Goal: Information Seeking & Learning: Learn about a topic

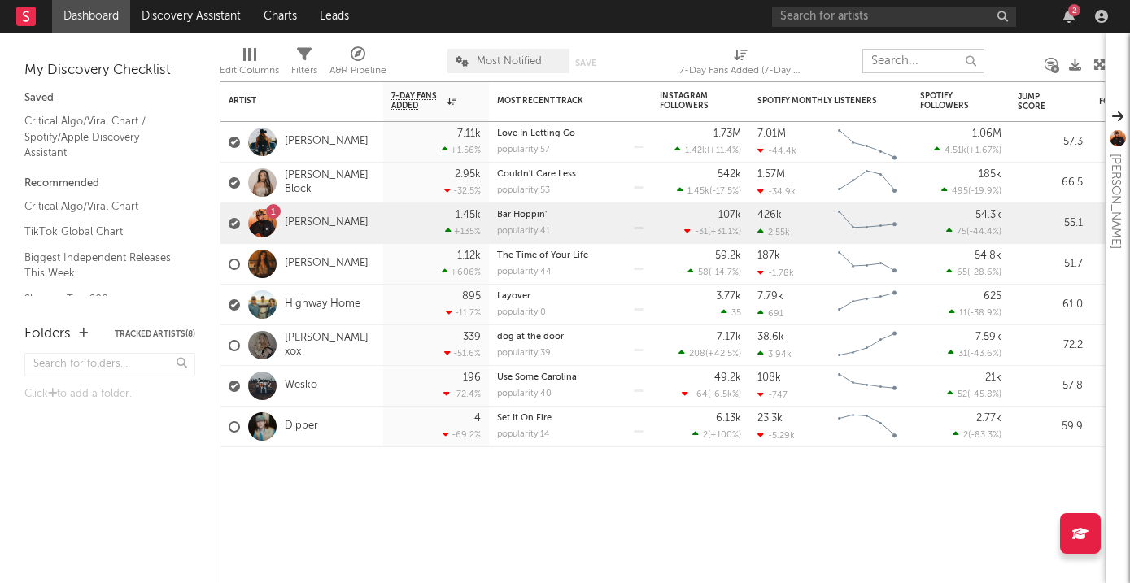
click at [913, 62] on input "text" at bounding box center [923, 61] width 122 height 24
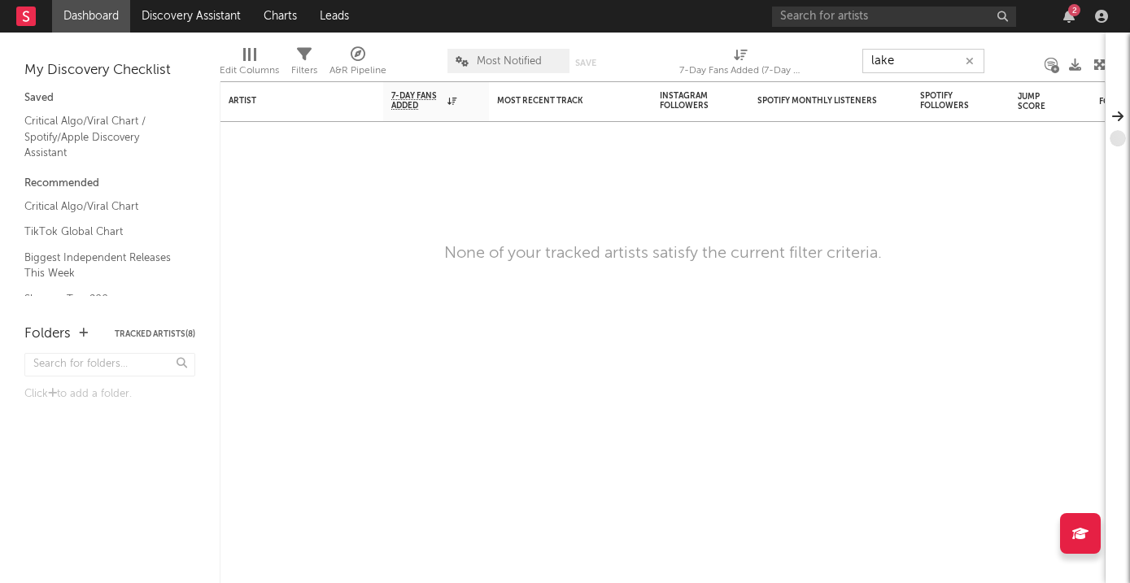
type input "lake"
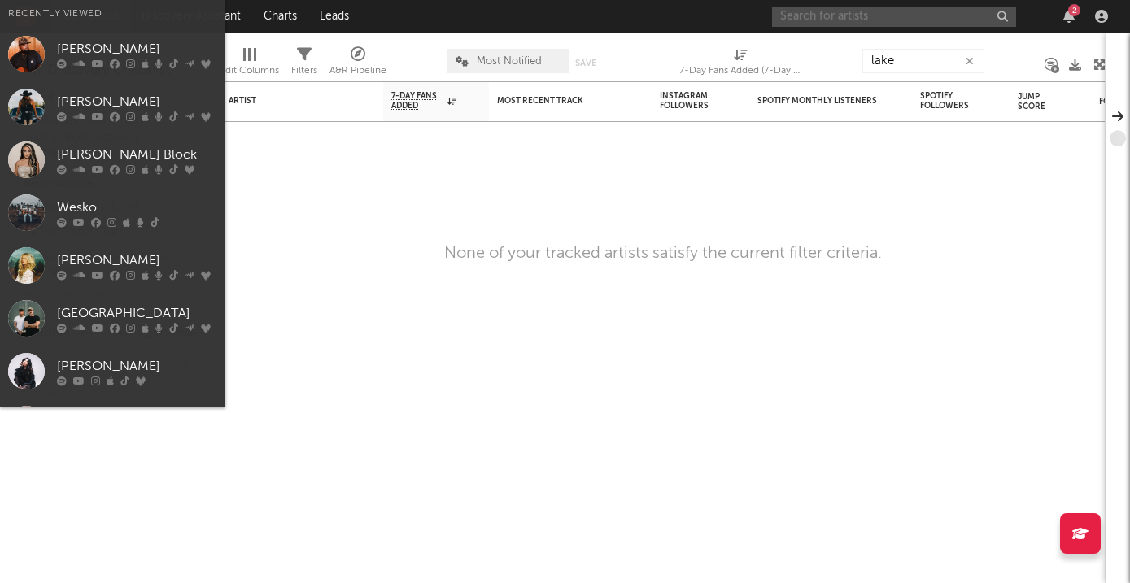
click at [869, 14] on input "text" at bounding box center [894, 17] width 244 height 20
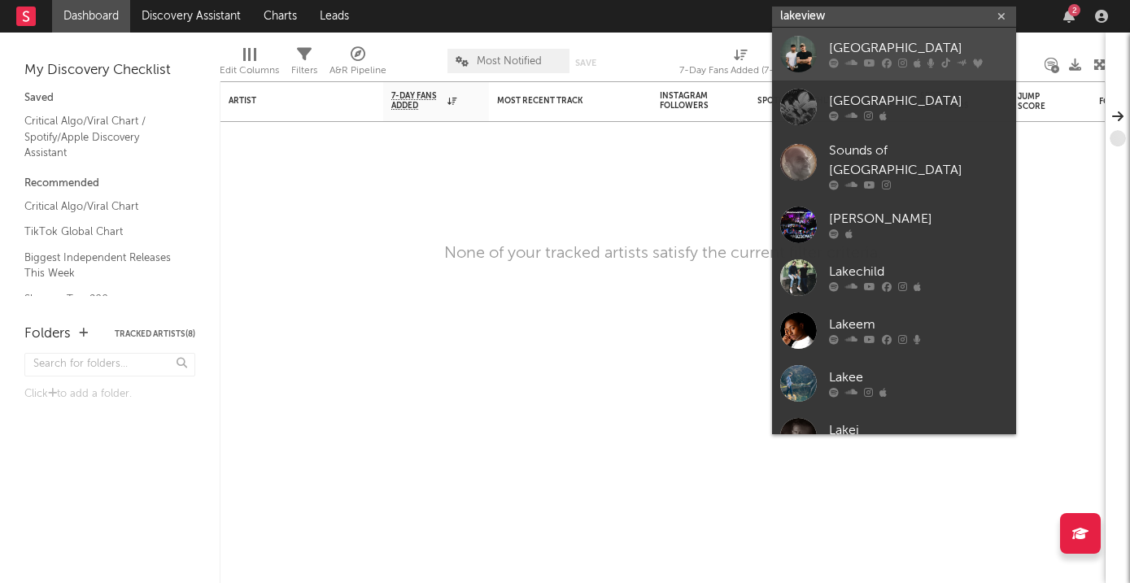
type input "lakeview"
click at [896, 51] on div "[GEOGRAPHIC_DATA]" at bounding box center [918, 49] width 179 height 20
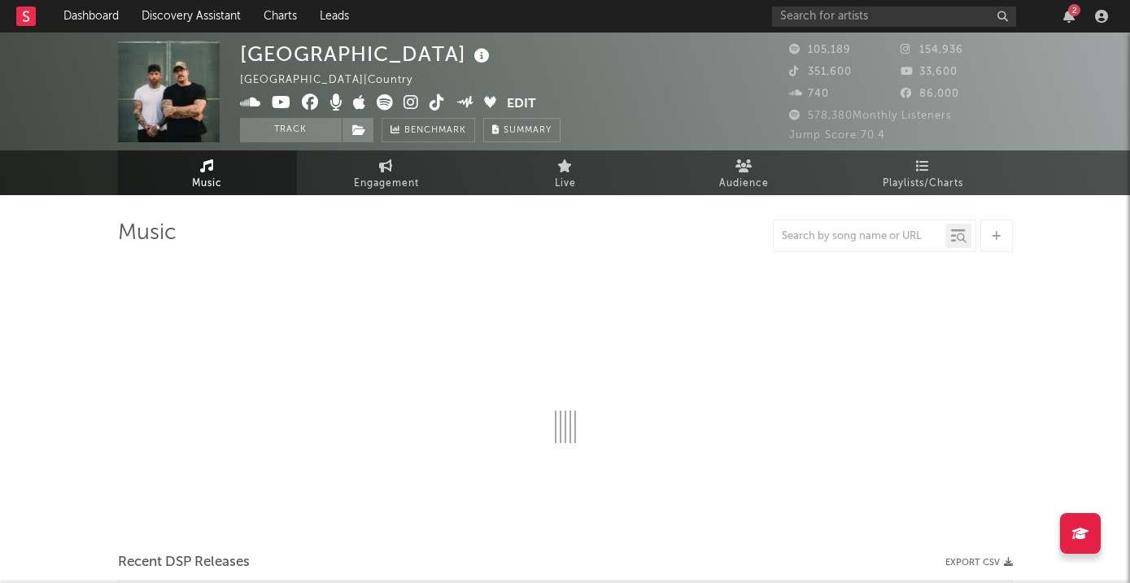
select select "6m"
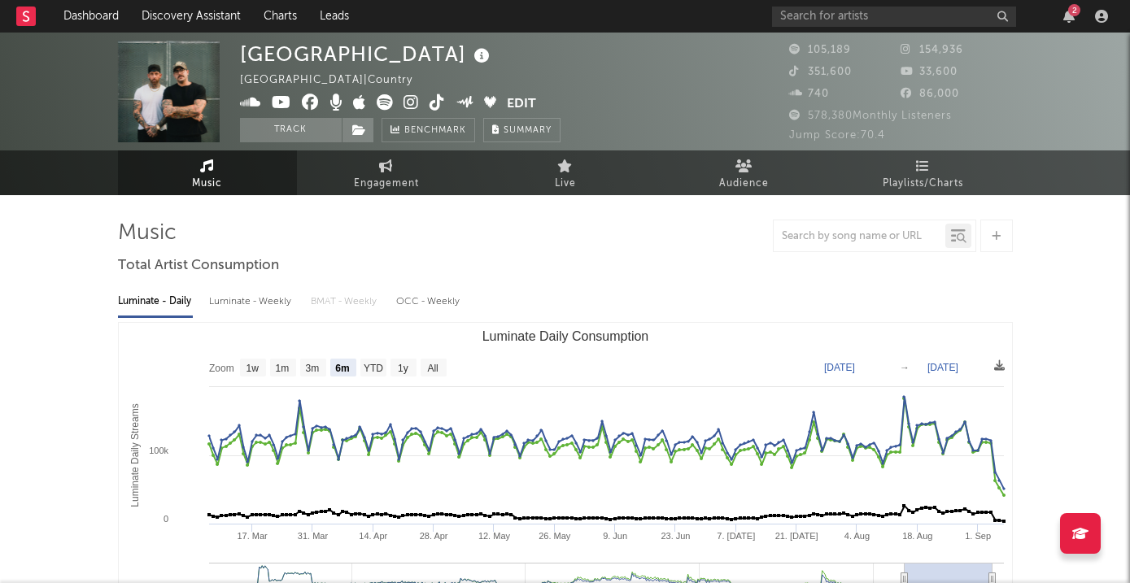
click at [261, 303] on div "Luminate - Weekly" at bounding box center [251, 302] width 85 height 28
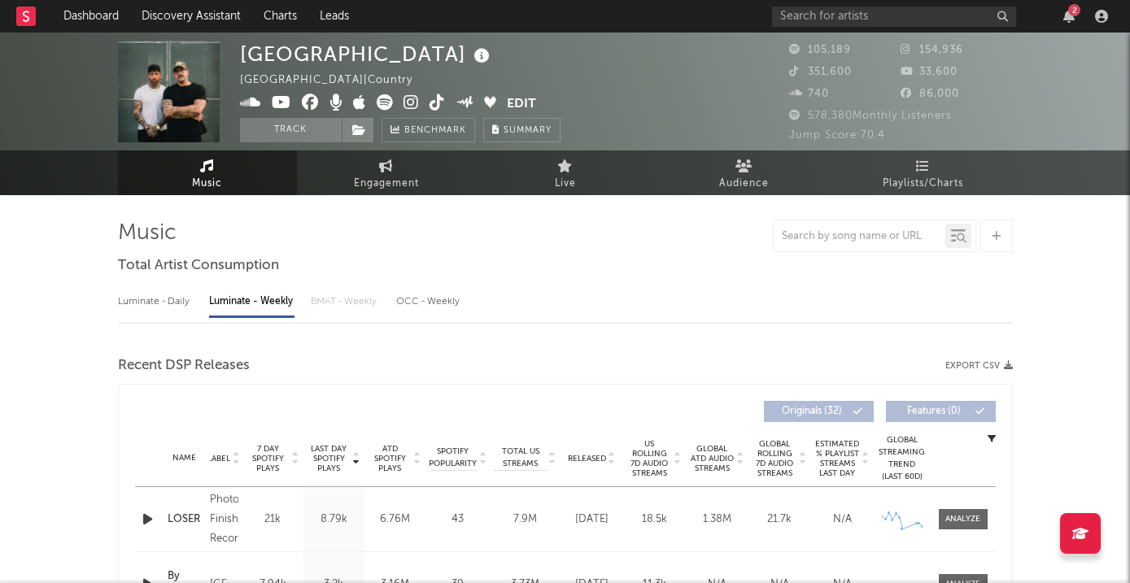
select select "6m"
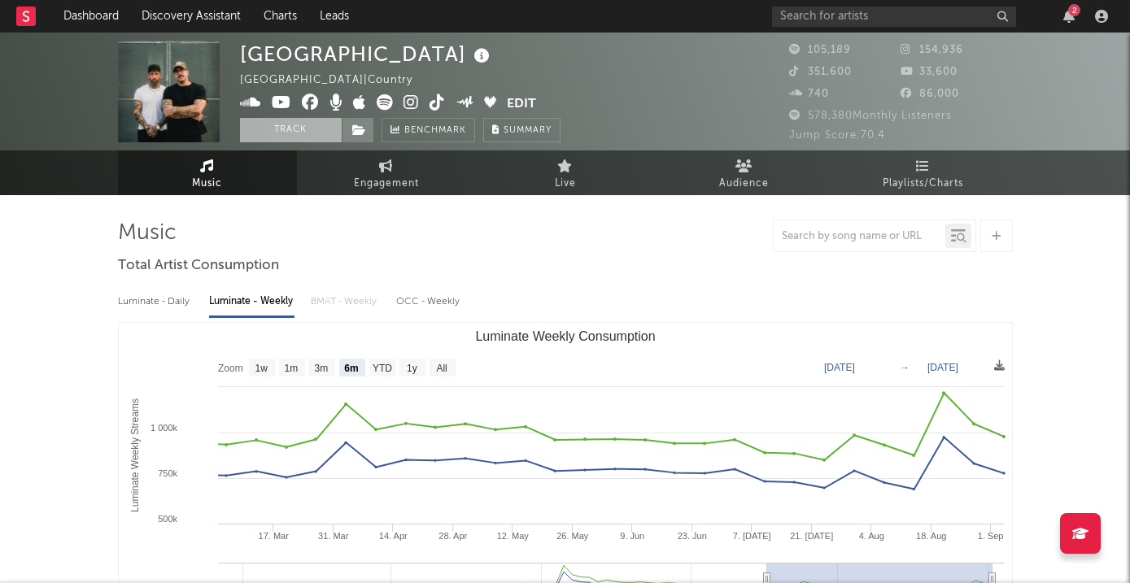
click at [291, 132] on button "Track" at bounding box center [291, 130] width 102 height 24
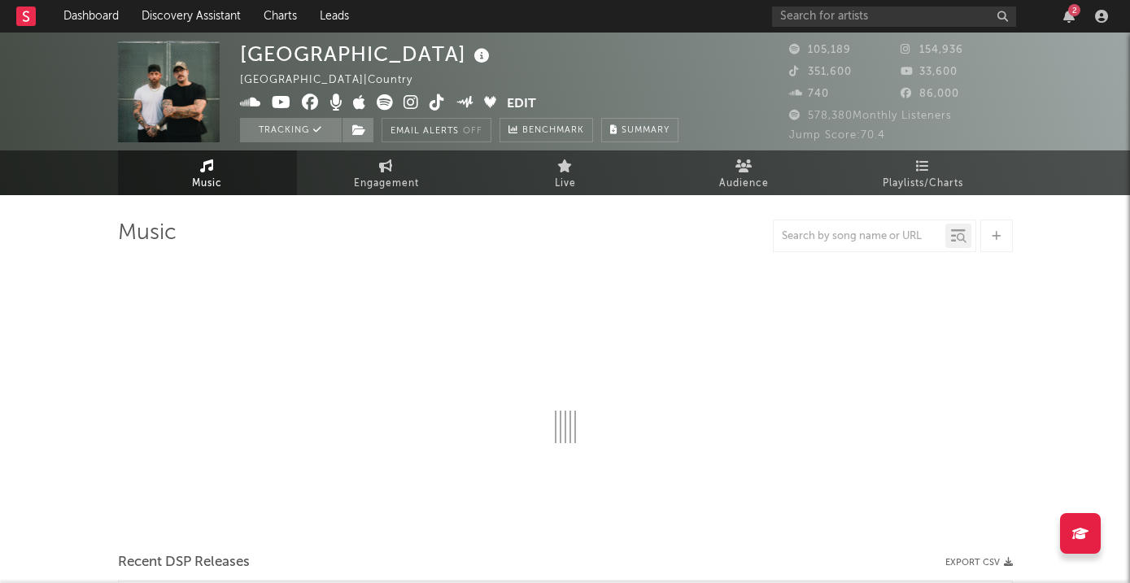
select select "6m"
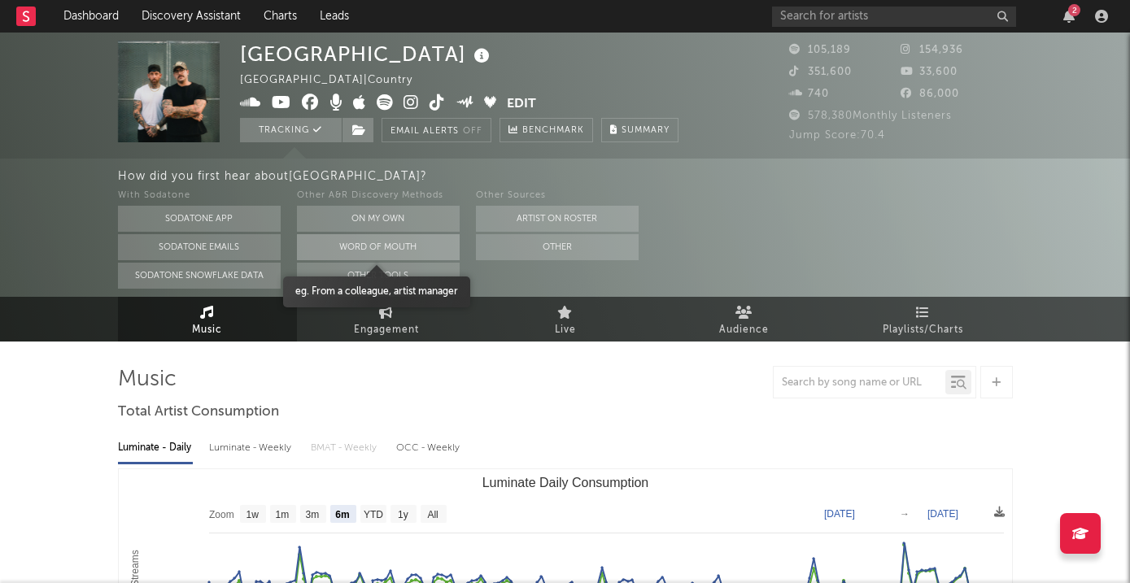
click at [409, 246] on button "Word Of Mouth" at bounding box center [378, 247] width 163 height 26
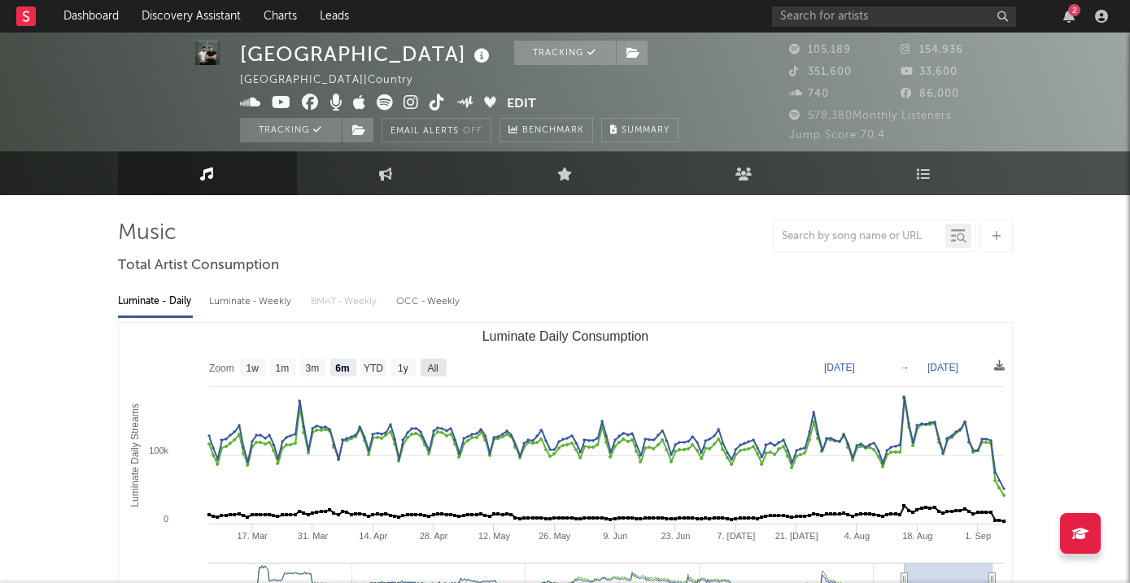
scroll to position [42, 0]
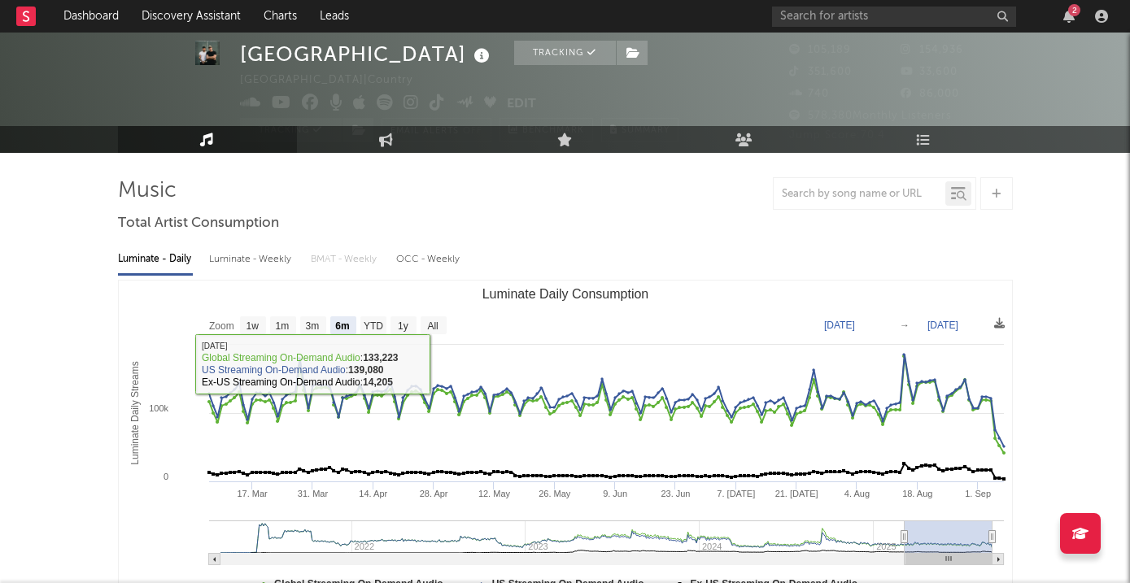
click at [271, 251] on div "Luminate - Weekly" at bounding box center [251, 260] width 85 height 28
select select "6m"
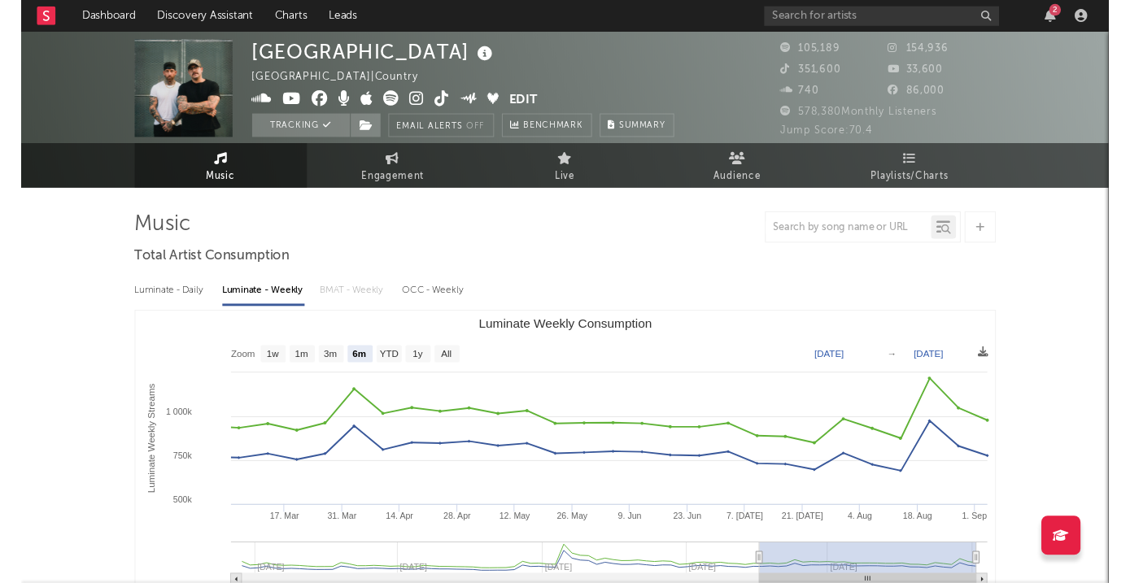
scroll to position [0, 0]
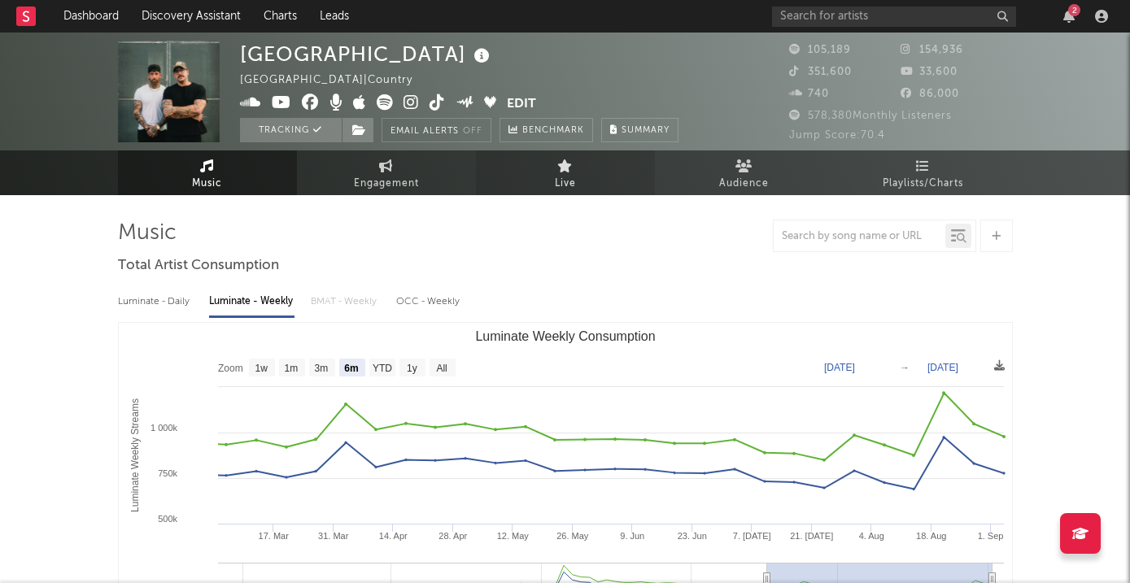
click at [573, 159] on link "Live" at bounding box center [565, 172] width 179 height 45
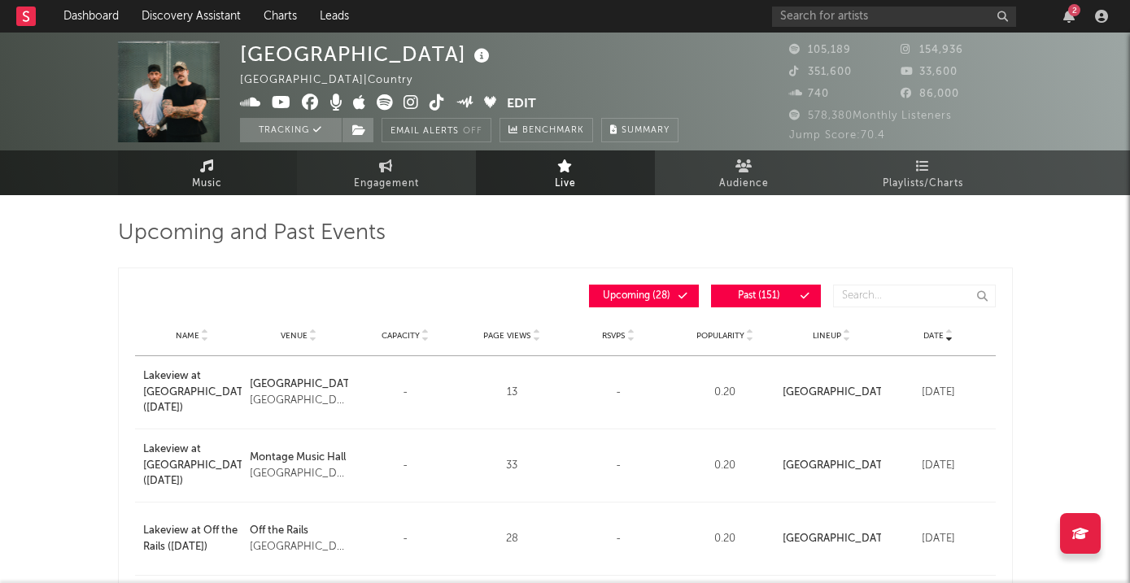
click at [229, 181] on link "Music" at bounding box center [207, 172] width 179 height 45
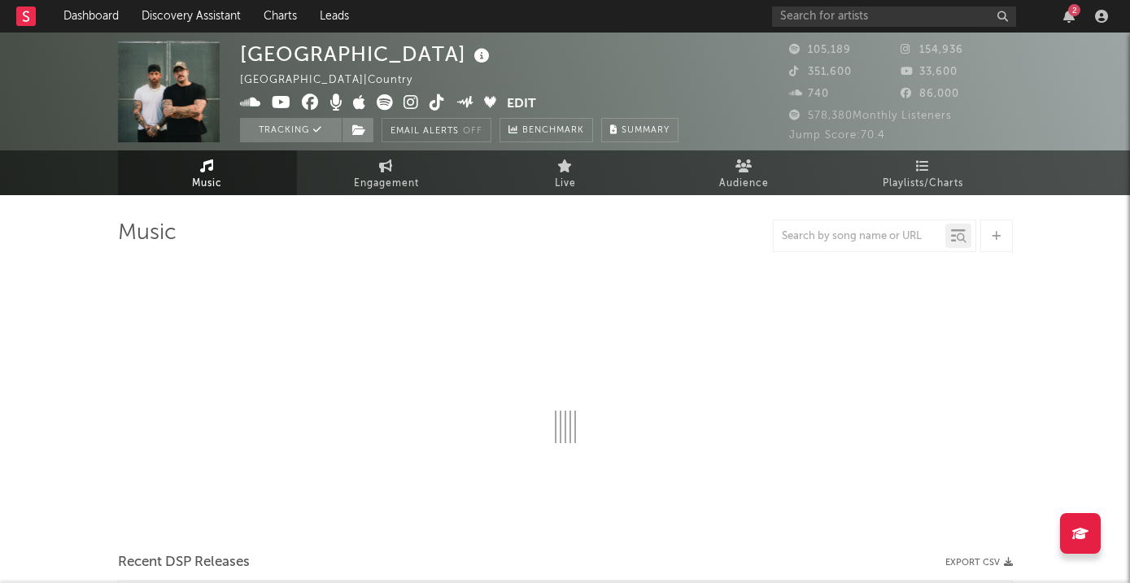
select select "6m"
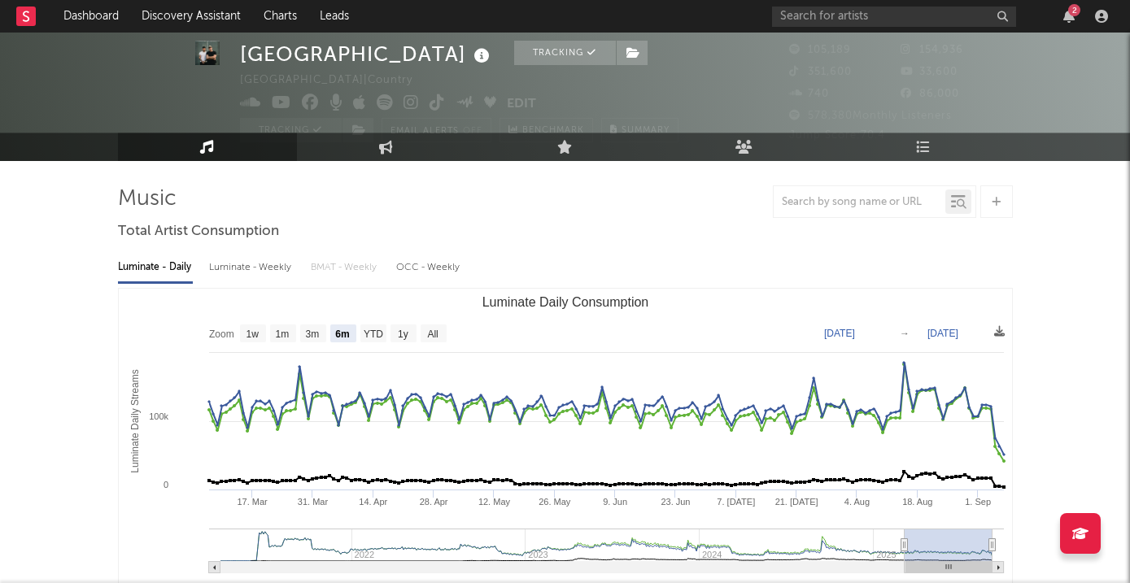
scroll to position [40, 0]
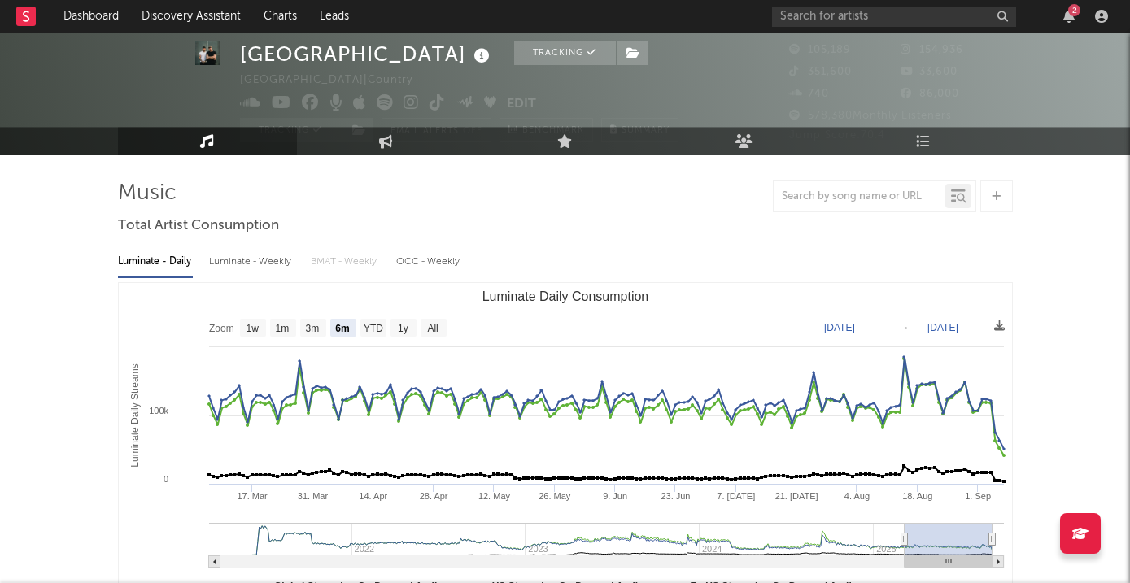
click at [266, 263] on div "Luminate - Weekly" at bounding box center [251, 262] width 85 height 28
select select "6m"
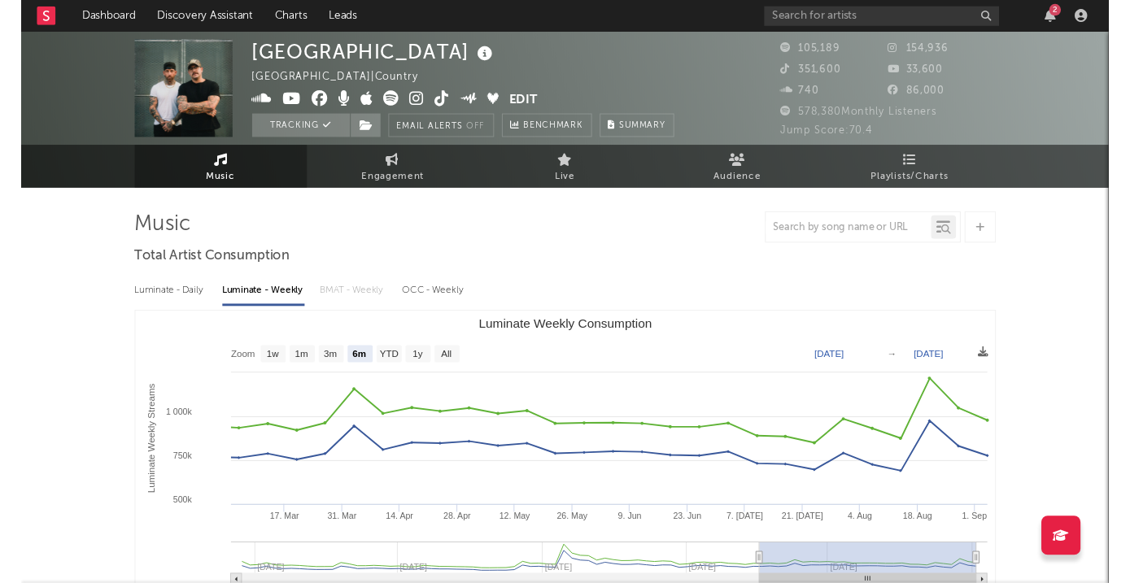
scroll to position [0, 0]
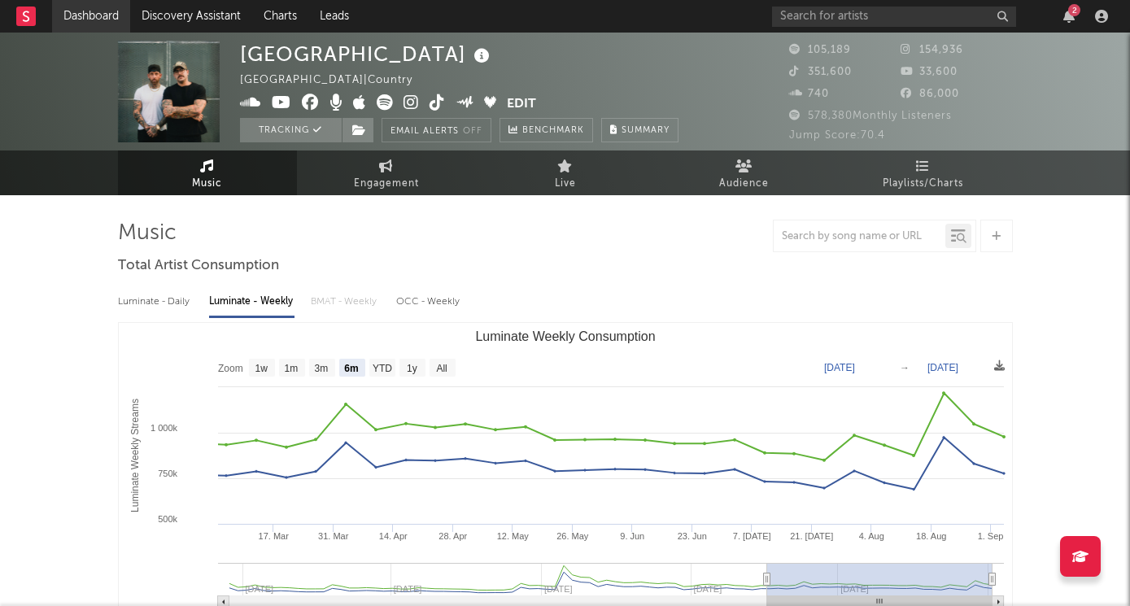
click at [98, 17] on link "Dashboard" at bounding box center [91, 16] width 78 height 33
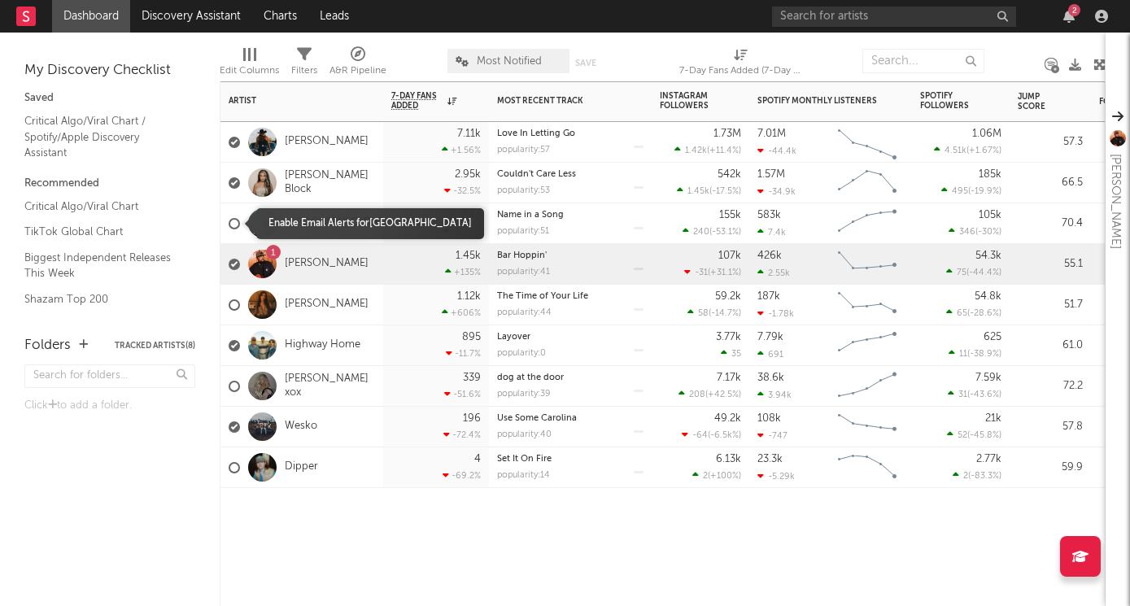
click at [233, 225] on div at bounding box center [234, 223] width 11 height 11
click at [229, 225] on input "checkbox" at bounding box center [229, 223] width 0 height 15
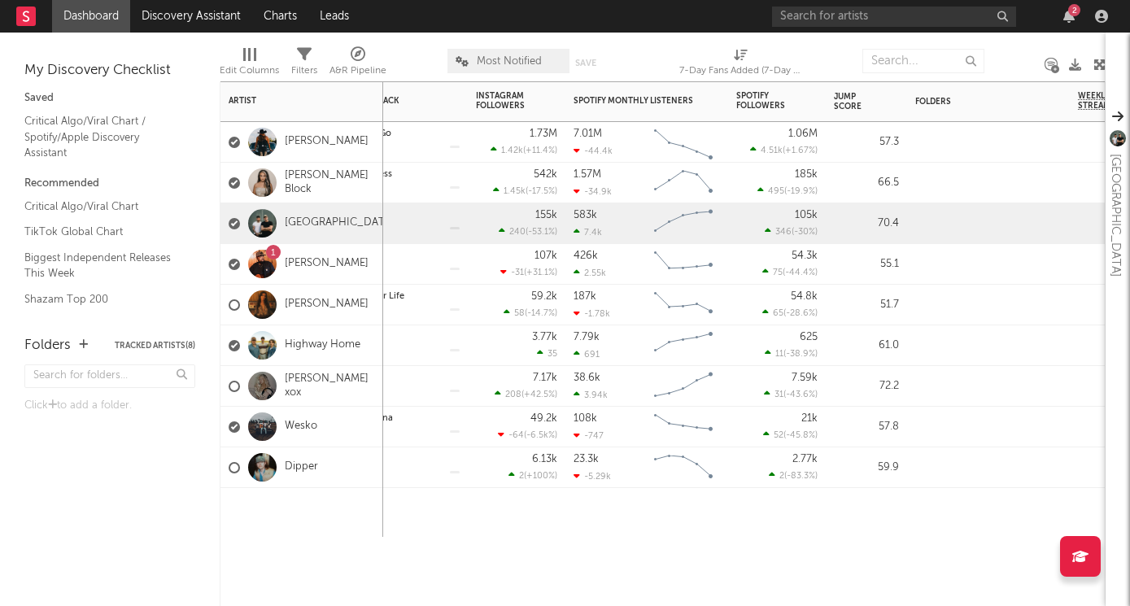
click at [511, 568] on div "7-Day Fans Added WoW % Change Most Recent Track Popularity Released Instagram F…" at bounding box center [663, 343] width 886 height 525
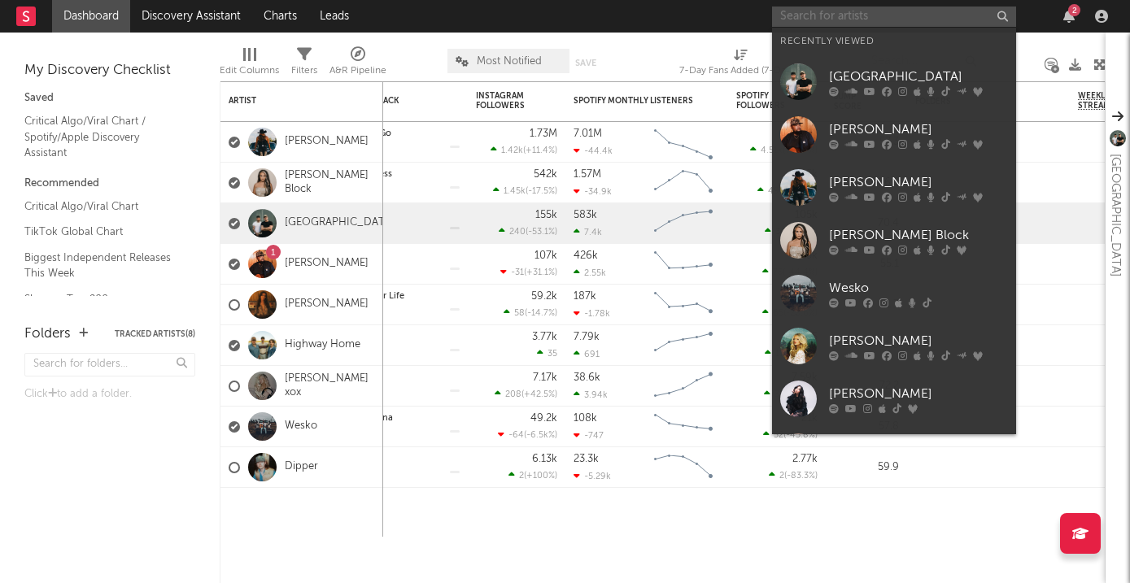
click at [837, 22] on input "text" at bounding box center [894, 17] width 244 height 20
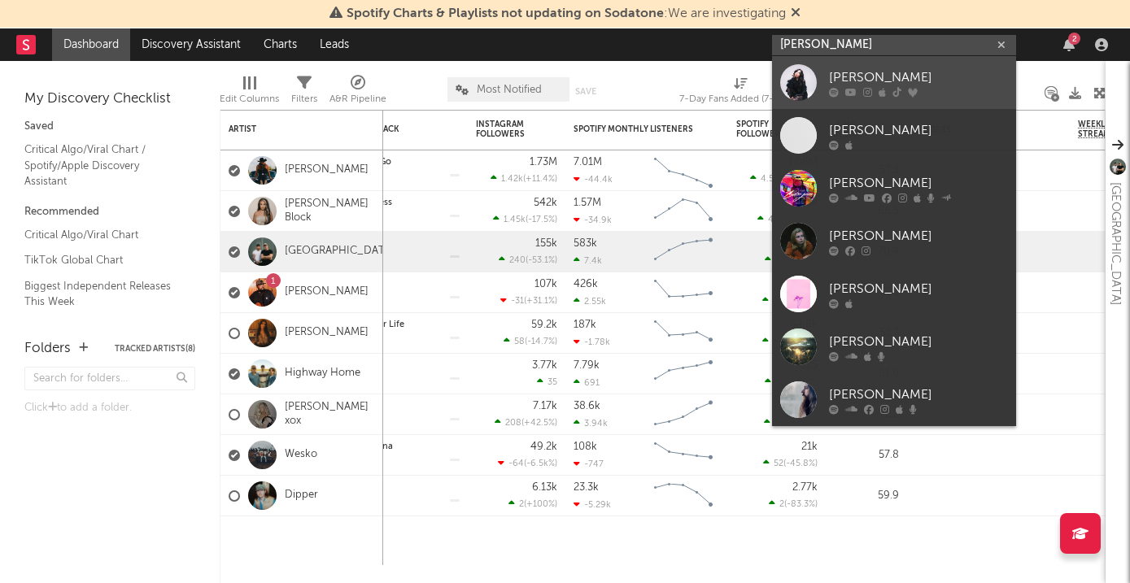
type input "[PERSON_NAME]"
click at [913, 72] on div "[PERSON_NAME]" at bounding box center [918, 78] width 179 height 20
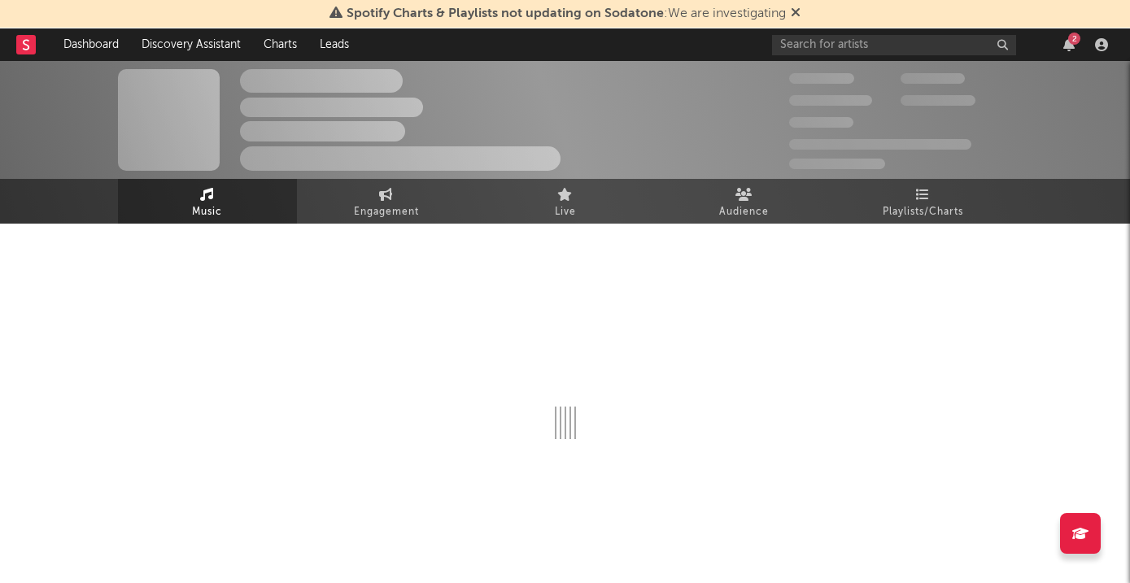
click at [797, 13] on icon at bounding box center [796, 12] width 10 height 13
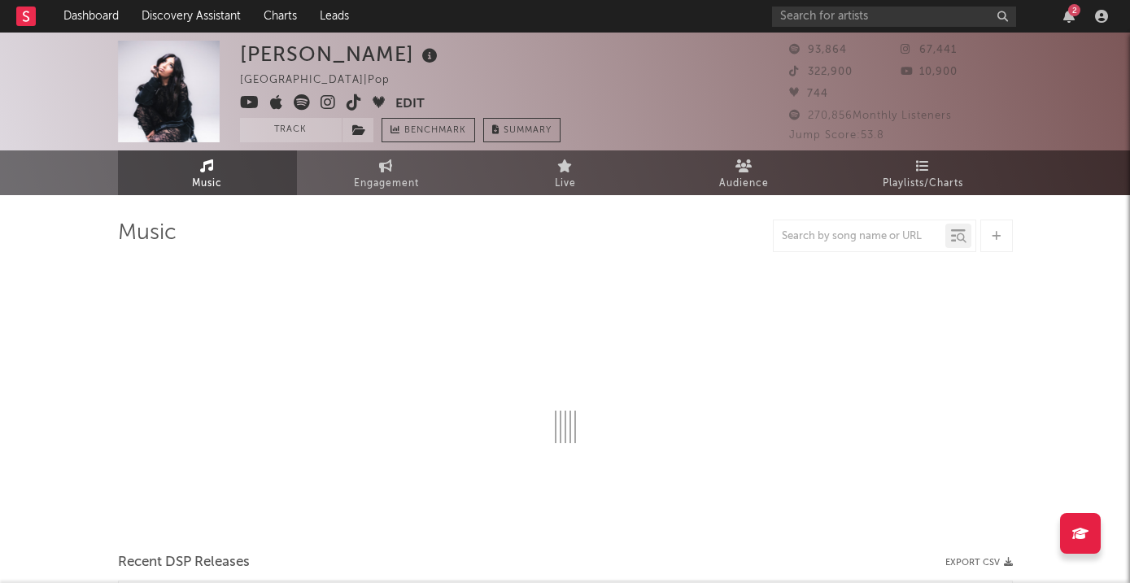
select select "6m"
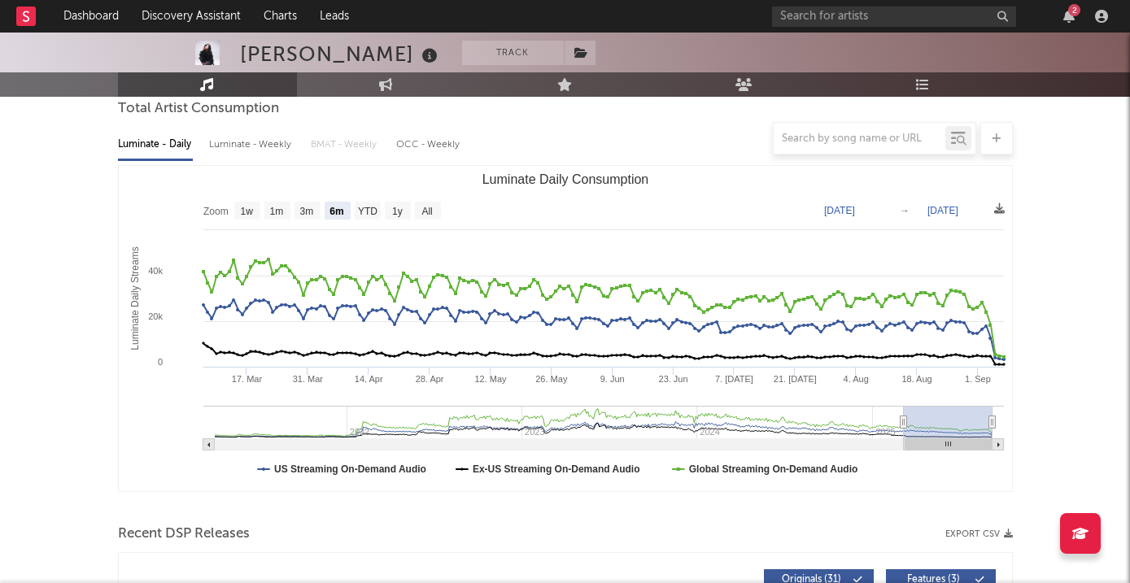
scroll to position [127, 0]
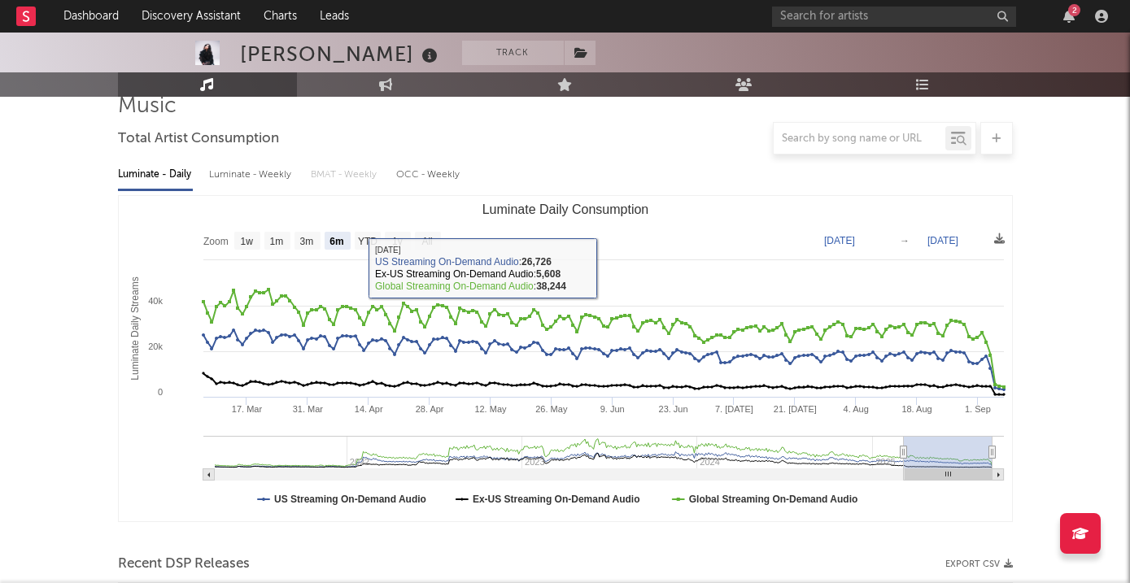
click at [255, 164] on div "Luminate - Weekly" at bounding box center [251, 175] width 85 height 28
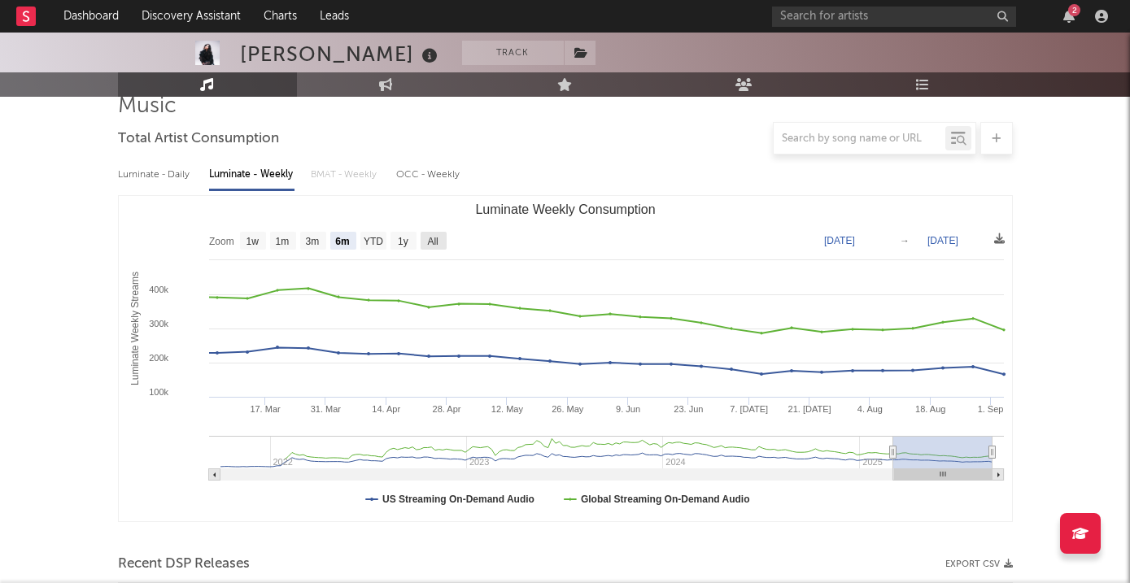
click at [438, 242] on text "All" at bounding box center [432, 241] width 11 height 11
select select "All"
type input "[DATE]"
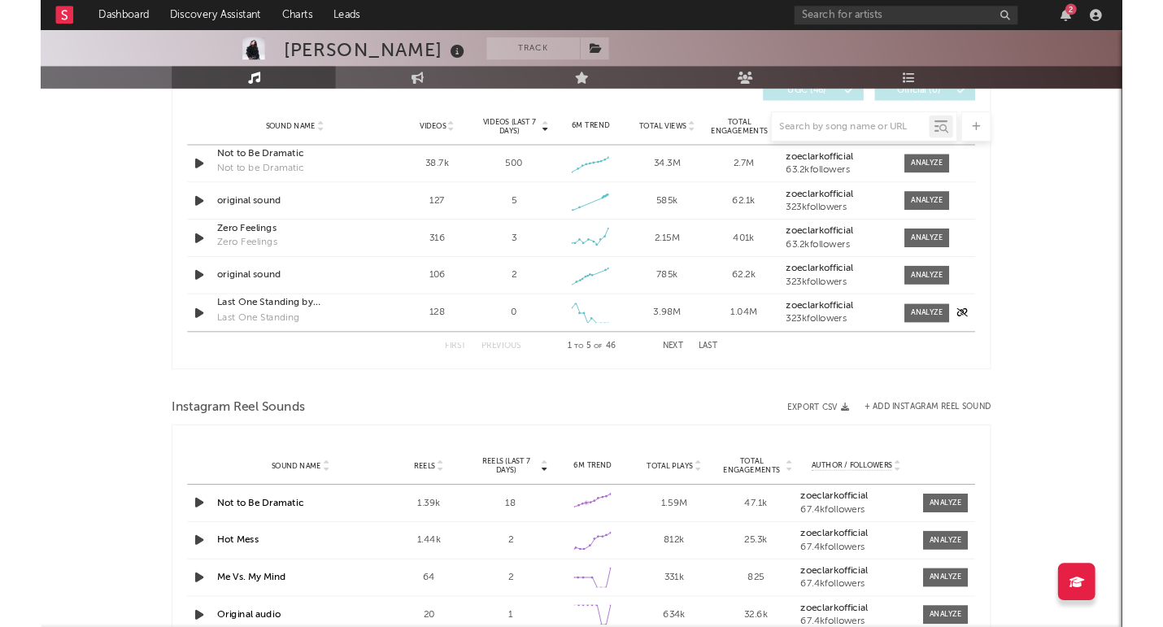
scroll to position [1147, 0]
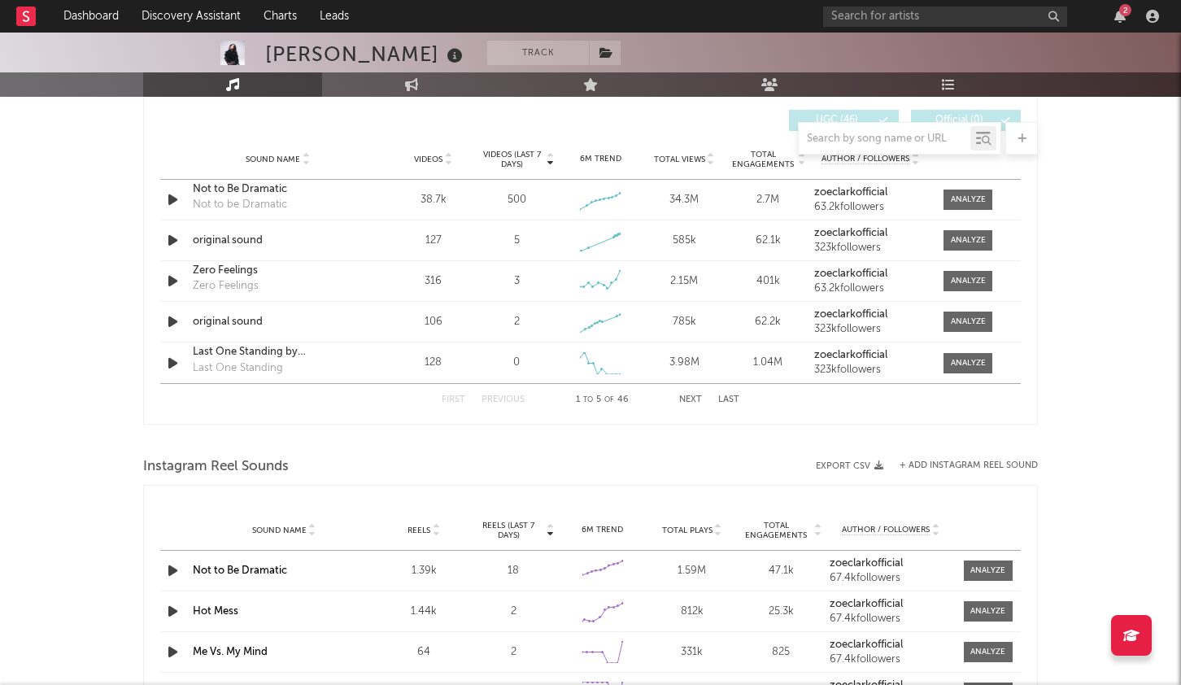
click at [731, 394] on div "First Previous 1 to 5 of 46 Next Last" at bounding box center [591, 400] width 298 height 32
click at [731, 398] on button "Last" at bounding box center [728, 399] width 21 height 9
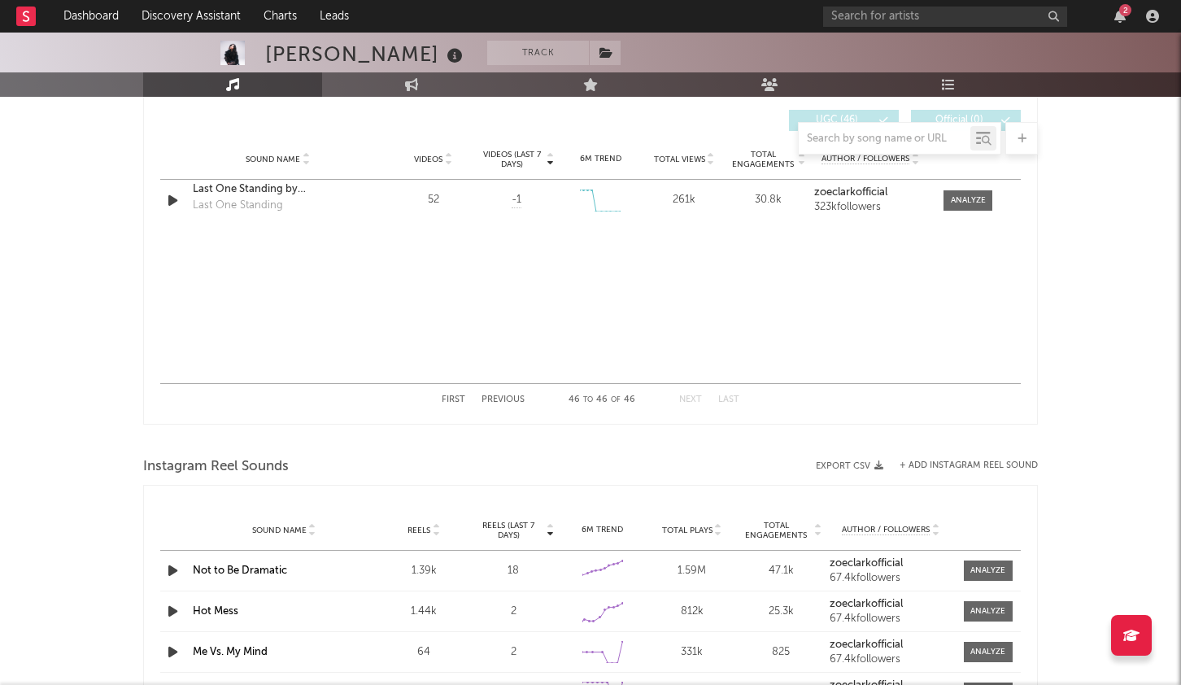
click at [503, 399] on button "Previous" at bounding box center [503, 399] width 43 height 9
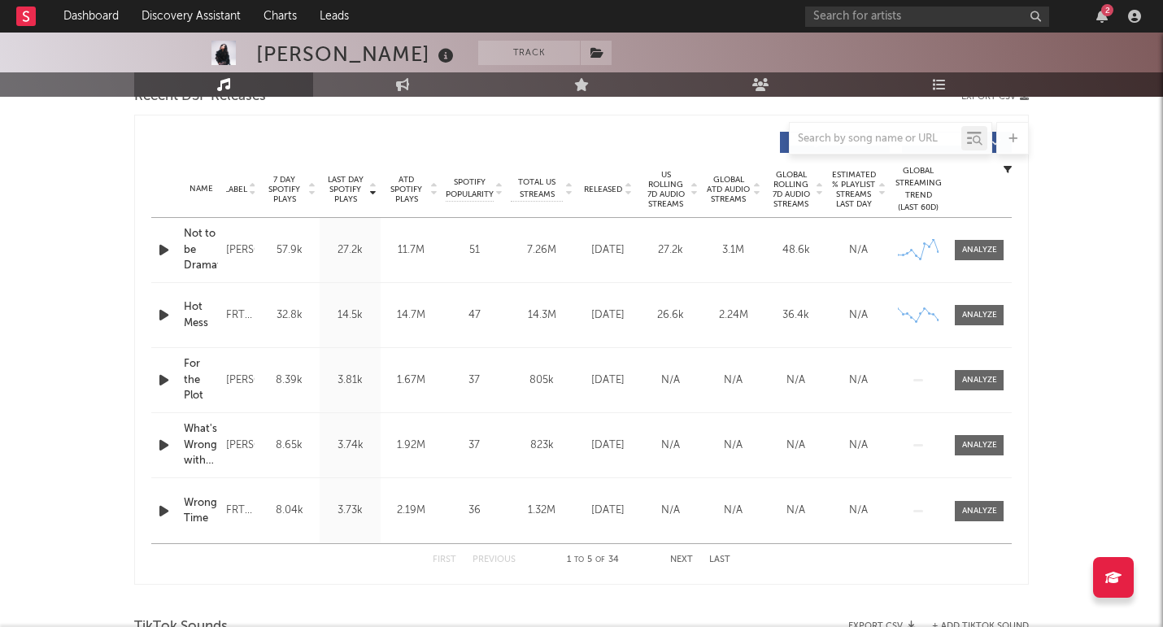
scroll to position [628, 0]
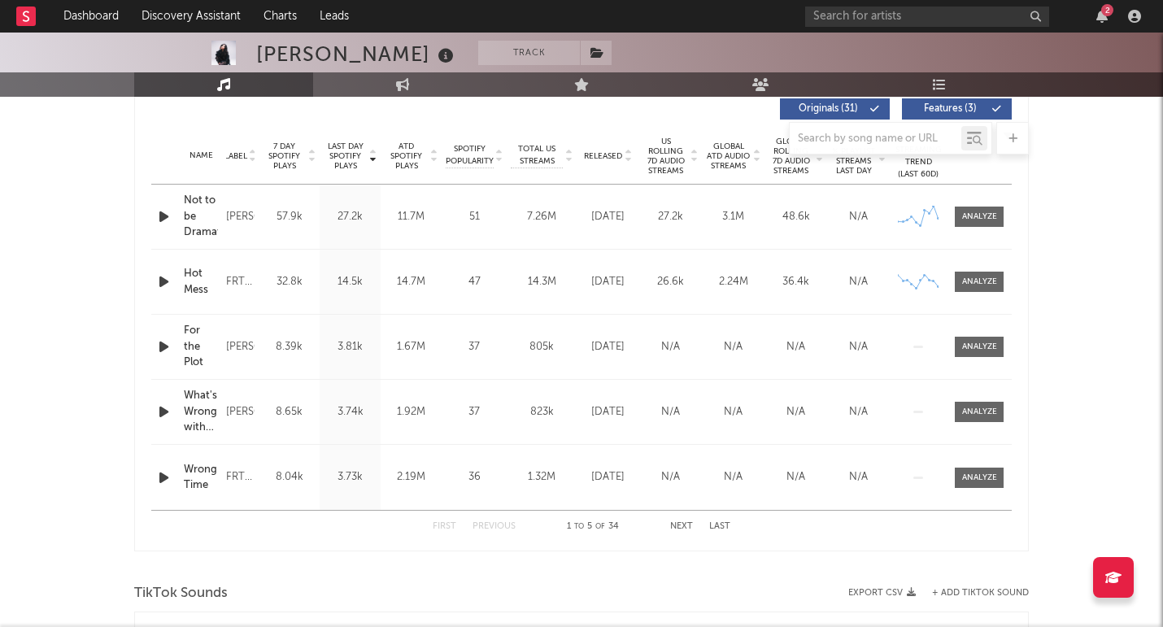
click at [610, 157] on span "Released" at bounding box center [603, 156] width 38 height 10
click at [987, 221] on div at bounding box center [979, 217] width 35 height 12
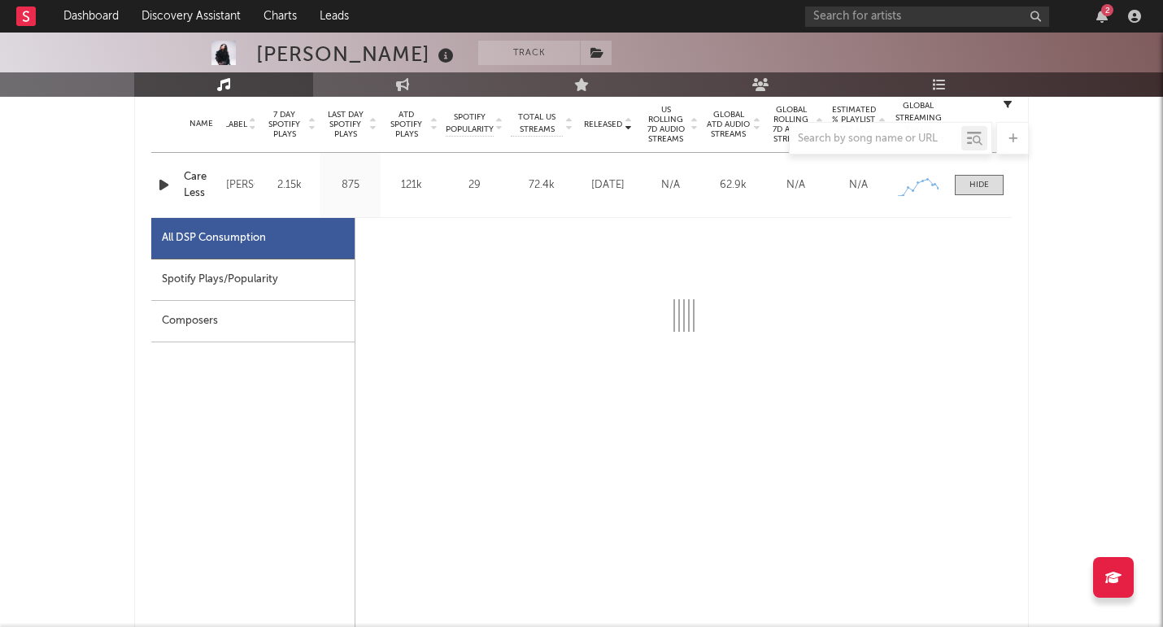
scroll to position [660, 0]
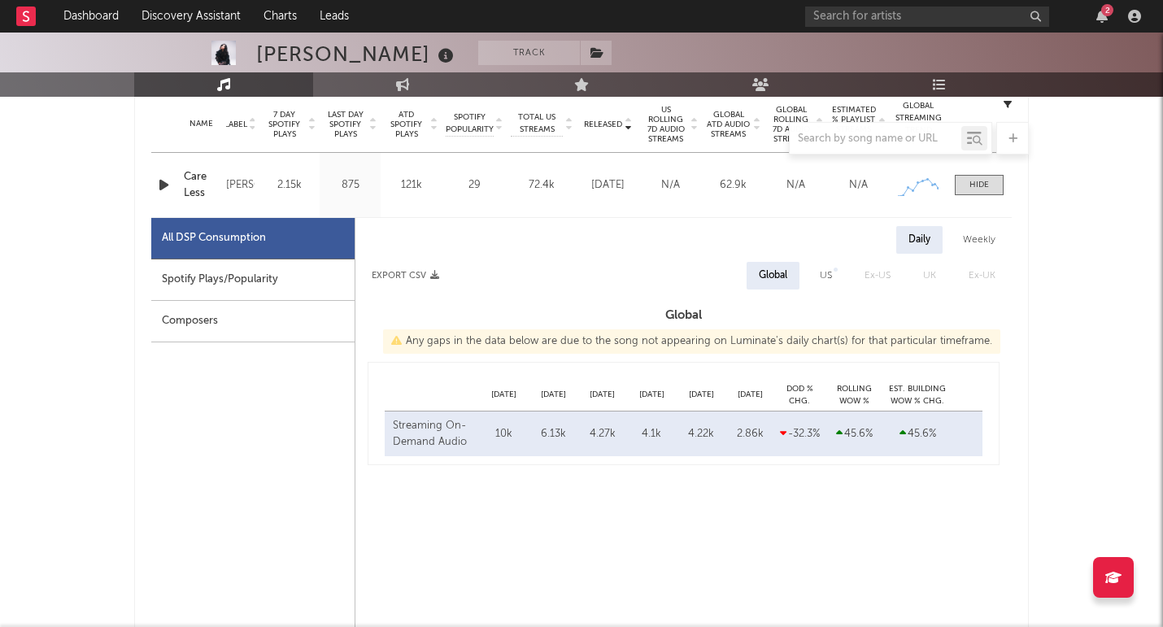
select select "1w"
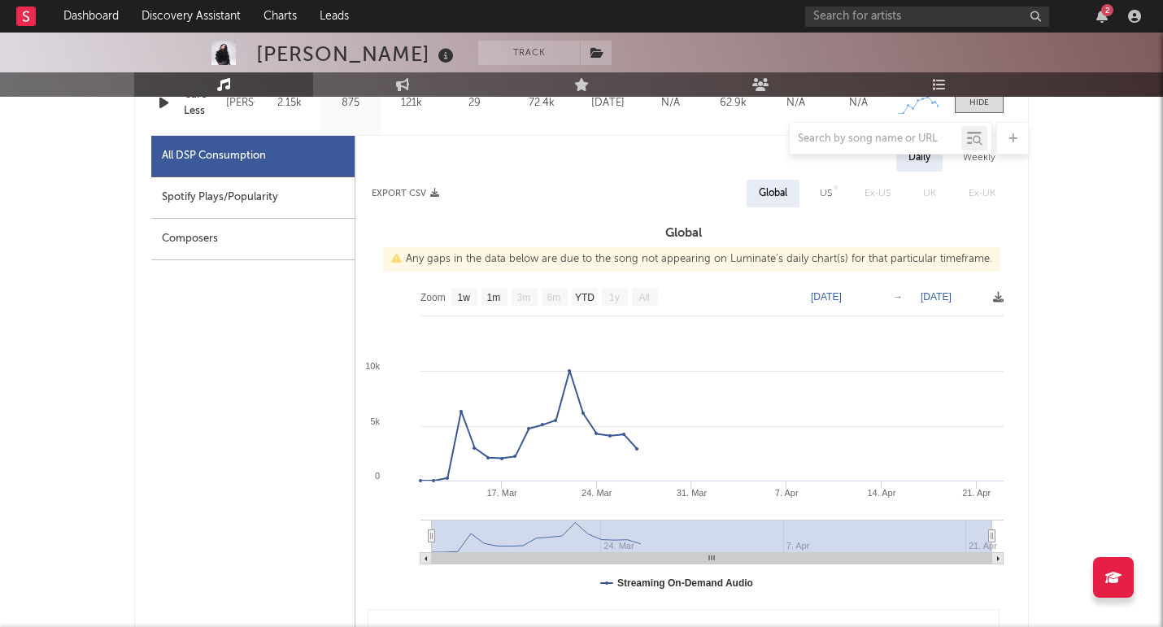
scroll to position [743, 0]
click at [831, 190] on div "US" at bounding box center [826, 193] width 12 height 20
select select "1w"
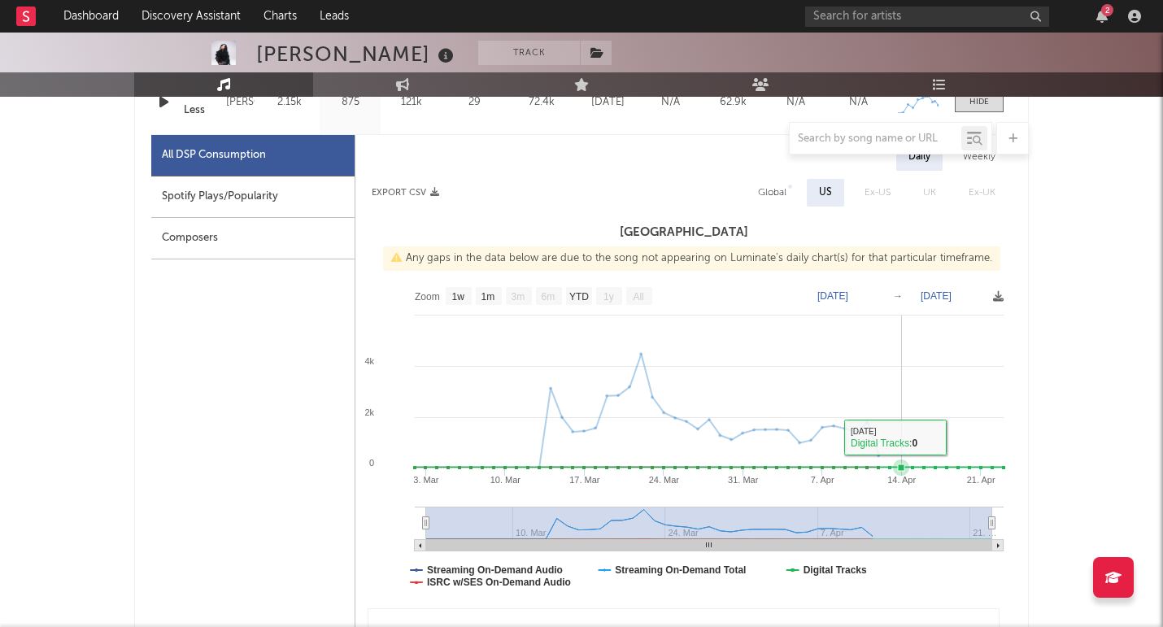
scroll to position [588, 0]
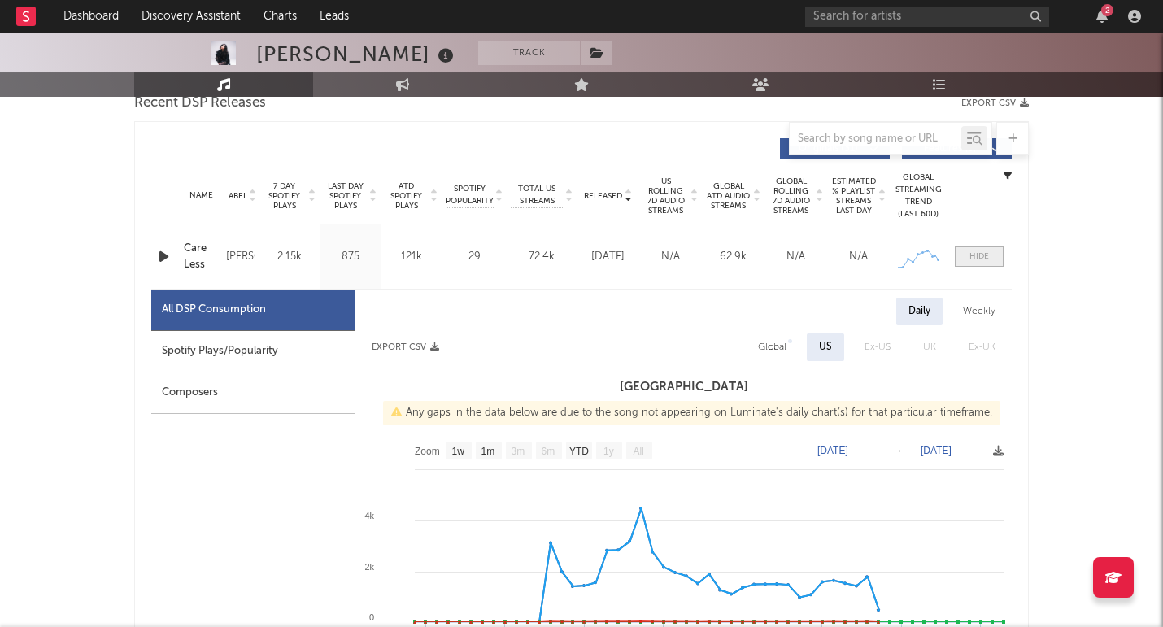
click at [987, 259] on div at bounding box center [980, 257] width 20 height 12
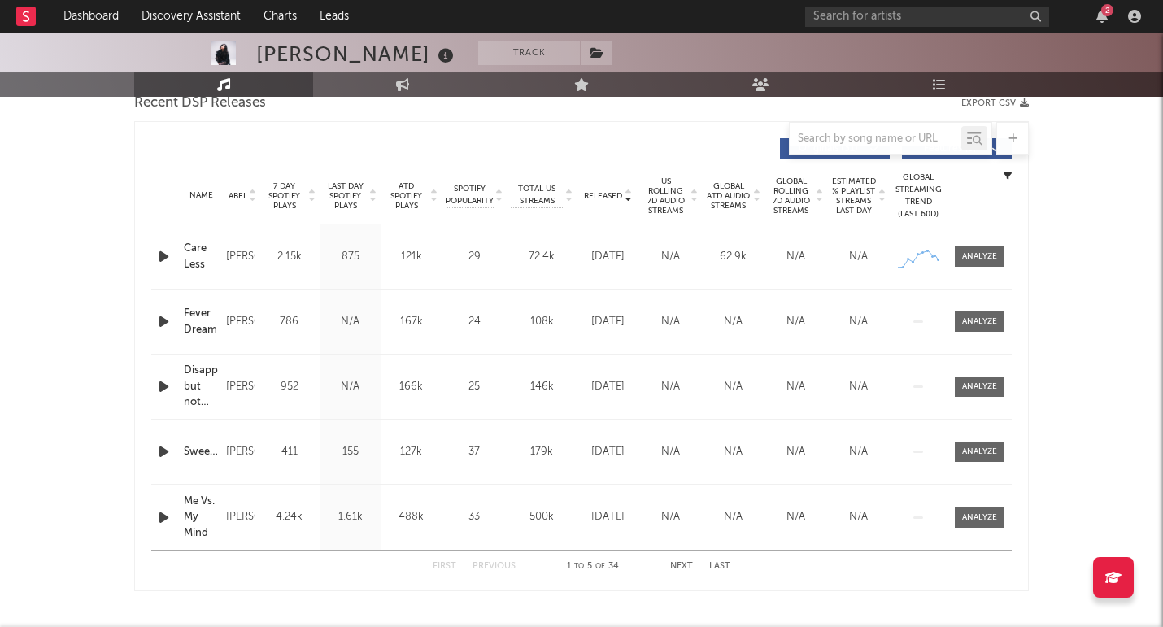
scroll to position [589, 0]
click at [985, 320] on div at bounding box center [979, 321] width 35 height 12
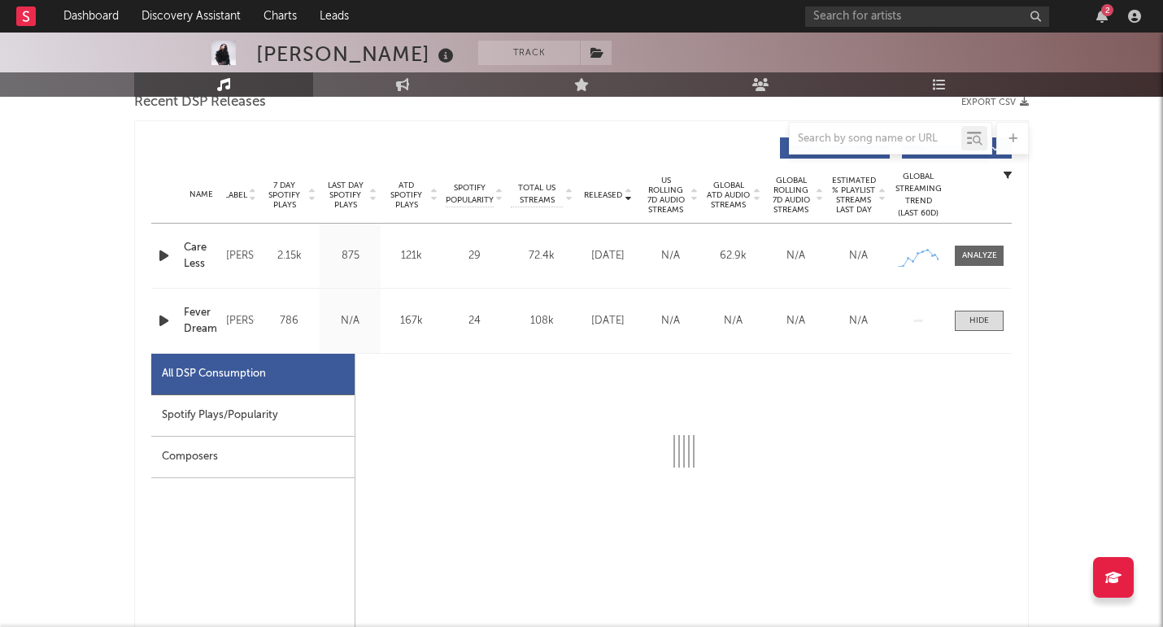
select select "6m"
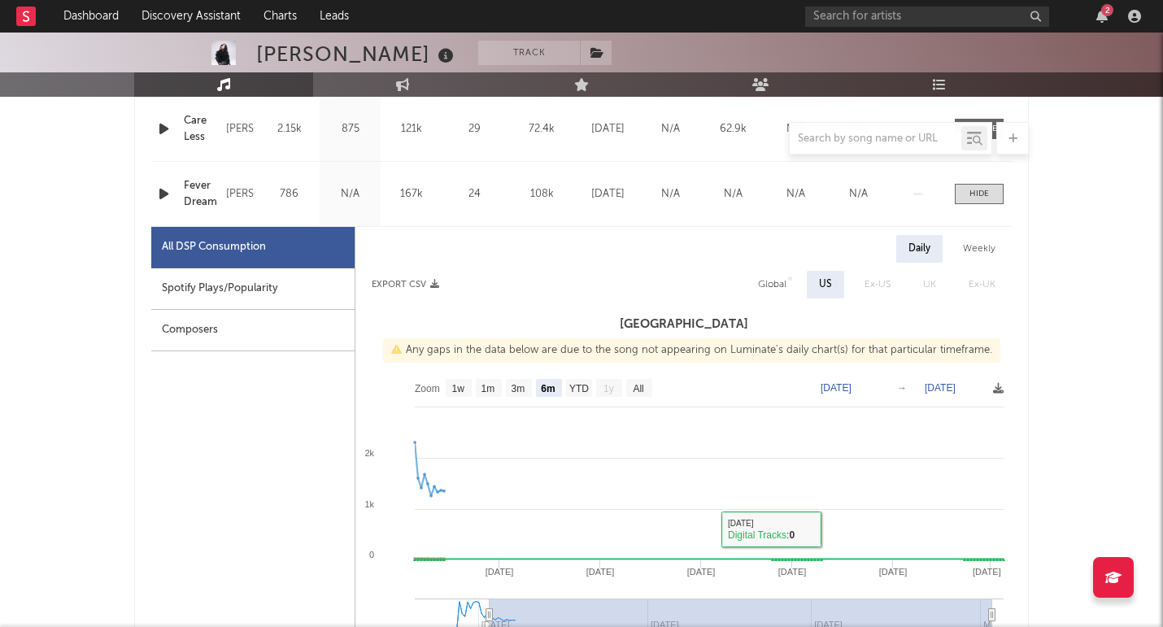
scroll to position [690, 0]
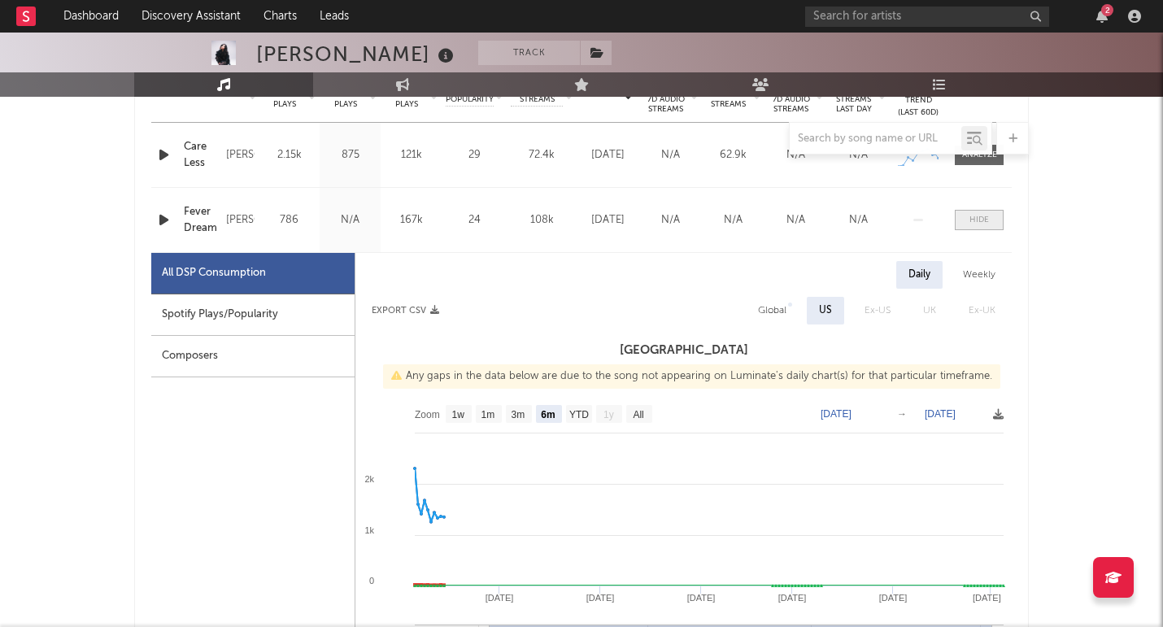
click at [978, 224] on div at bounding box center [980, 220] width 20 height 12
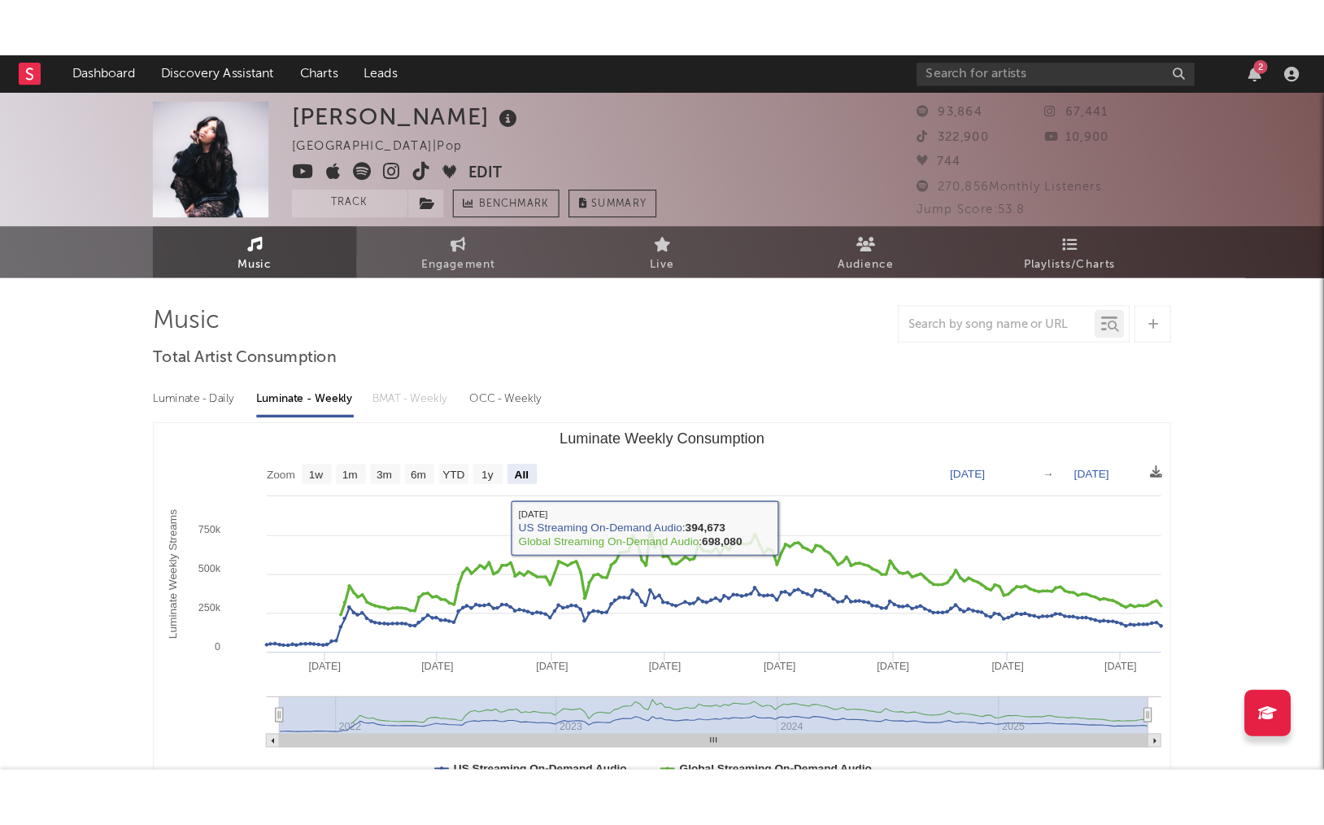
scroll to position [0, 0]
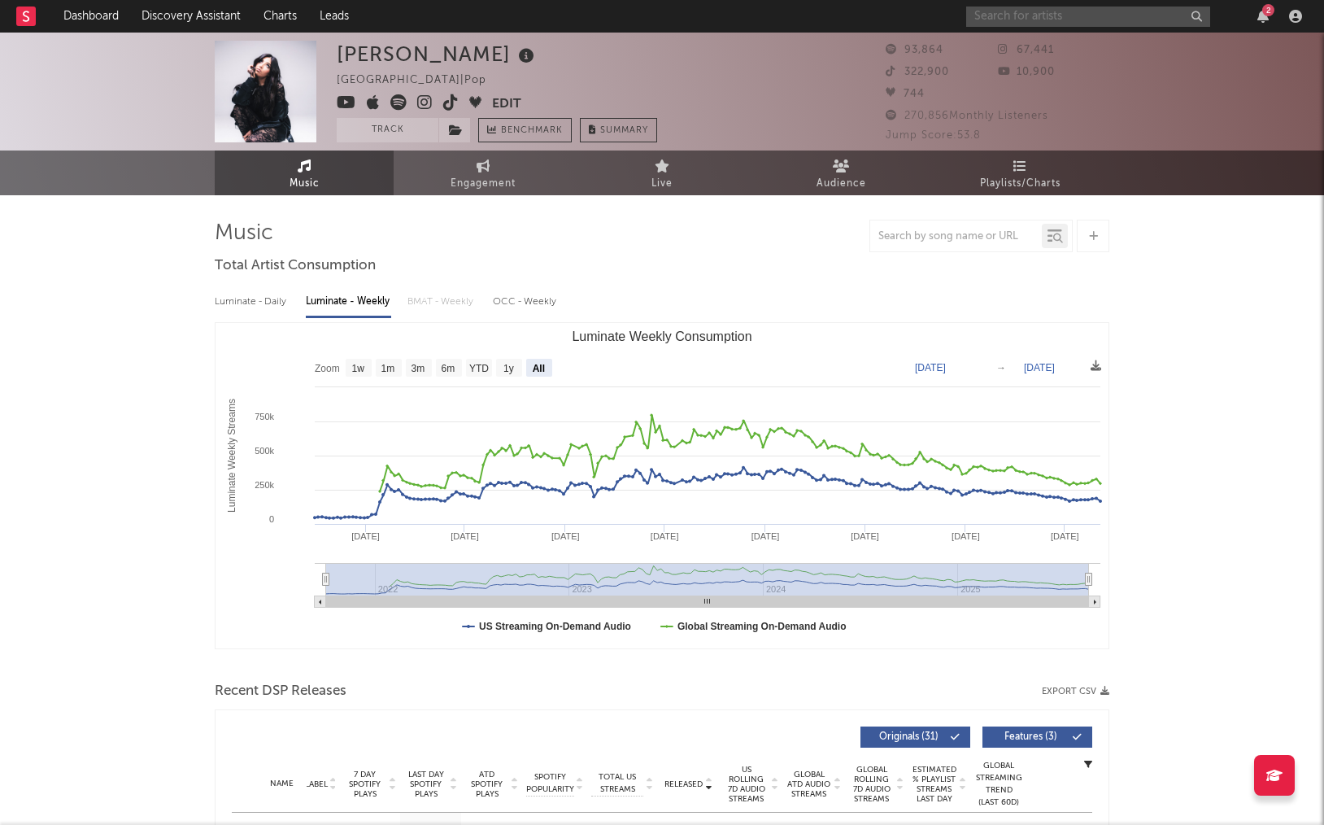
click at [1031, 23] on input "text" at bounding box center [1088, 17] width 244 height 20
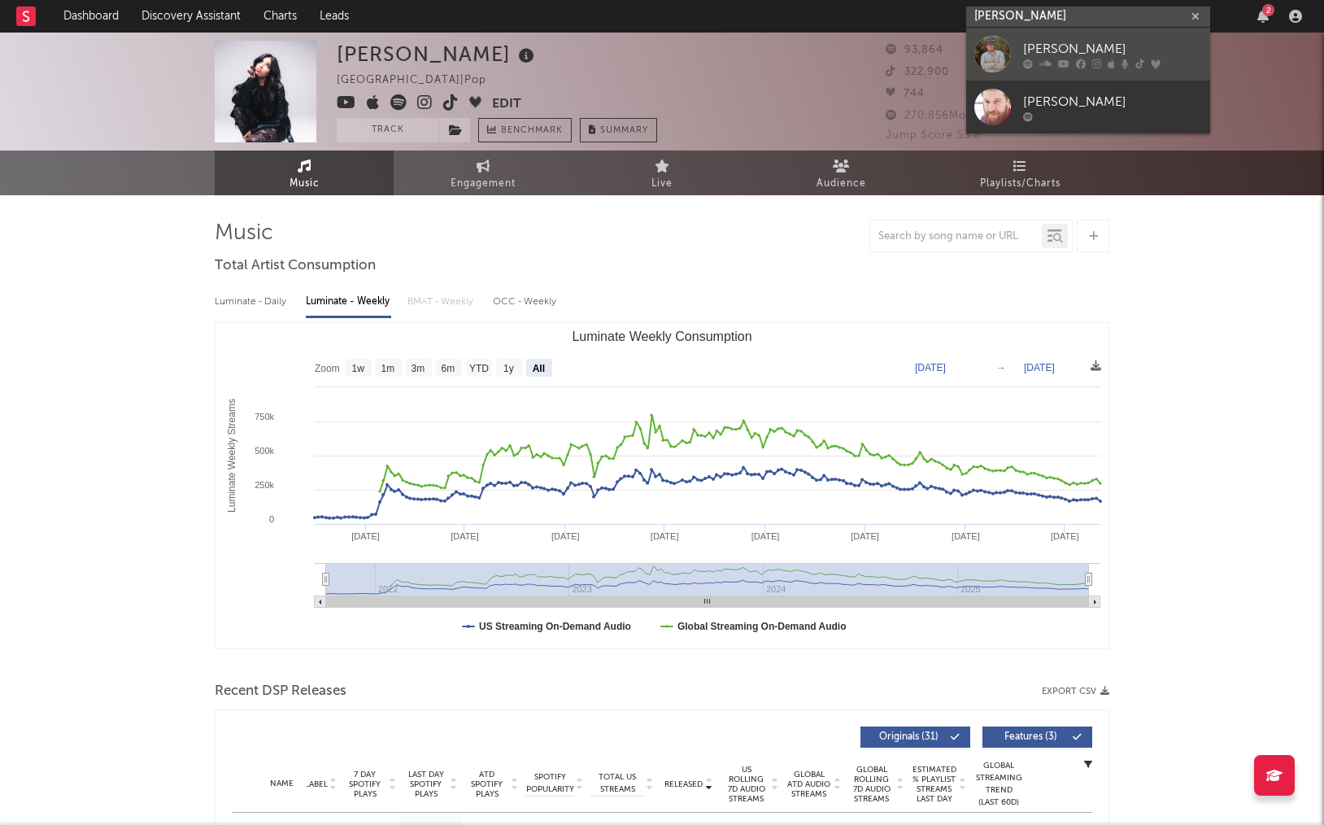
type input "[PERSON_NAME]"
click at [1011, 46] on link "[PERSON_NAME]" at bounding box center [1088, 54] width 244 height 53
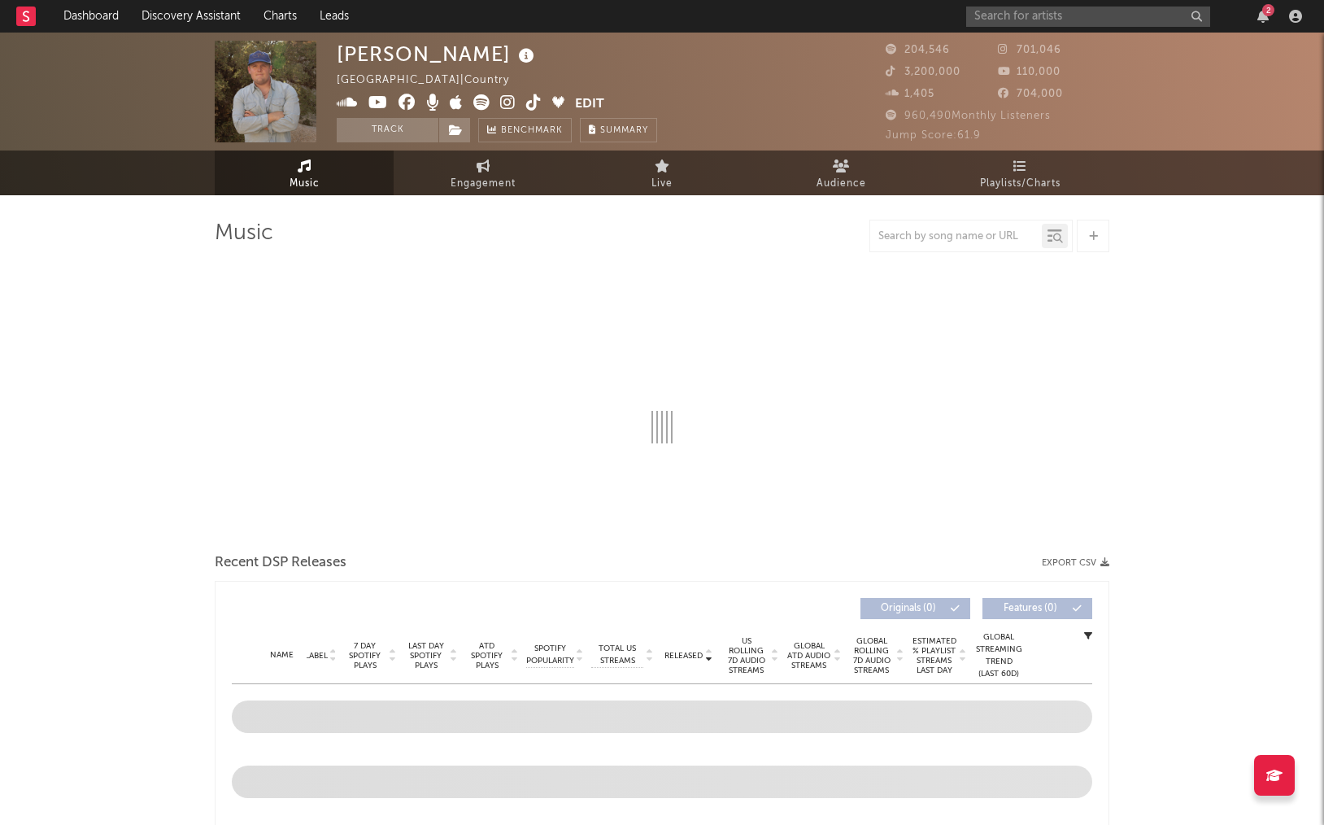
select select "6m"
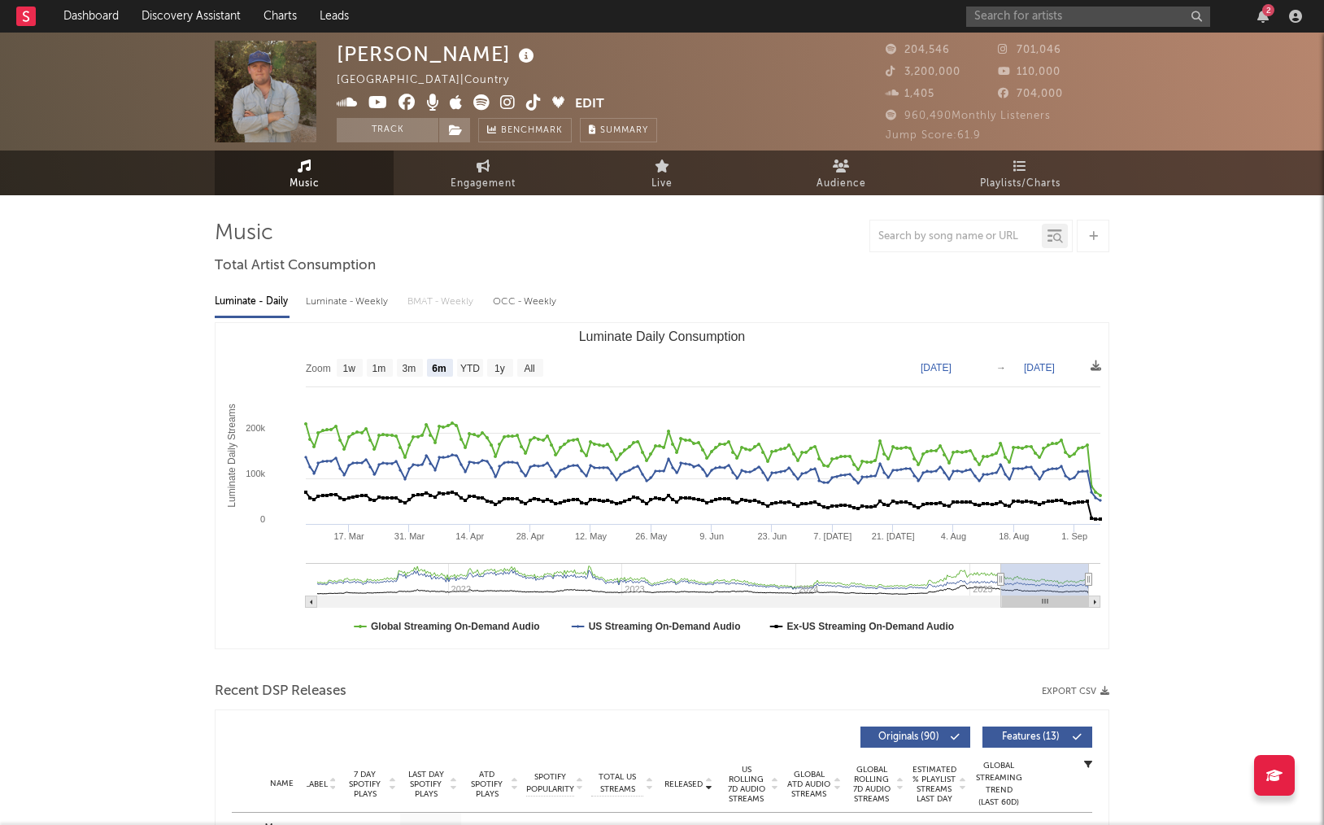
click at [350, 298] on div "Luminate - Weekly" at bounding box center [348, 302] width 85 height 28
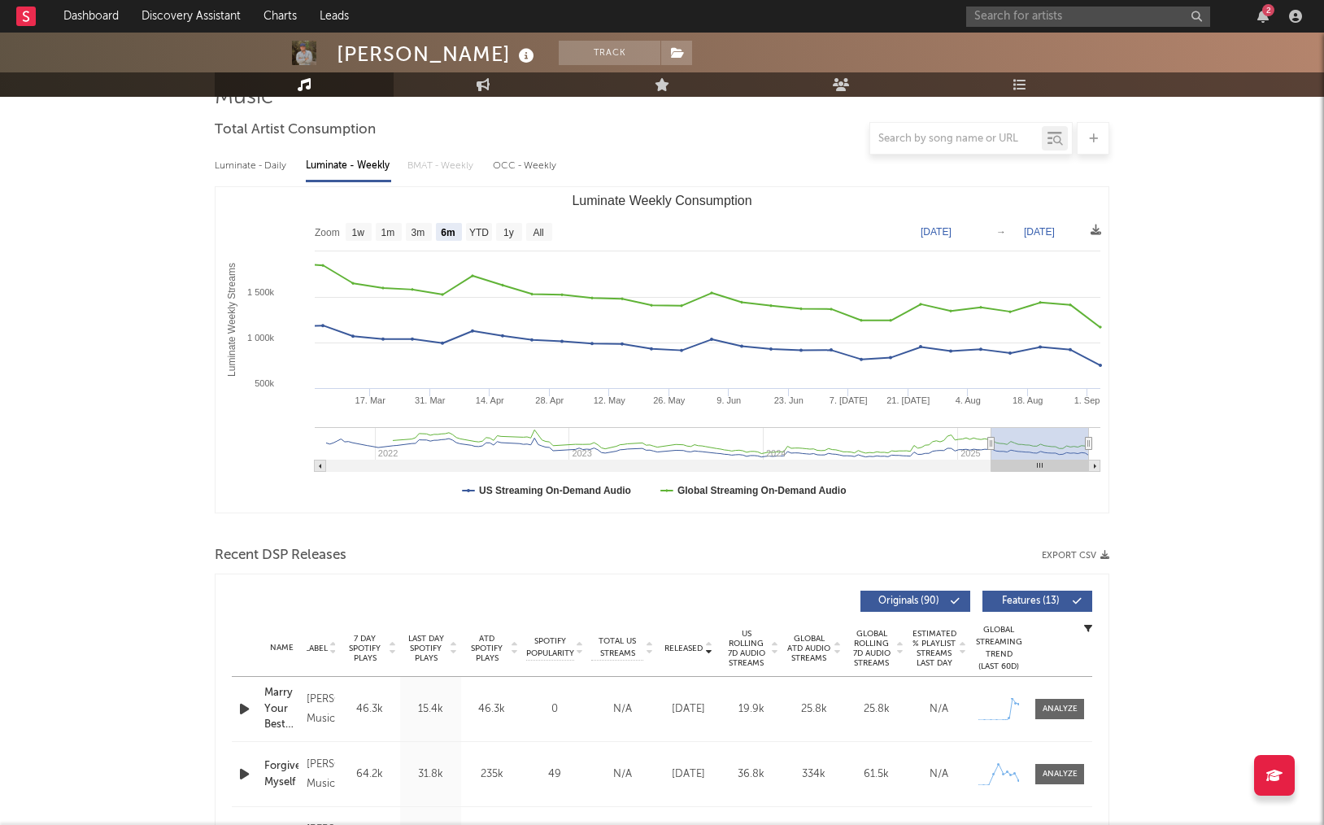
scroll to position [141, 0]
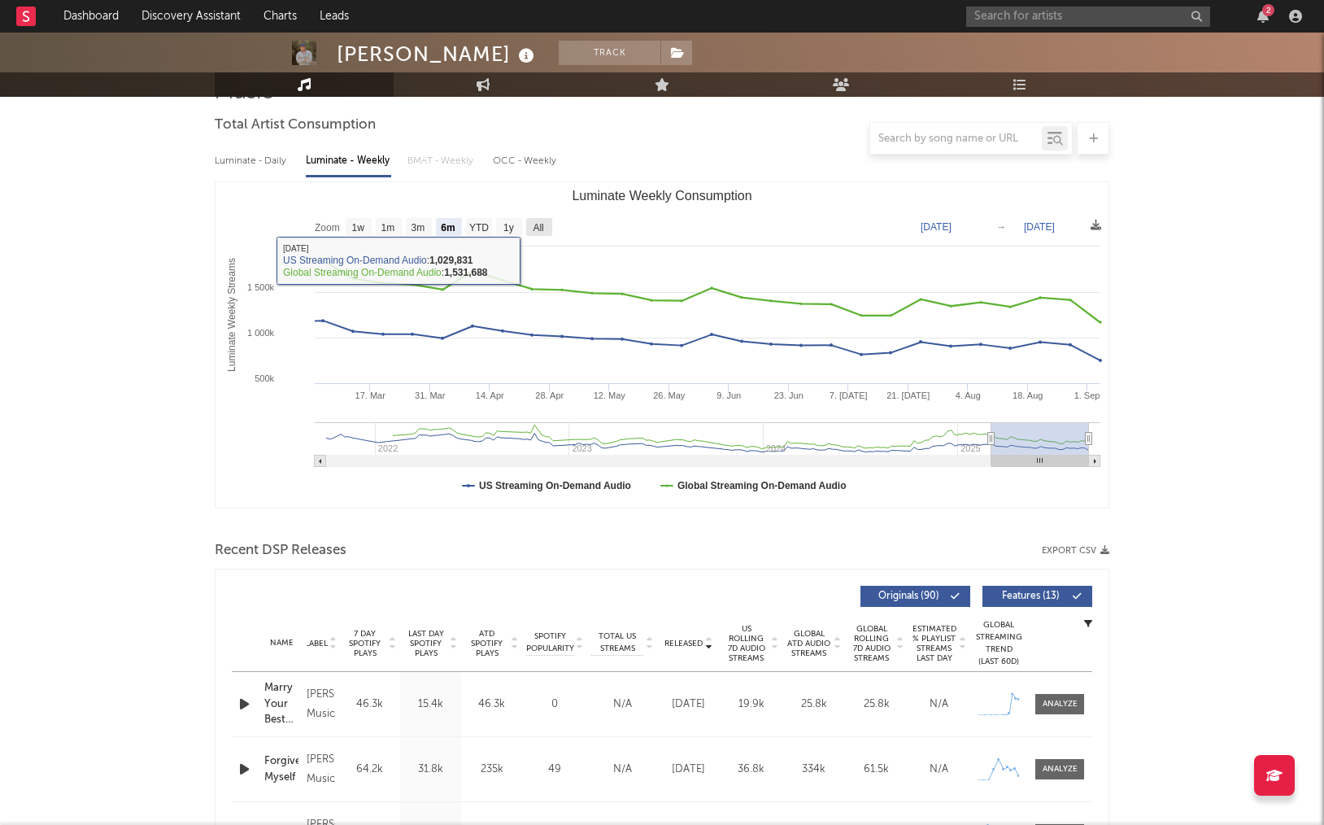
click at [546, 227] on rect "Luminate Weekly Consumption" at bounding box center [539, 227] width 26 height 18
select select "All"
type input "[DATE]"
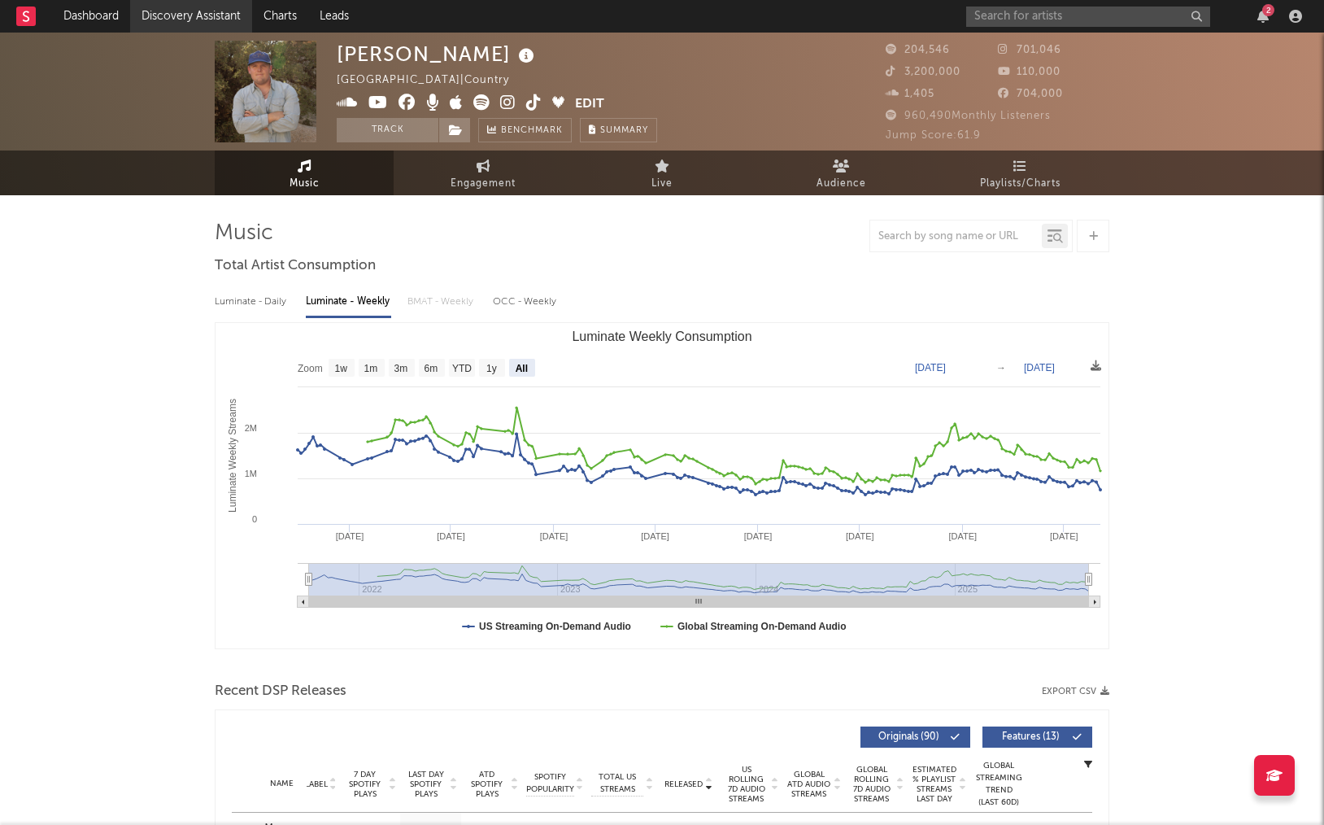
scroll to position [0, 0]
click at [98, 12] on link "Dashboard" at bounding box center [91, 16] width 78 height 33
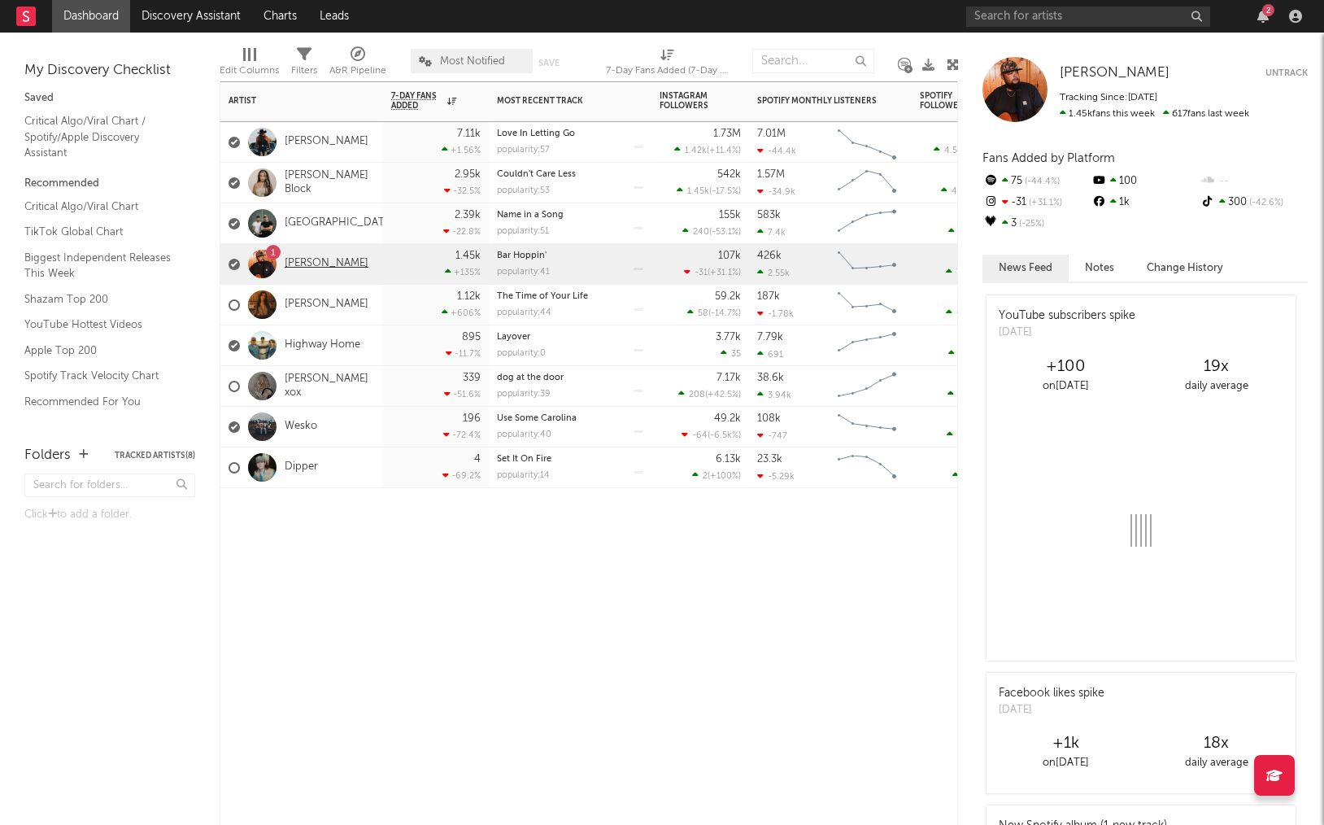
click at [317, 266] on link "[PERSON_NAME]" at bounding box center [327, 264] width 84 height 14
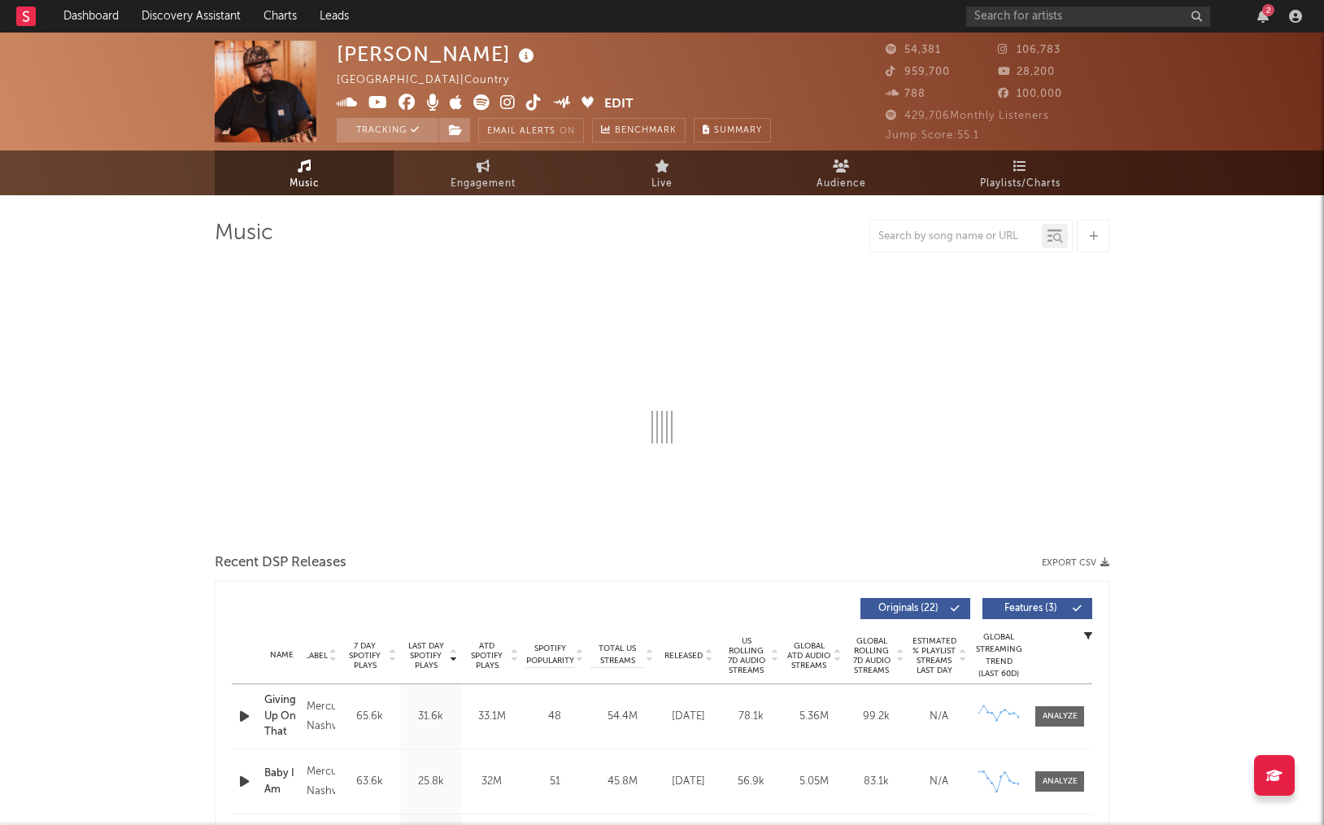
select select "6m"
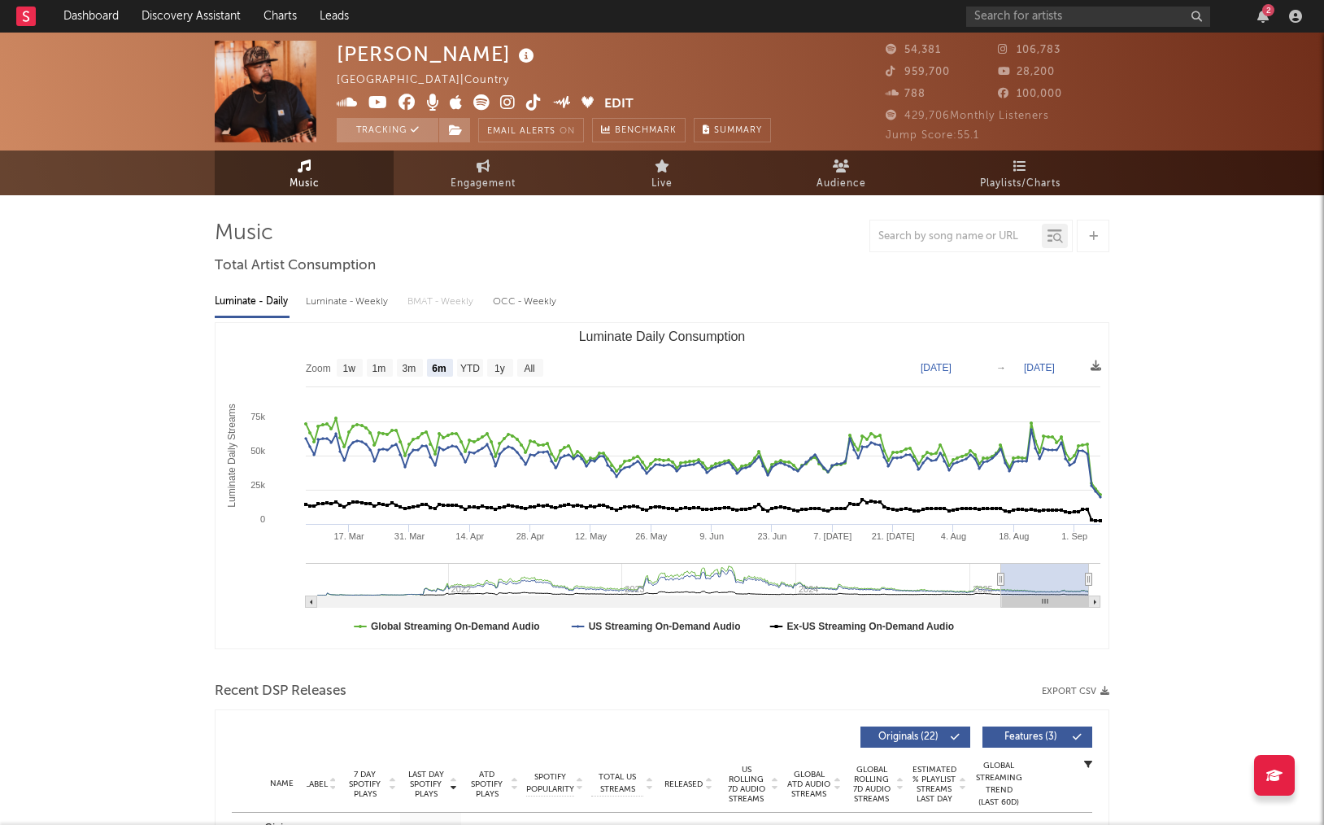
click at [343, 315] on div "Luminate - Weekly" at bounding box center [348, 302] width 85 height 28
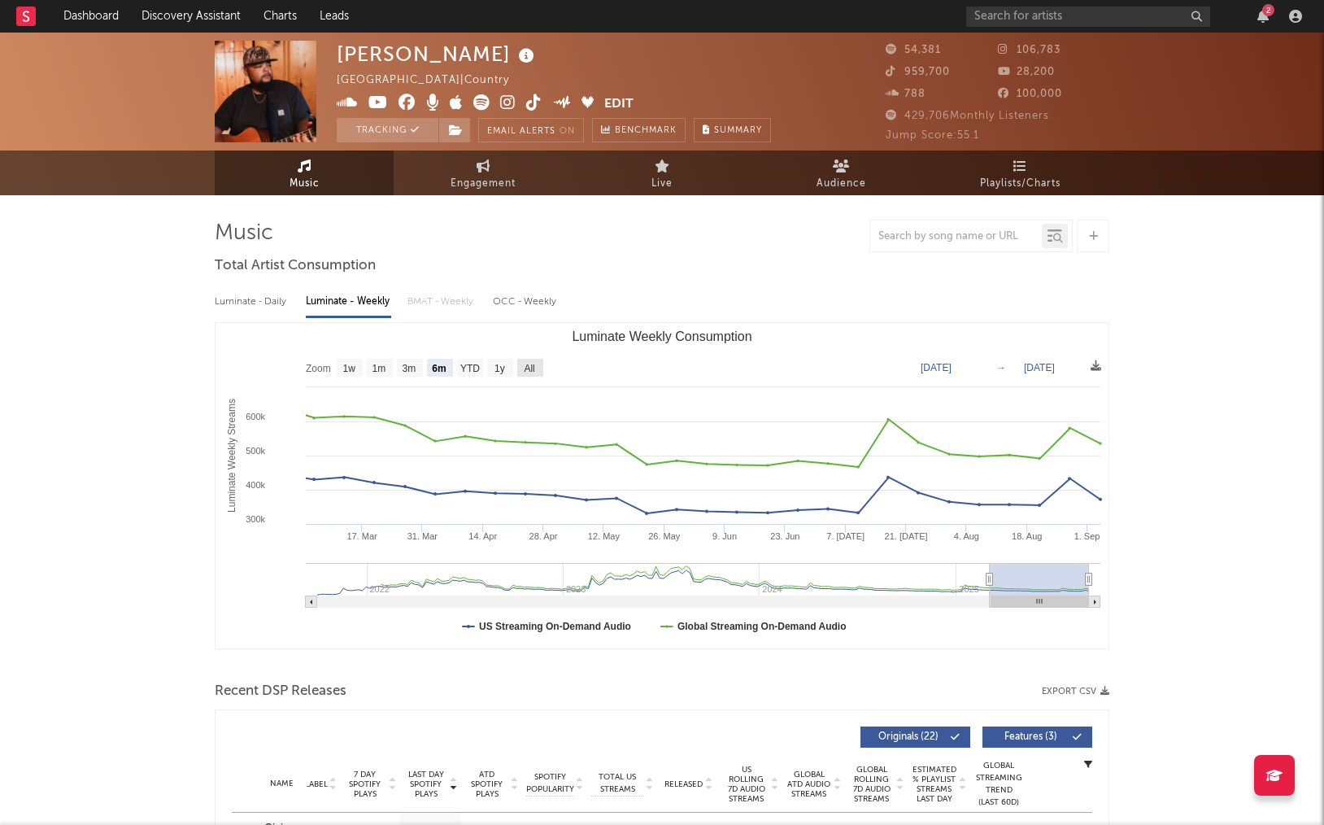
click at [538, 368] on rect "Luminate Weekly Consumption" at bounding box center [530, 368] width 26 height 18
select select "All"
type input "[DATE]"
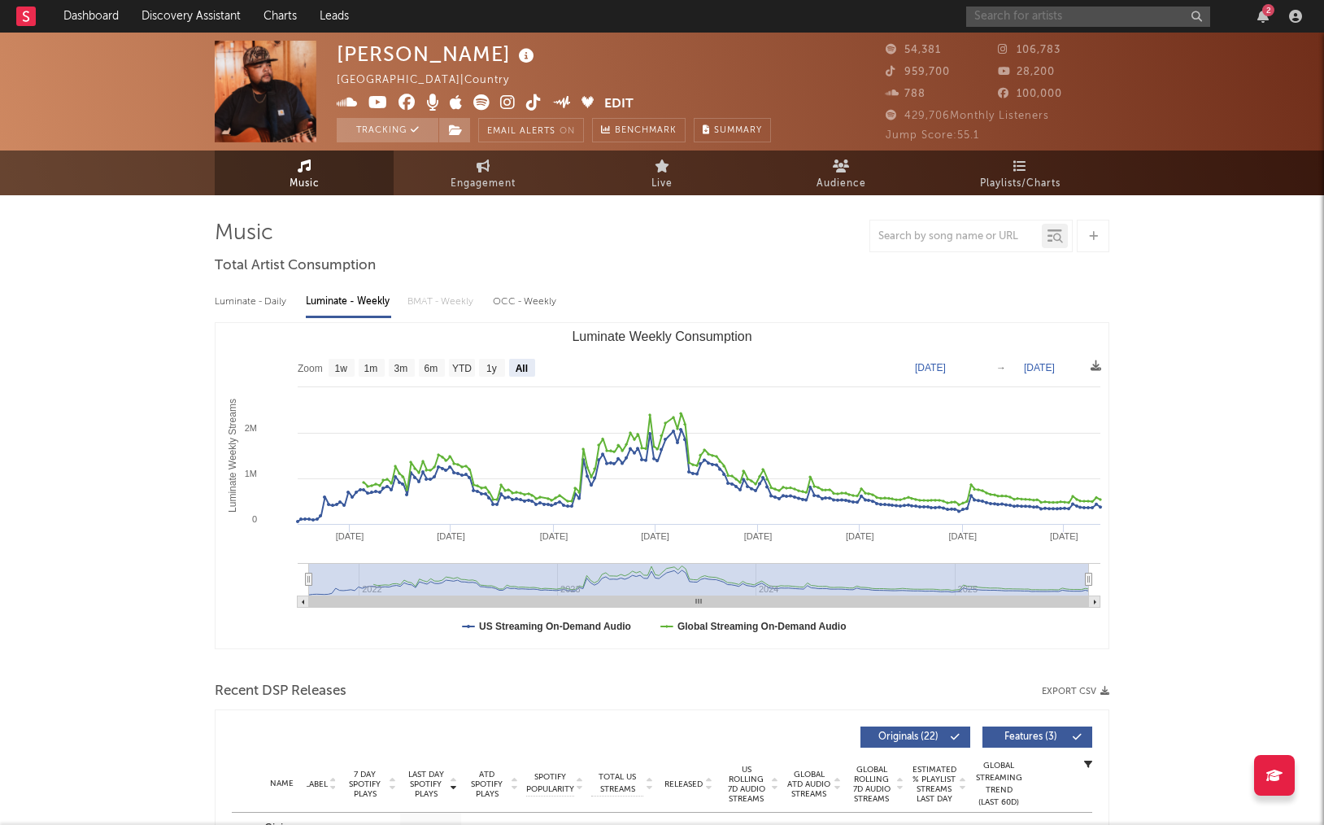
click at [1048, 14] on input "text" at bounding box center [1088, 17] width 244 height 20
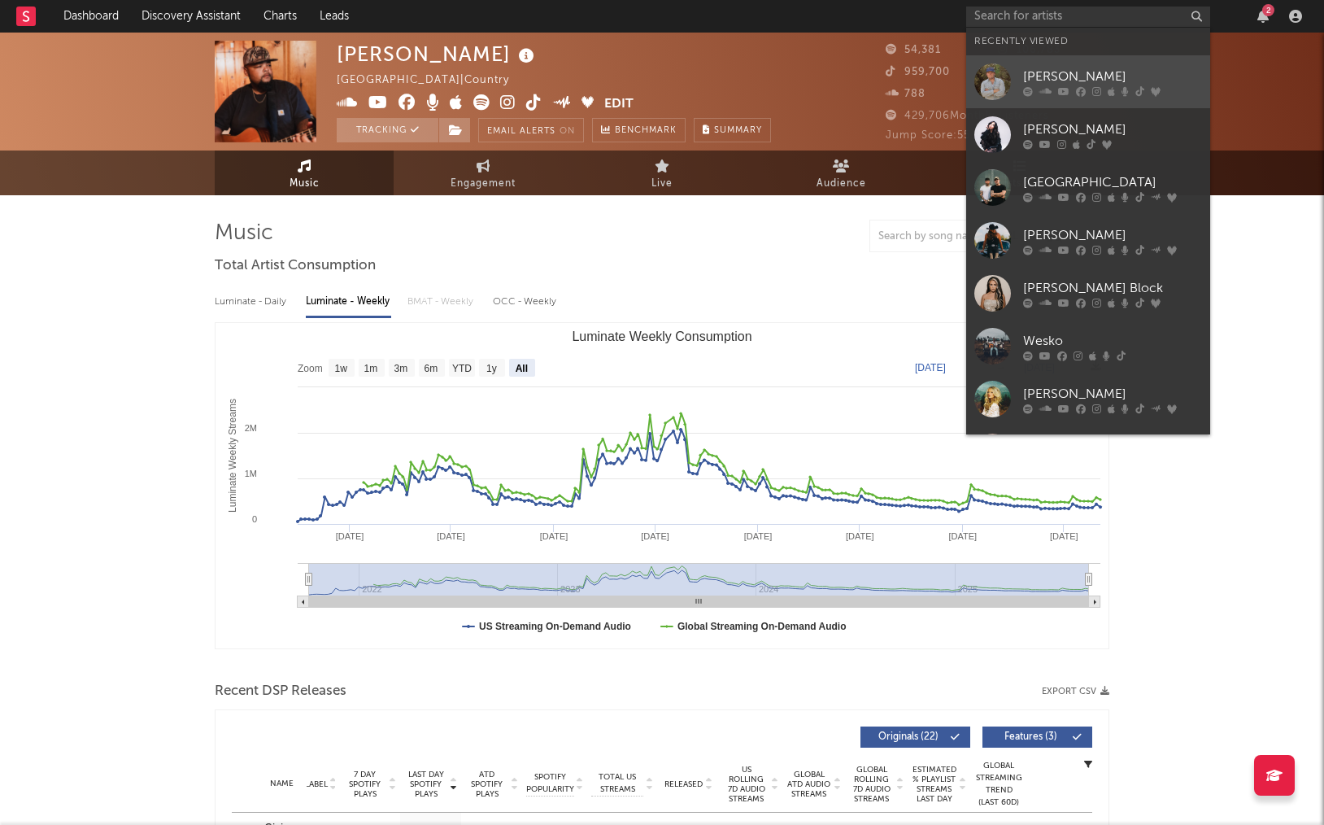
click at [1096, 71] on div "[PERSON_NAME]" at bounding box center [1112, 77] width 179 height 20
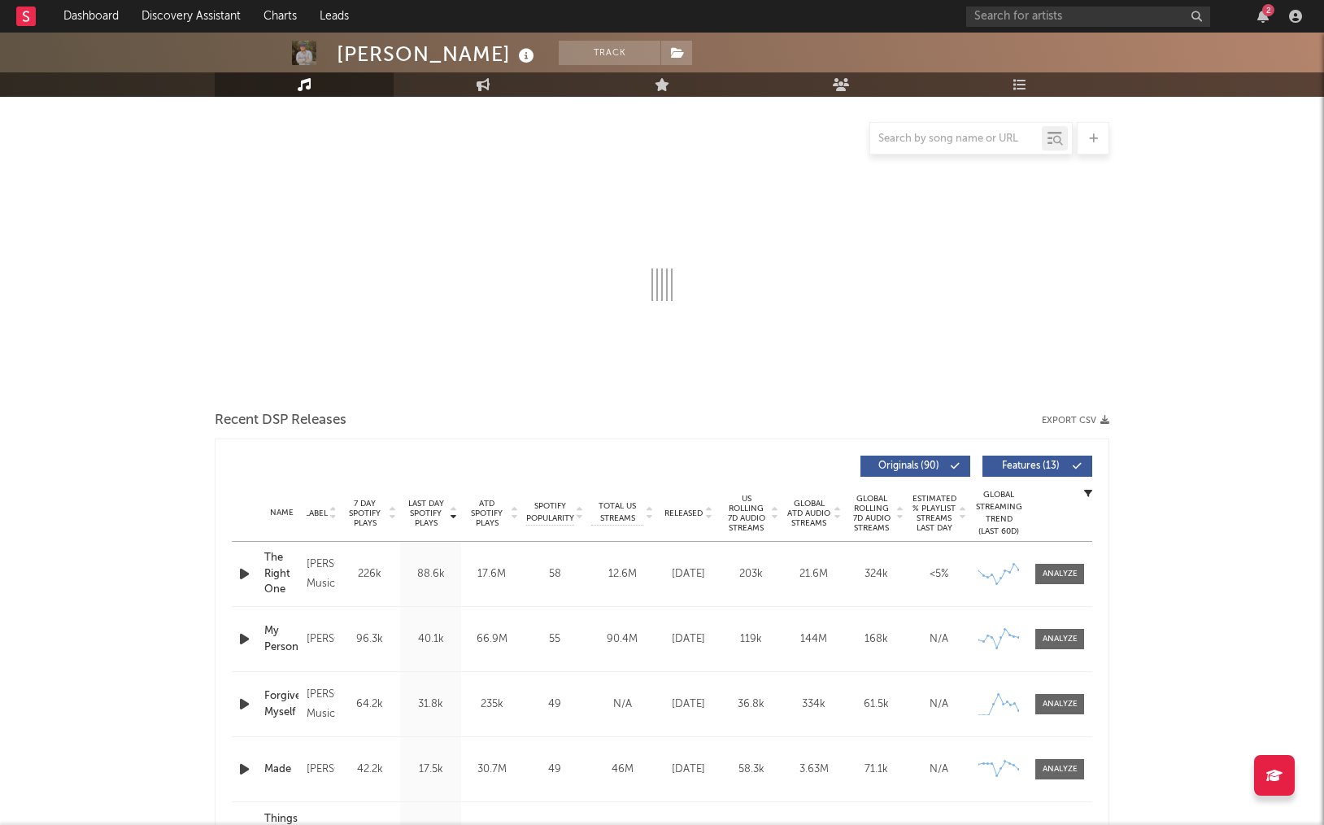
scroll to position [105, 0]
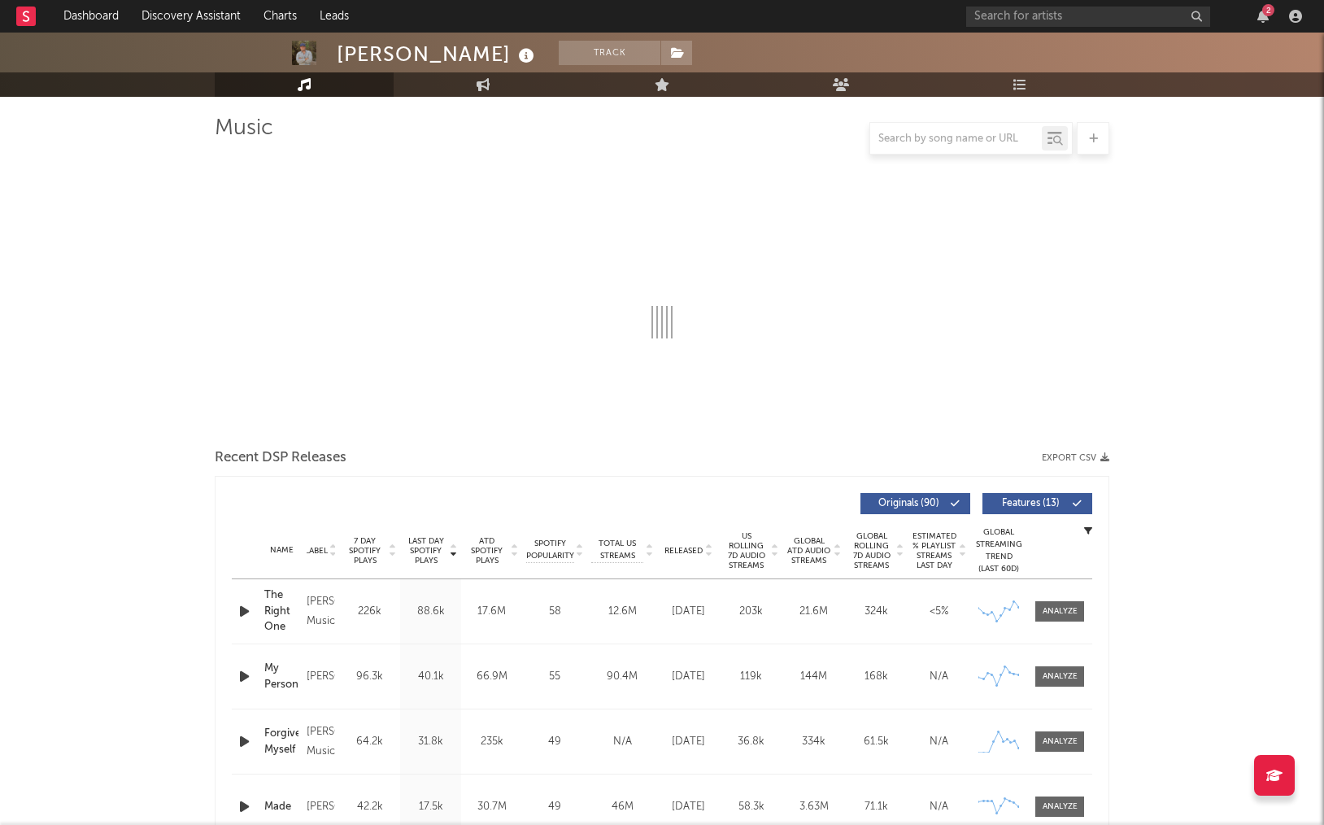
select select "6m"
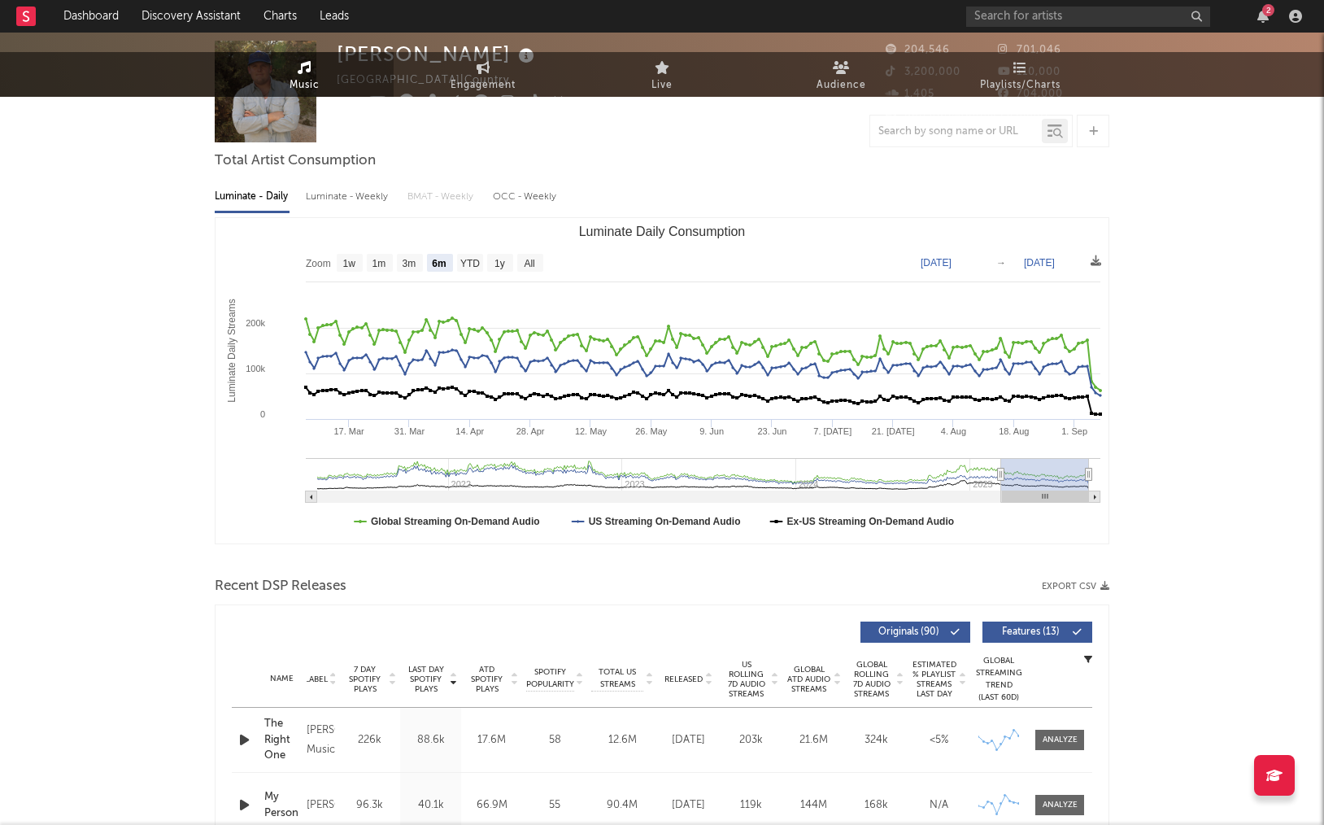
scroll to position [0, 0]
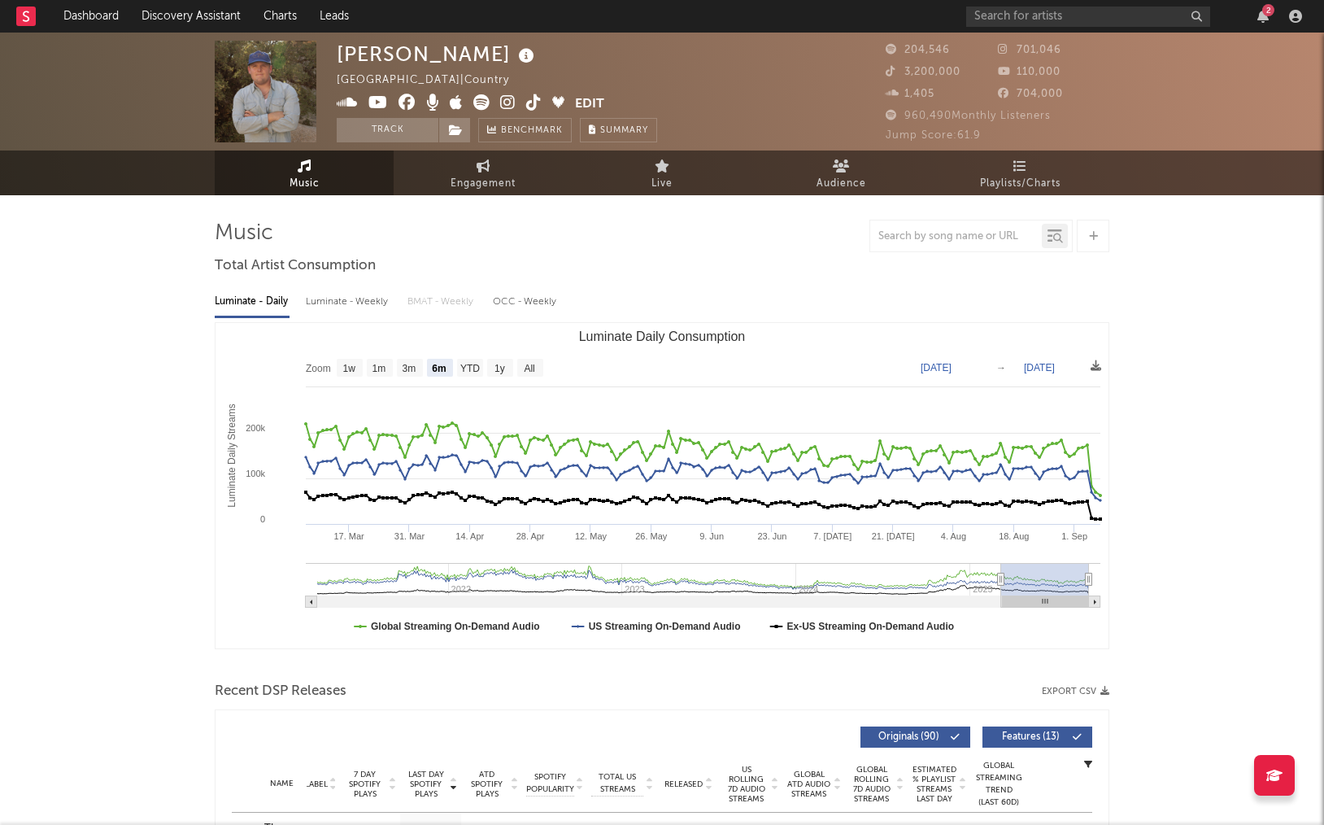
click at [341, 302] on div "Luminate - Weekly" at bounding box center [348, 302] width 85 height 28
select select "6m"
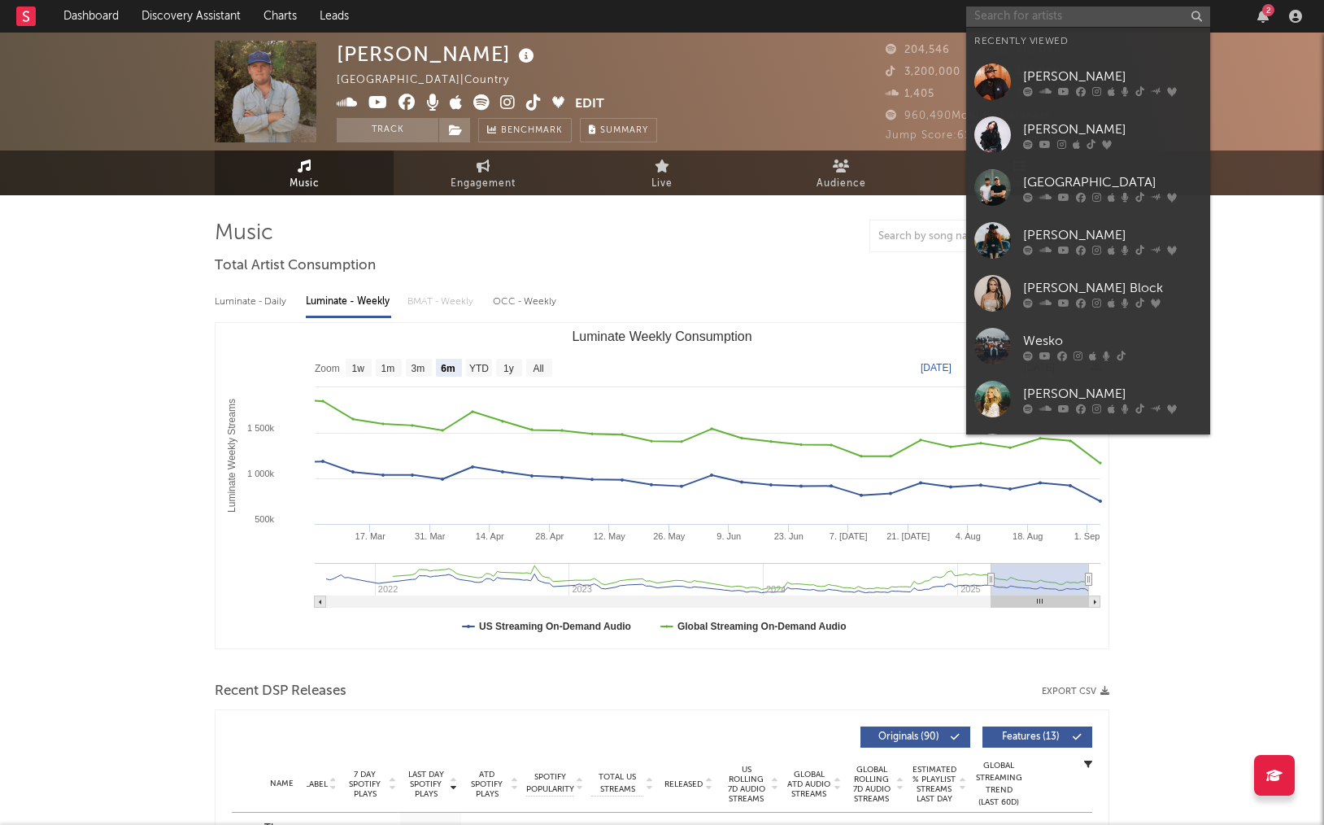
click at [1081, 10] on input "text" at bounding box center [1088, 17] width 244 height 20
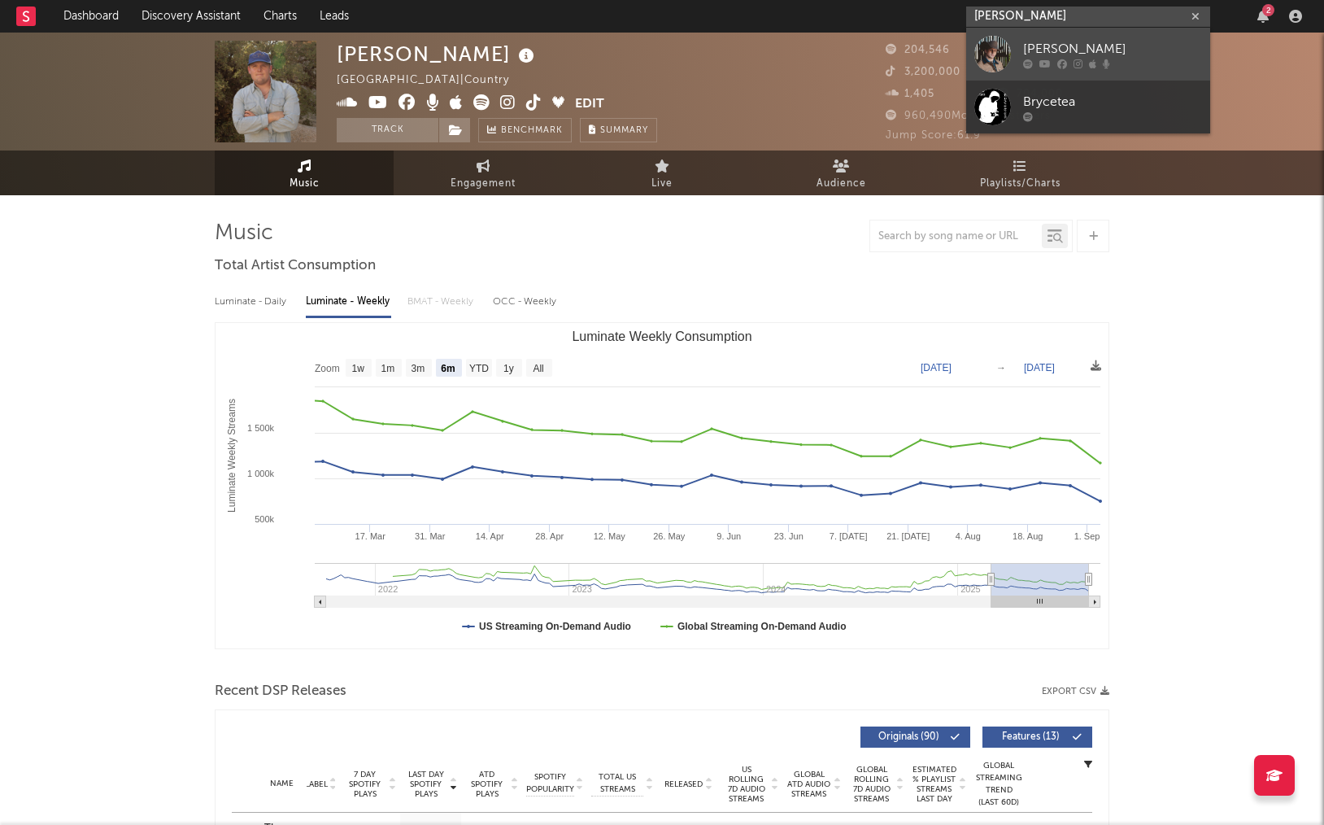
type input "[PERSON_NAME]"
click at [1129, 46] on div "[PERSON_NAME]" at bounding box center [1112, 49] width 179 height 20
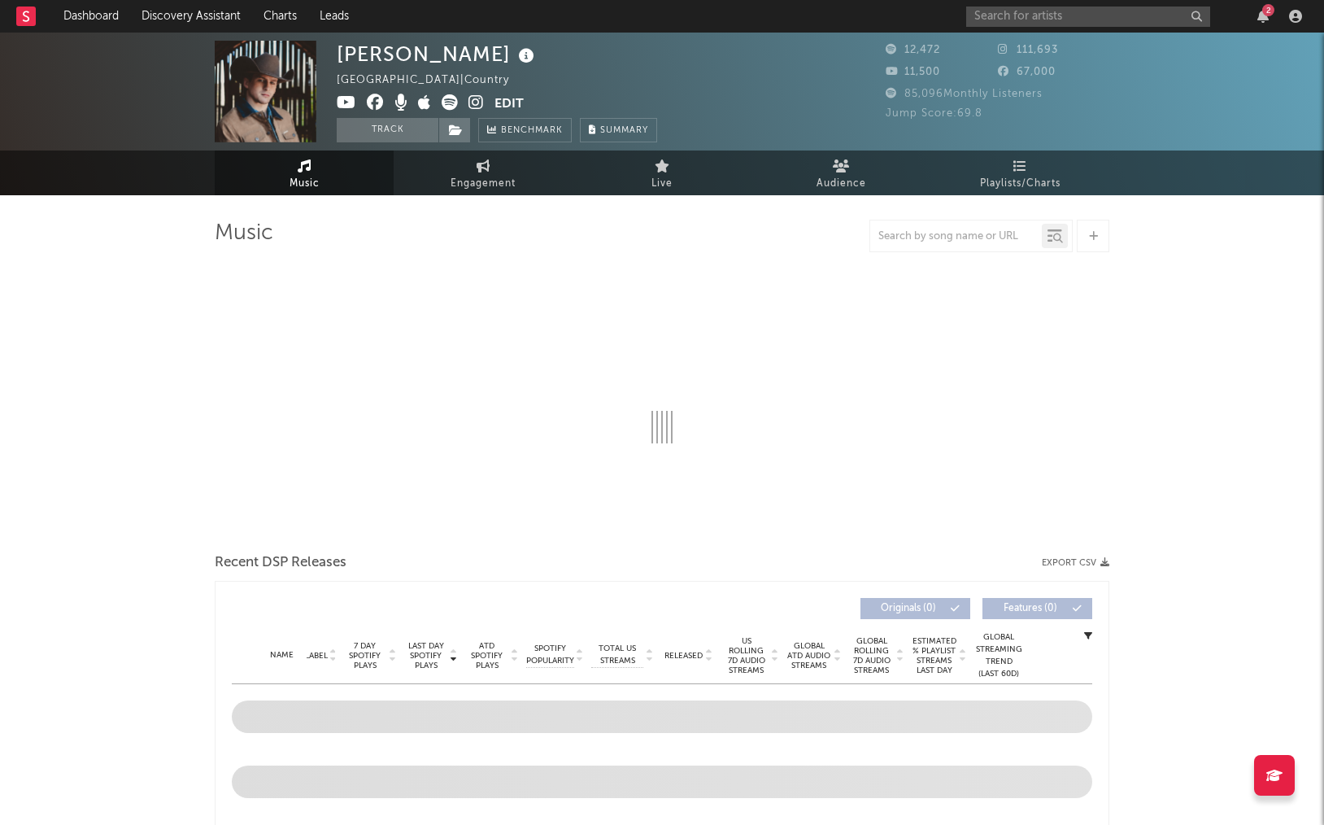
select select "6m"
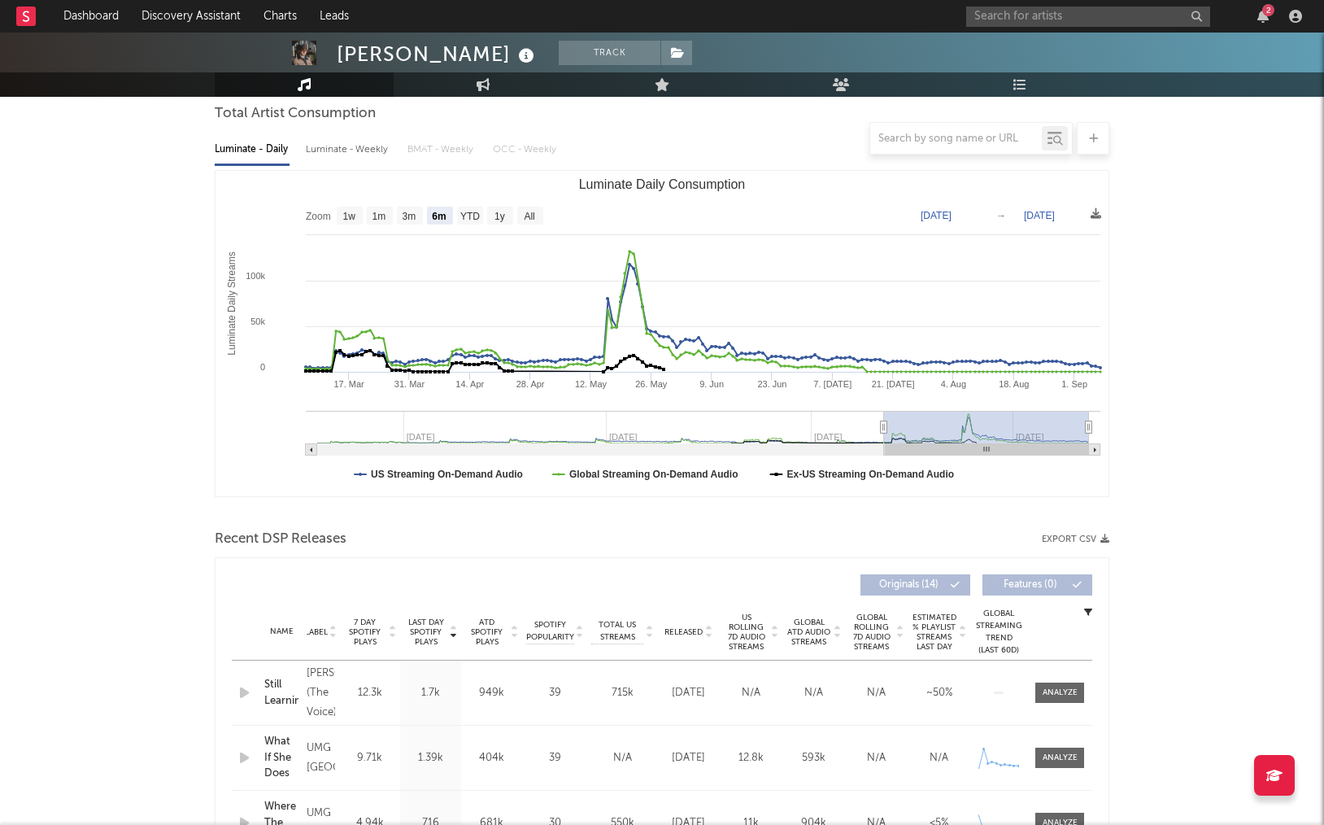
scroll to position [153, 0]
click at [349, 144] on div at bounding box center [662, 138] width 895 height 33
click at [362, 149] on div at bounding box center [662, 138] width 895 height 33
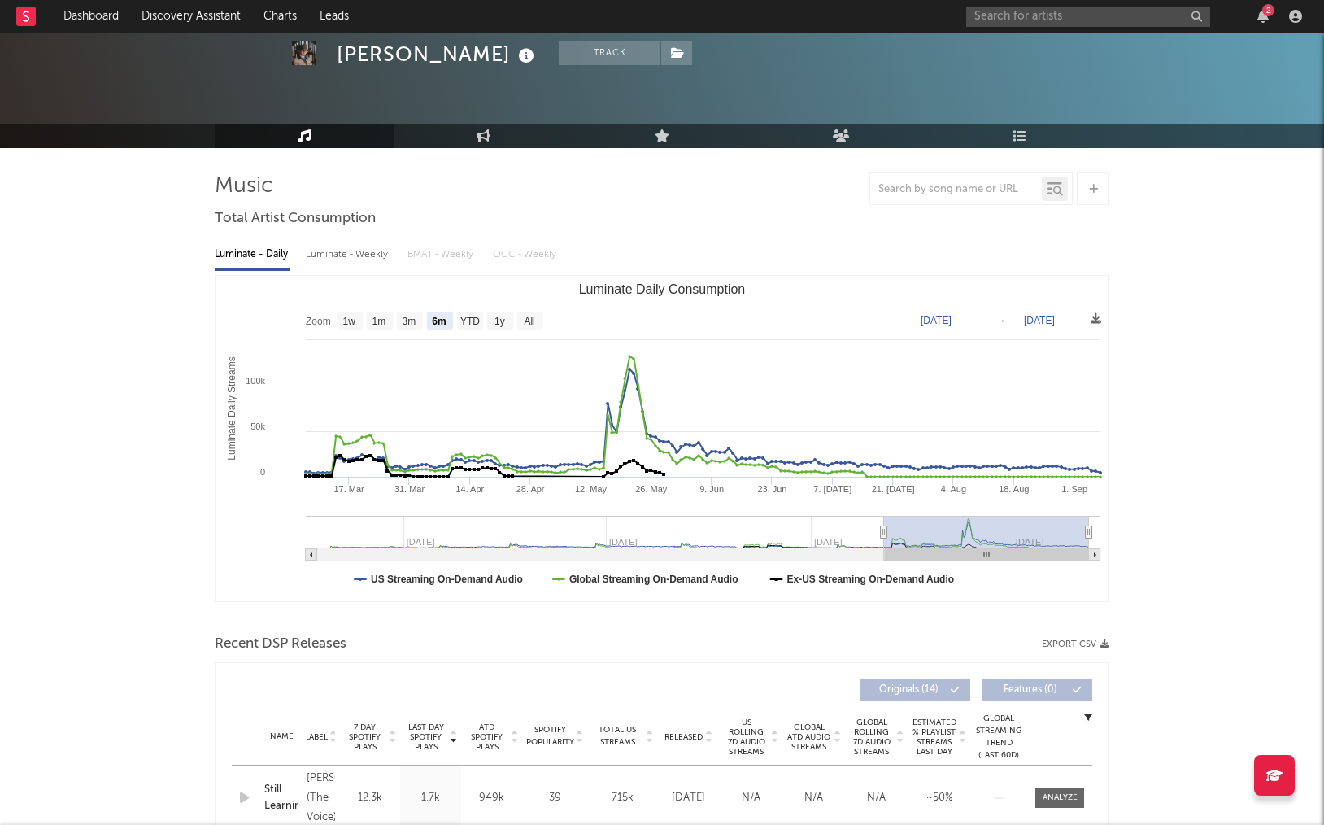
scroll to position [32, 0]
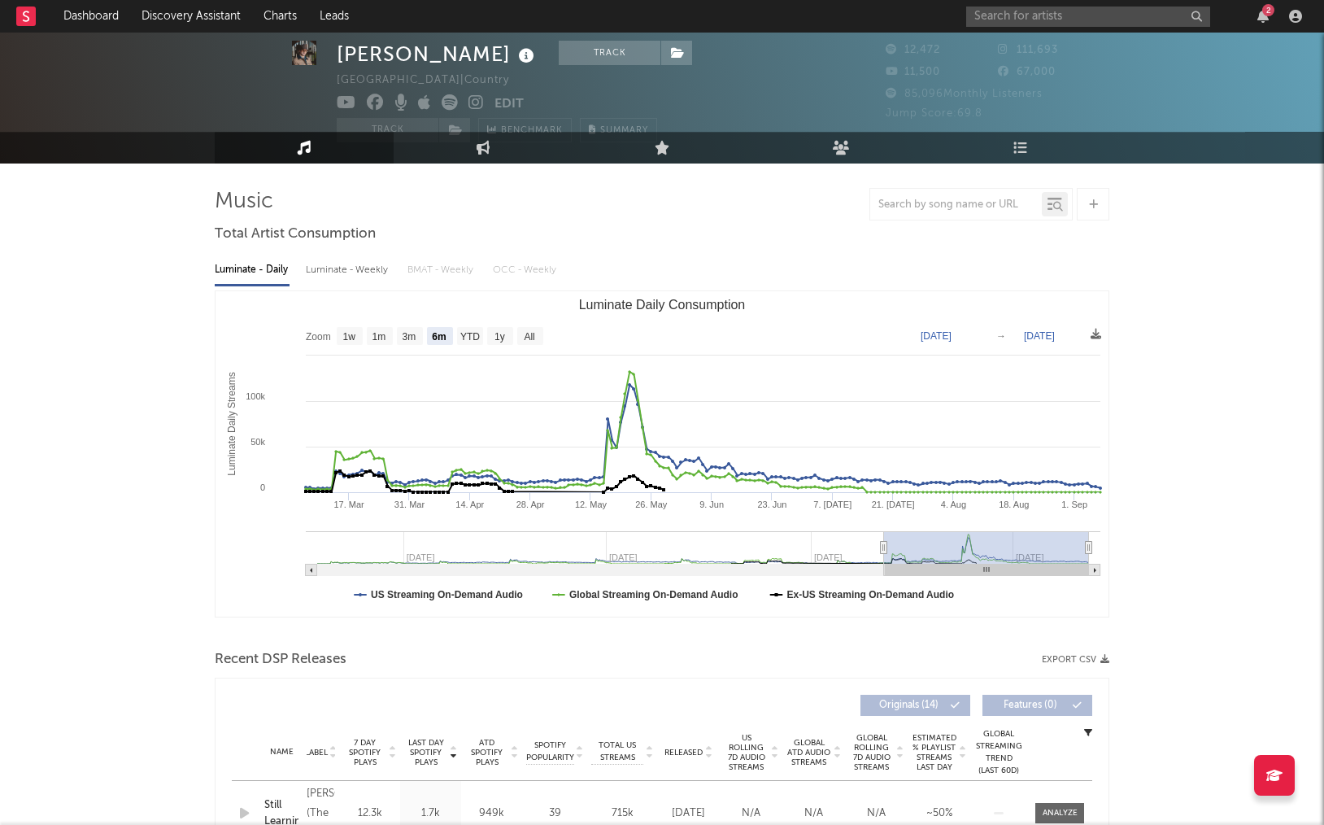
click at [355, 272] on div "Luminate - Weekly" at bounding box center [348, 270] width 85 height 28
select select "6m"
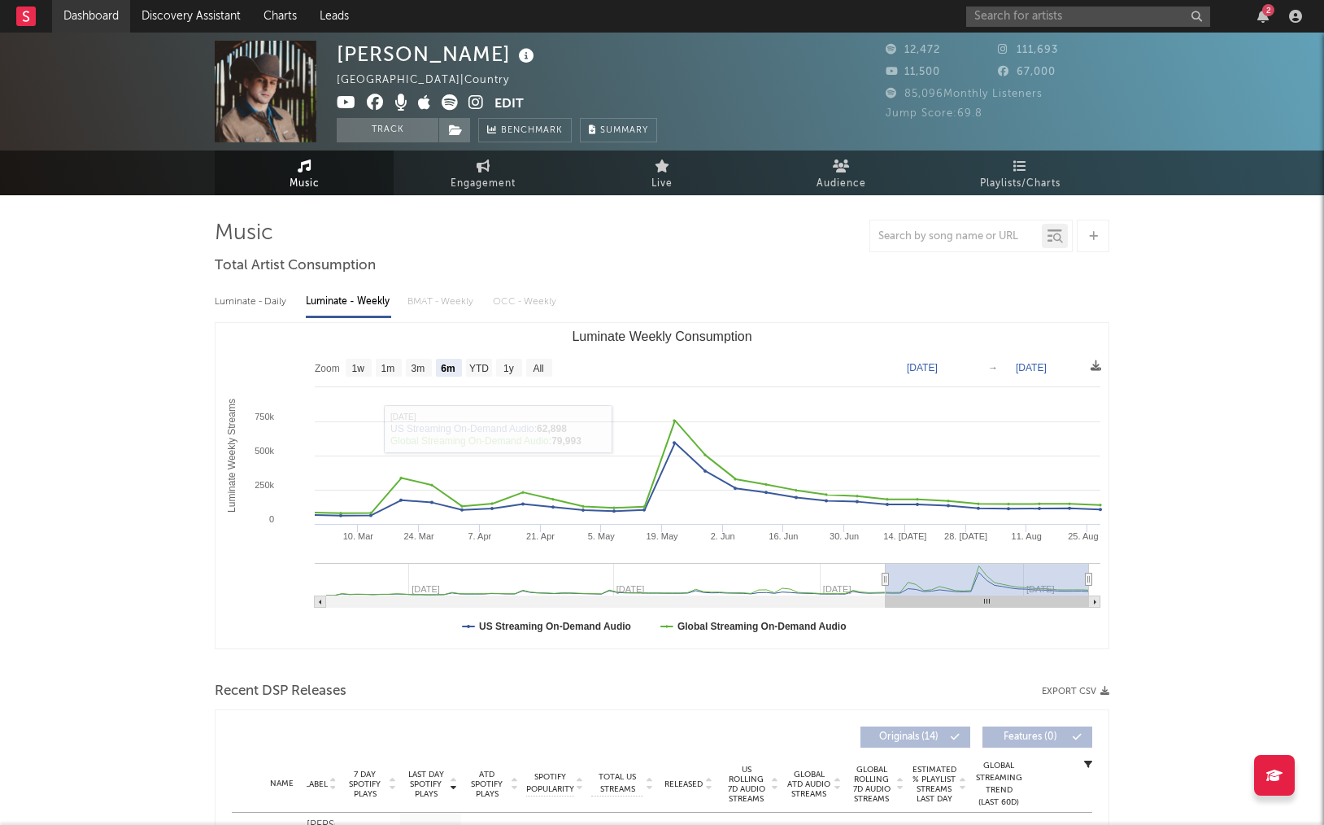
scroll to position [0, 0]
click at [93, 24] on link "Dashboard" at bounding box center [91, 16] width 78 height 33
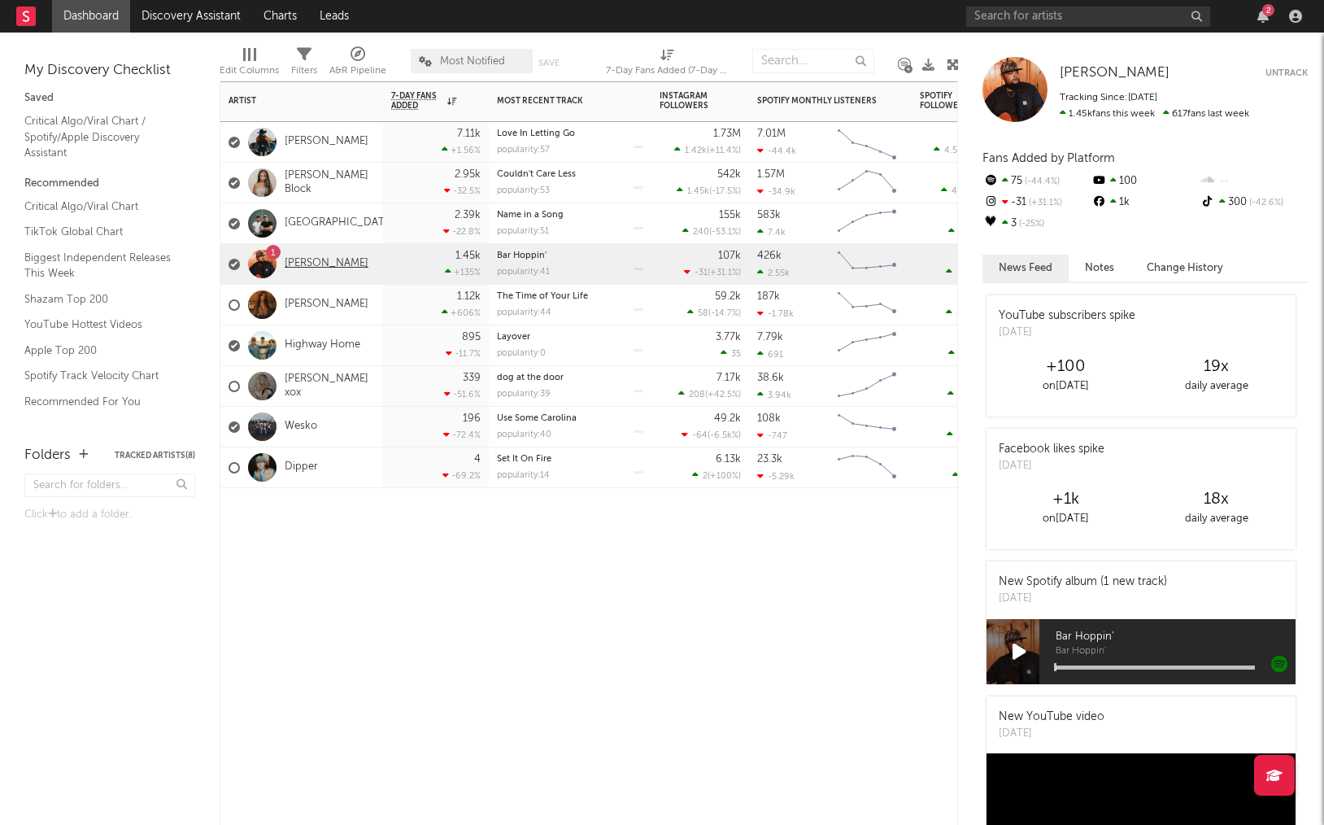
click at [311, 262] on link "[PERSON_NAME]" at bounding box center [327, 264] width 84 height 14
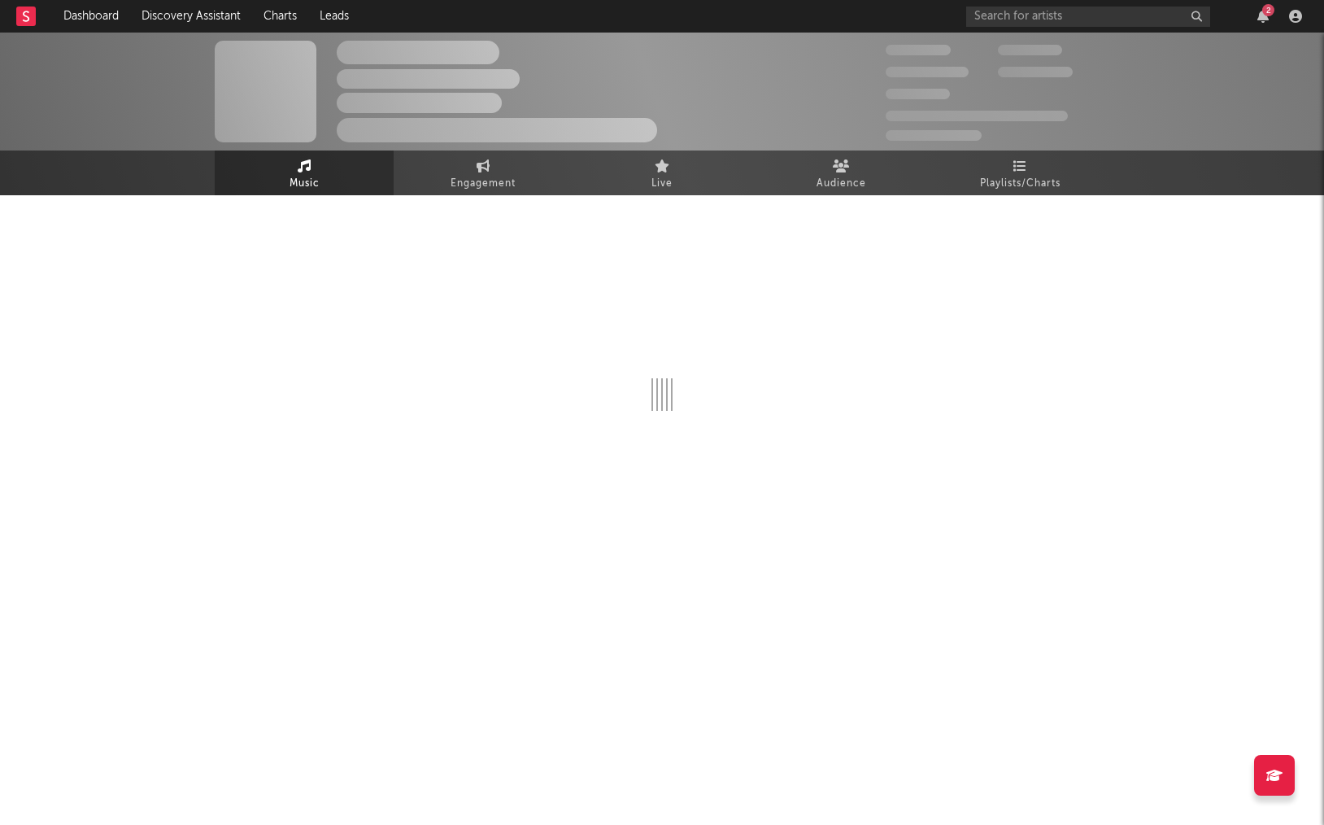
select select "6m"
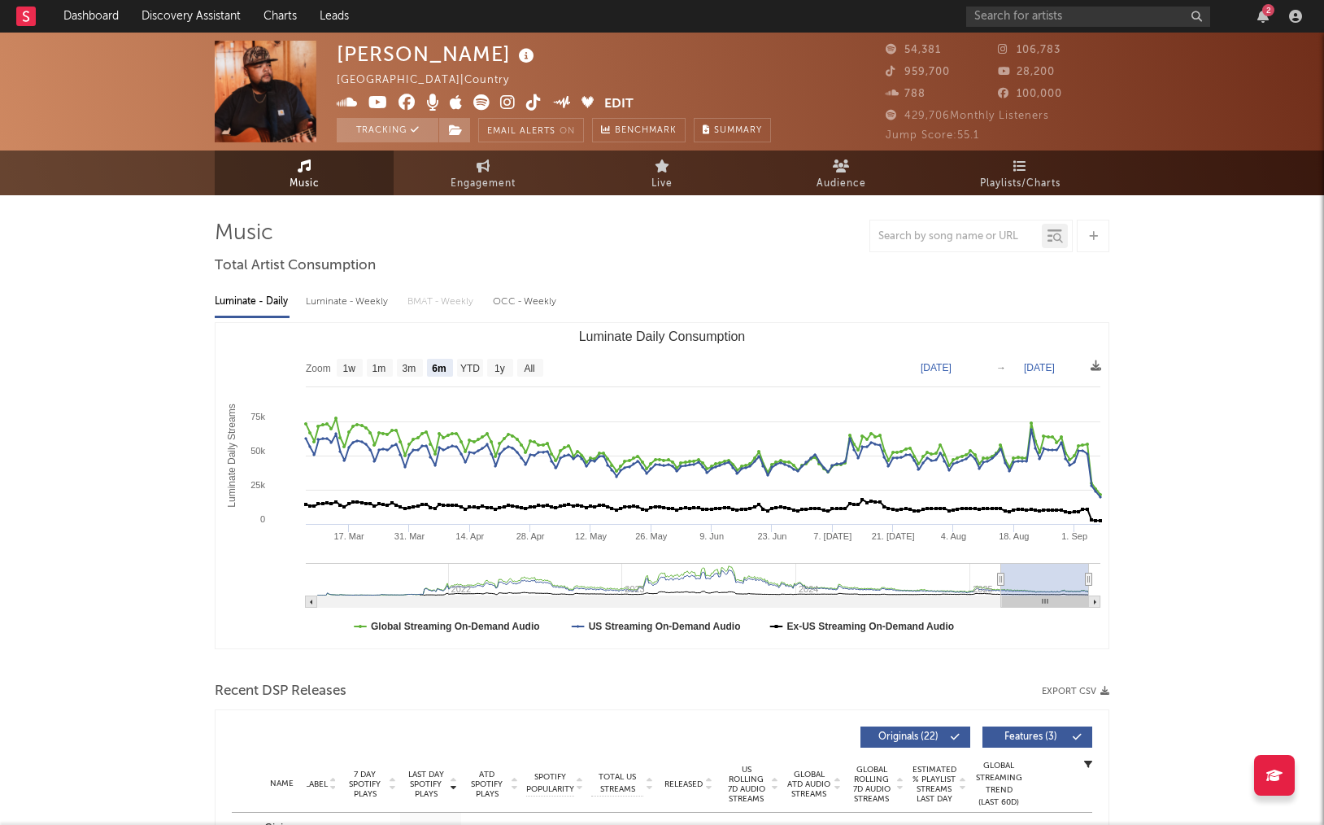
click at [338, 301] on div "Luminate - Weekly" at bounding box center [348, 302] width 85 height 28
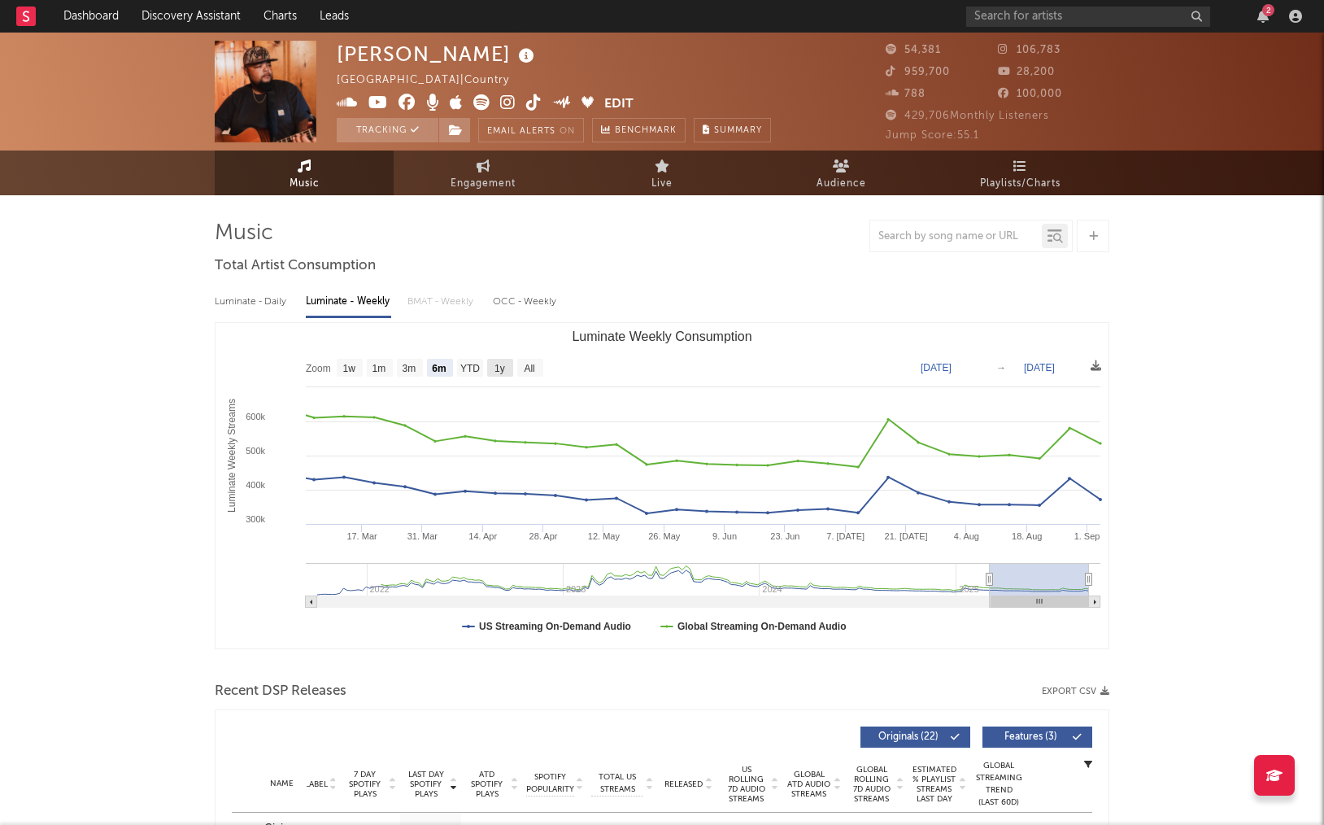
click at [494, 372] on rect "Luminate Weekly Consumption" at bounding box center [500, 368] width 26 height 18
select select "1y"
type input "[DATE]"
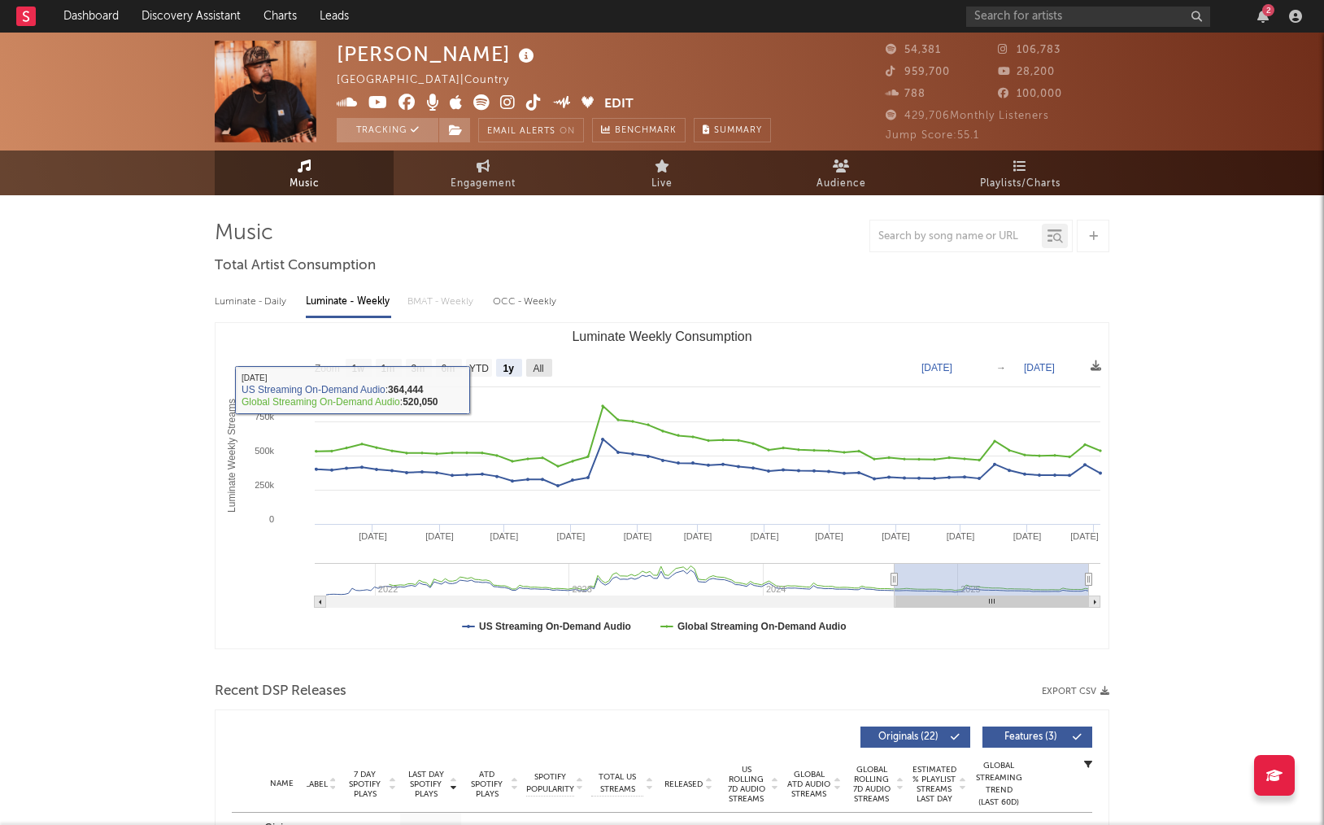
click at [540, 372] on text "All" at bounding box center [538, 368] width 11 height 11
select select "All"
type input "[DATE]"
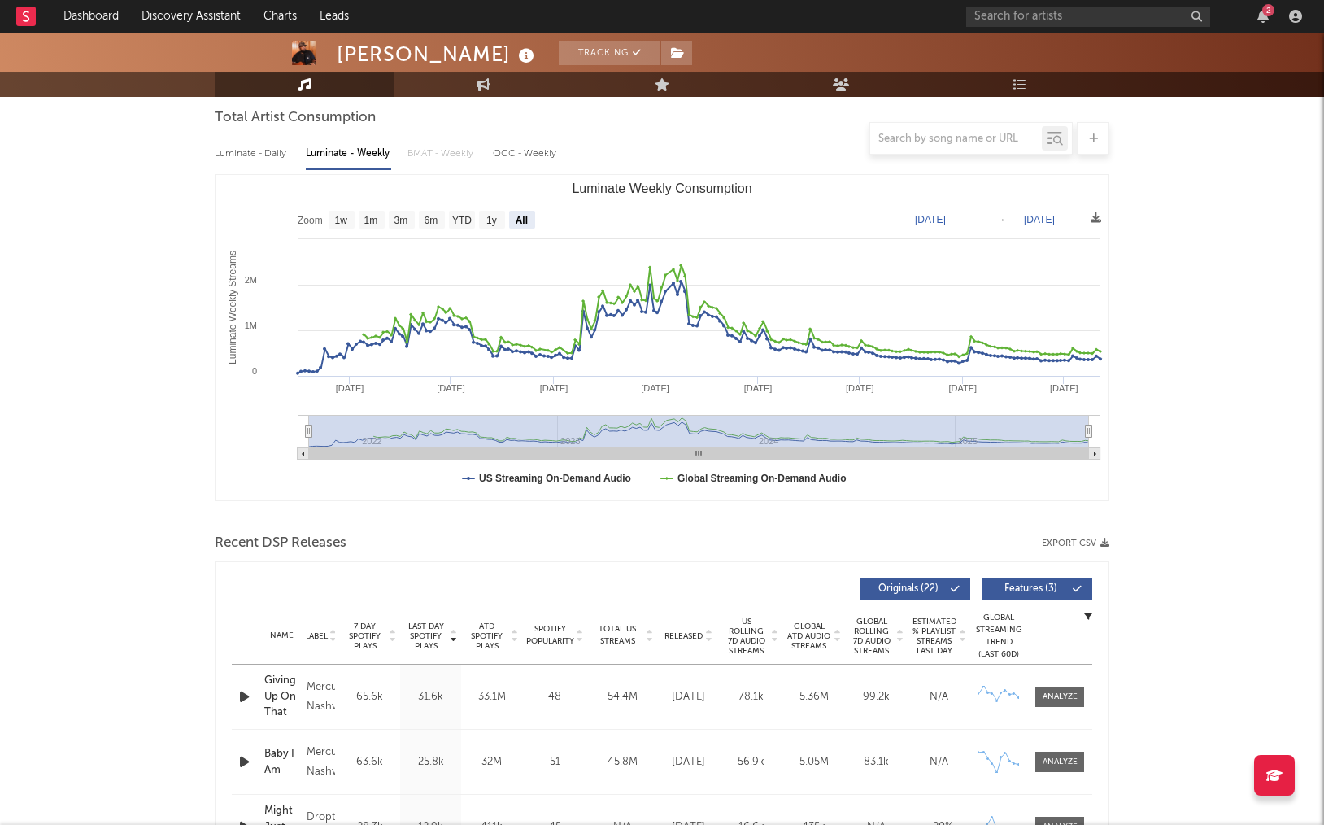
scroll to position [137, 0]
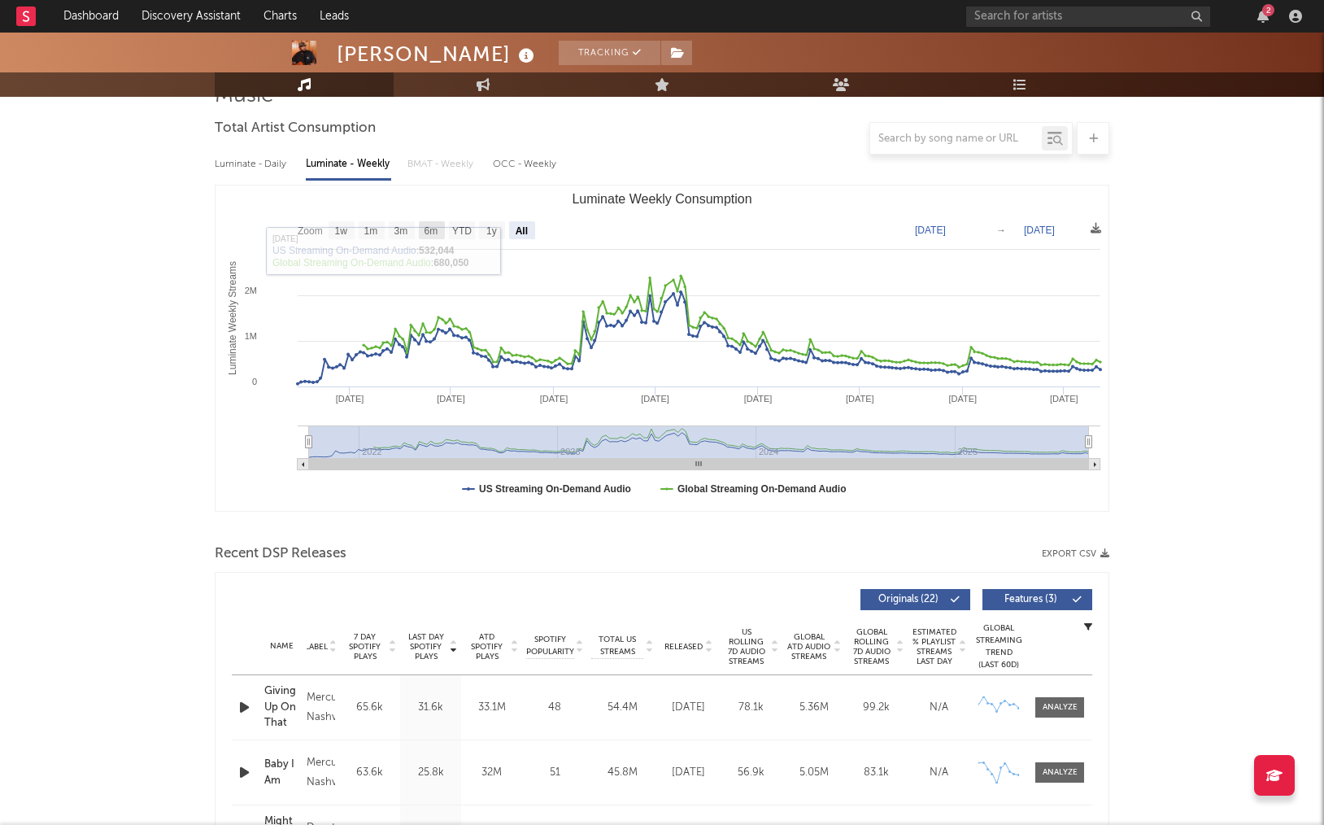
click at [428, 233] on text "6m" at bounding box center [432, 230] width 14 height 11
select select "6m"
type input "[DATE]"
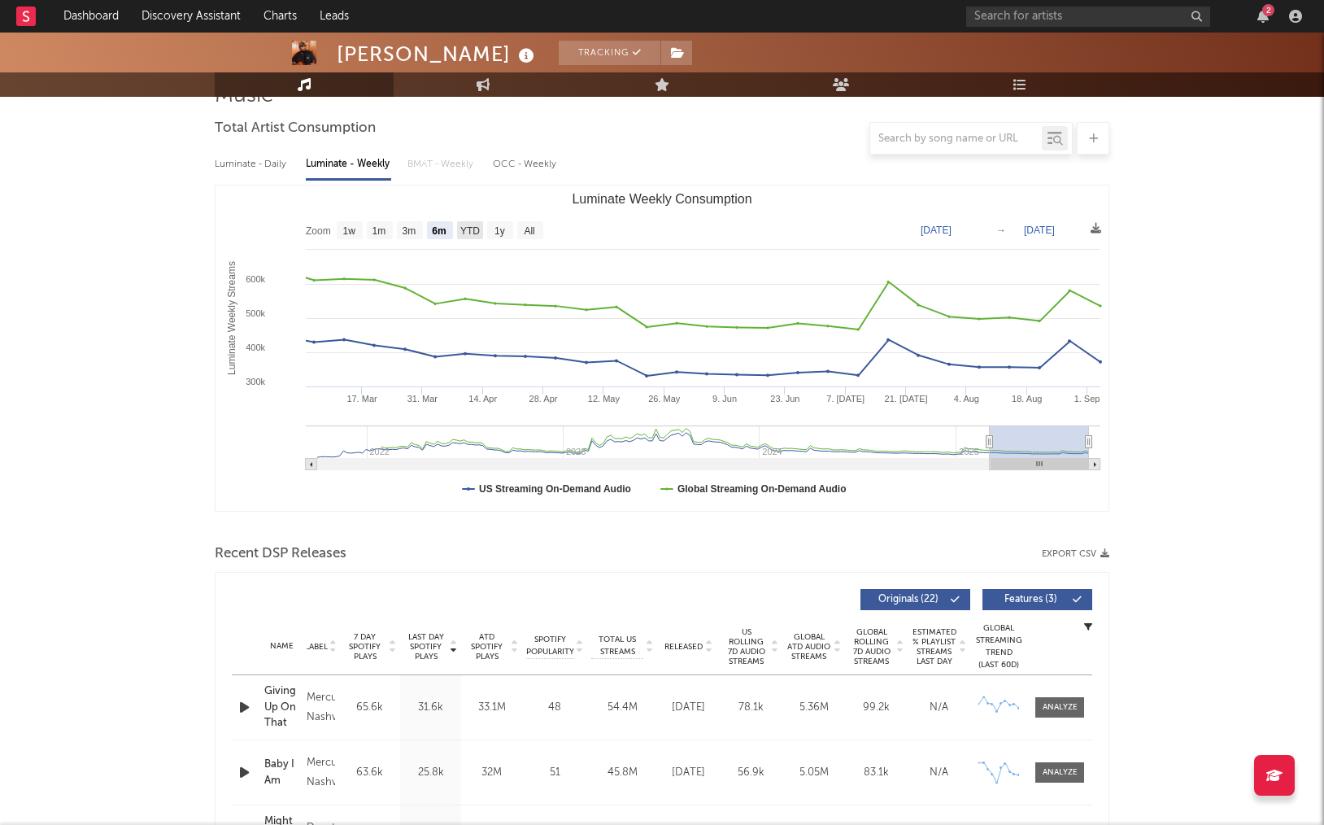
click at [467, 228] on text "YTD" at bounding box center [470, 230] width 20 height 11
select select "YTD"
type input "[DATE]"
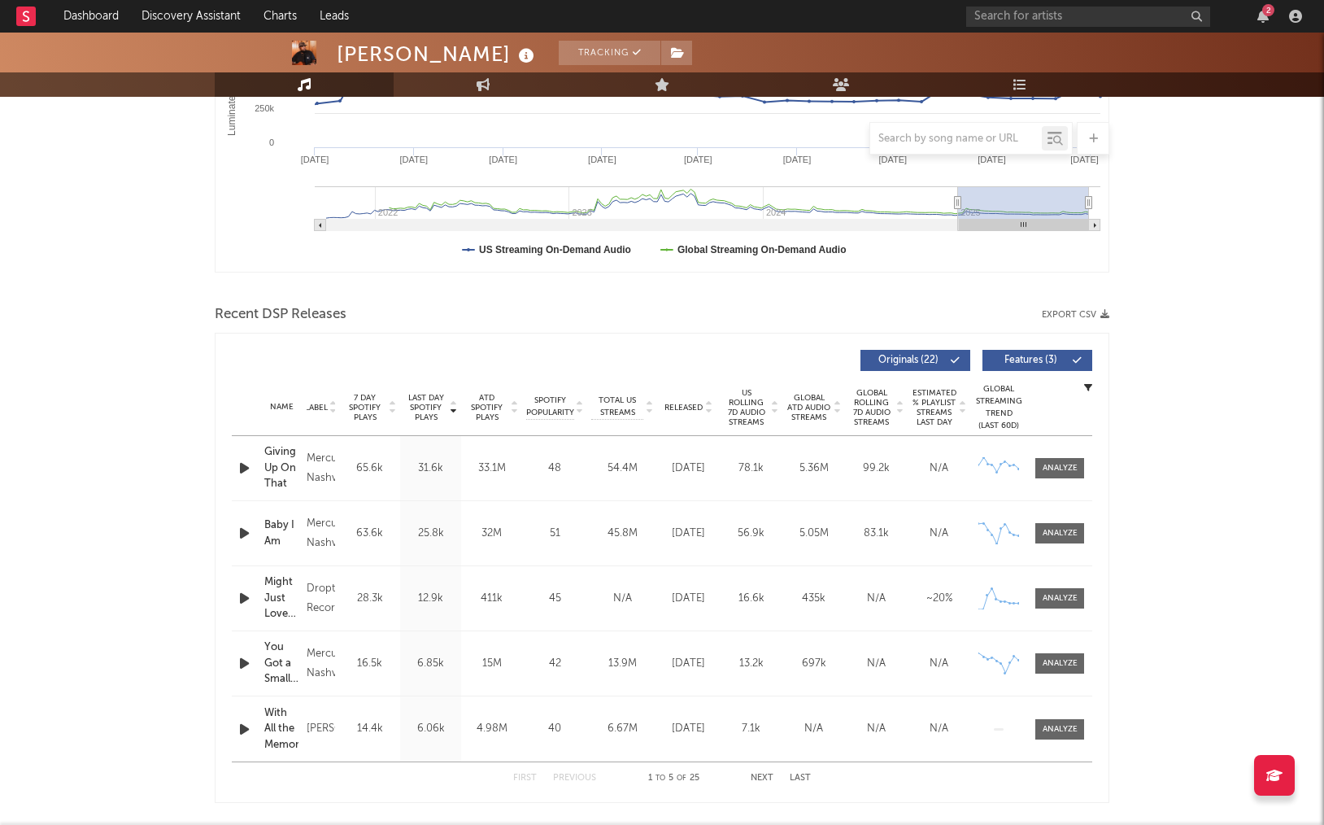
scroll to position [379, 0]
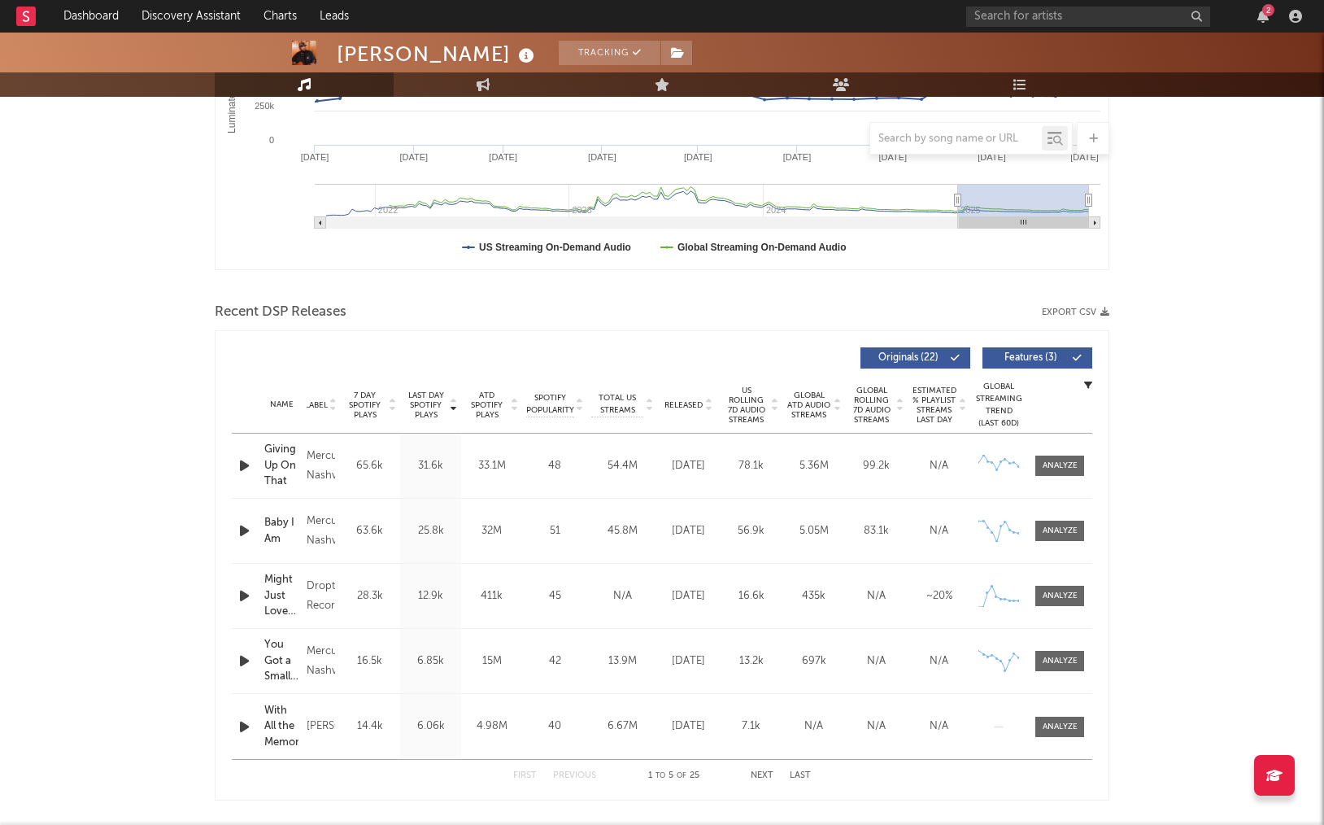
click at [761, 582] on button "Next" at bounding box center [762, 775] width 23 height 9
click at [516, 582] on button "First" at bounding box center [525, 775] width 24 height 9
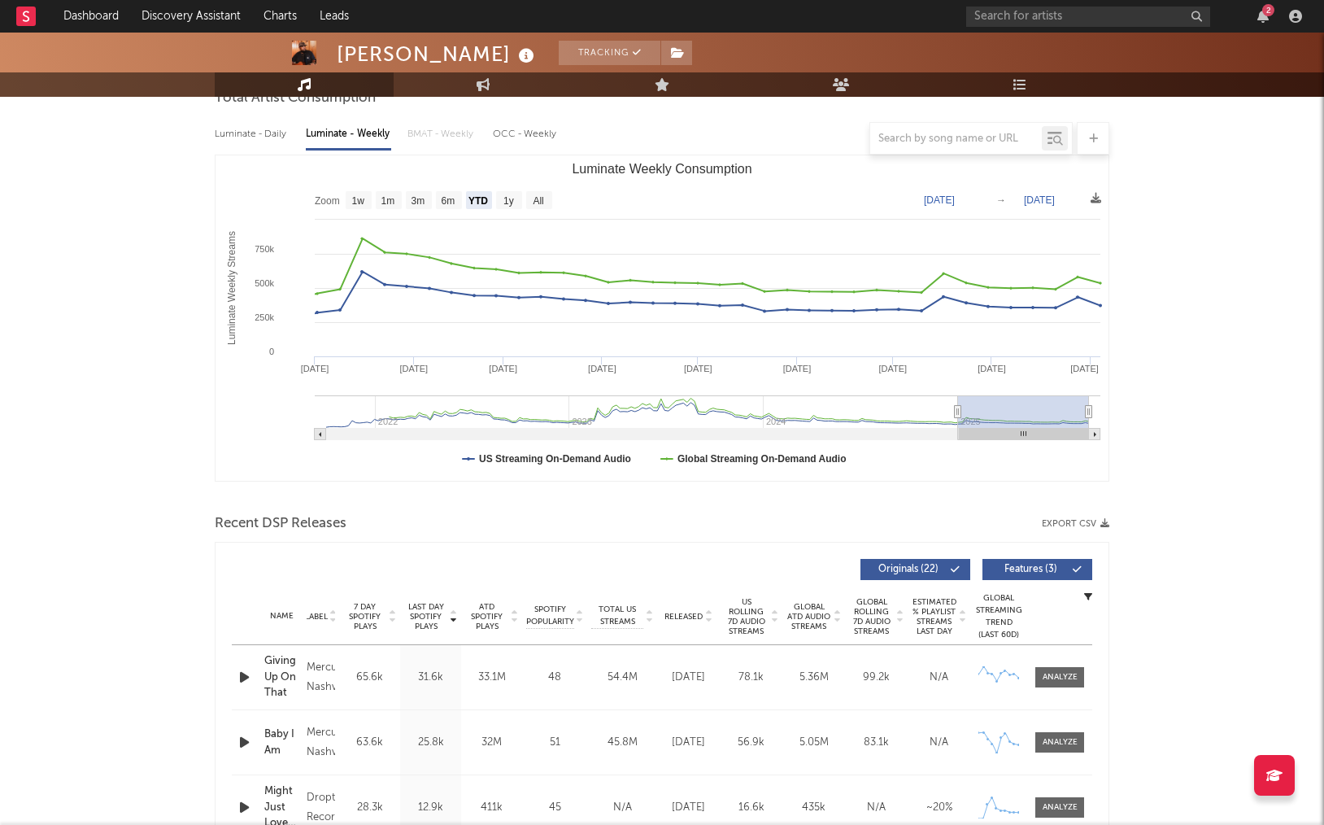
scroll to position [170, 0]
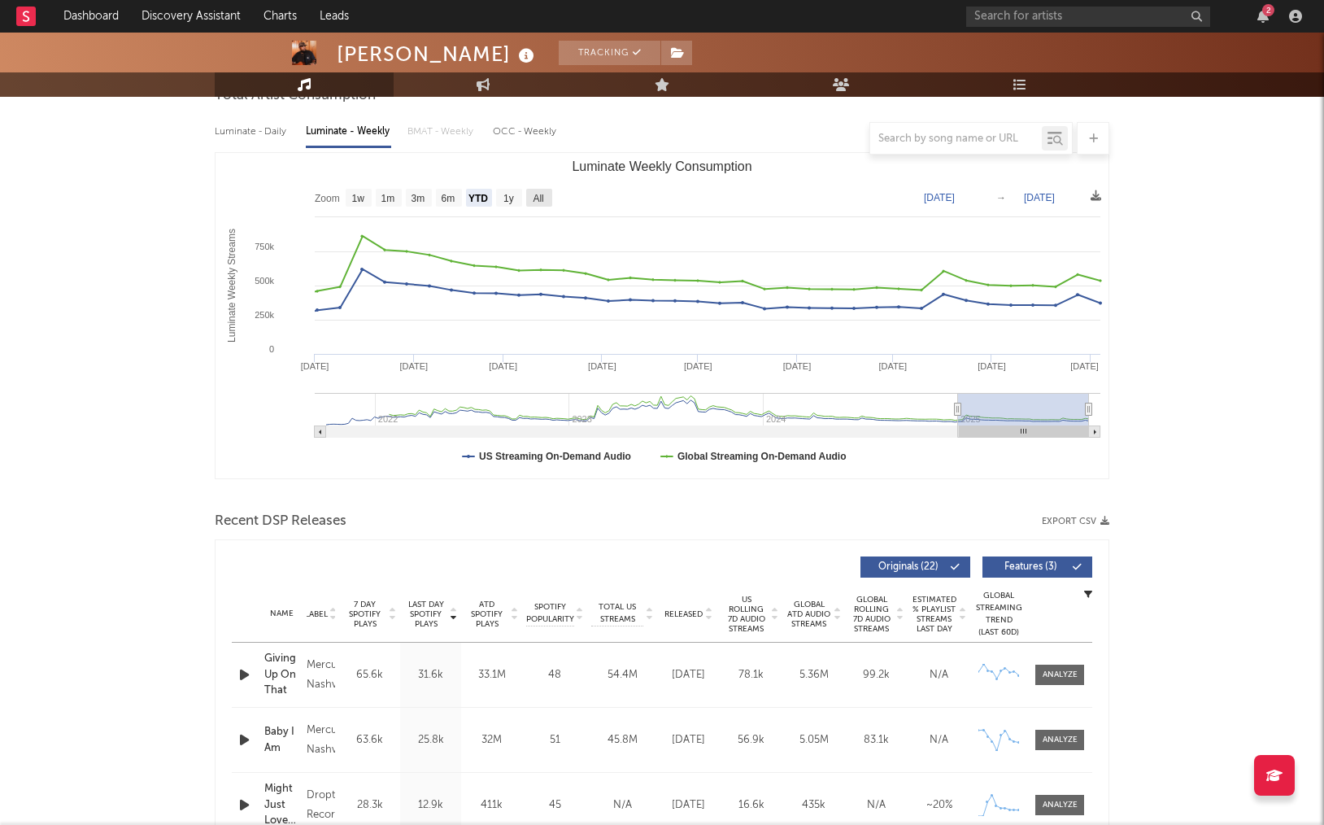
click at [547, 198] on rect "Luminate Weekly Consumption" at bounding box center [539, 198] width 26 height 18
select select "All"
type input "[DATE]"
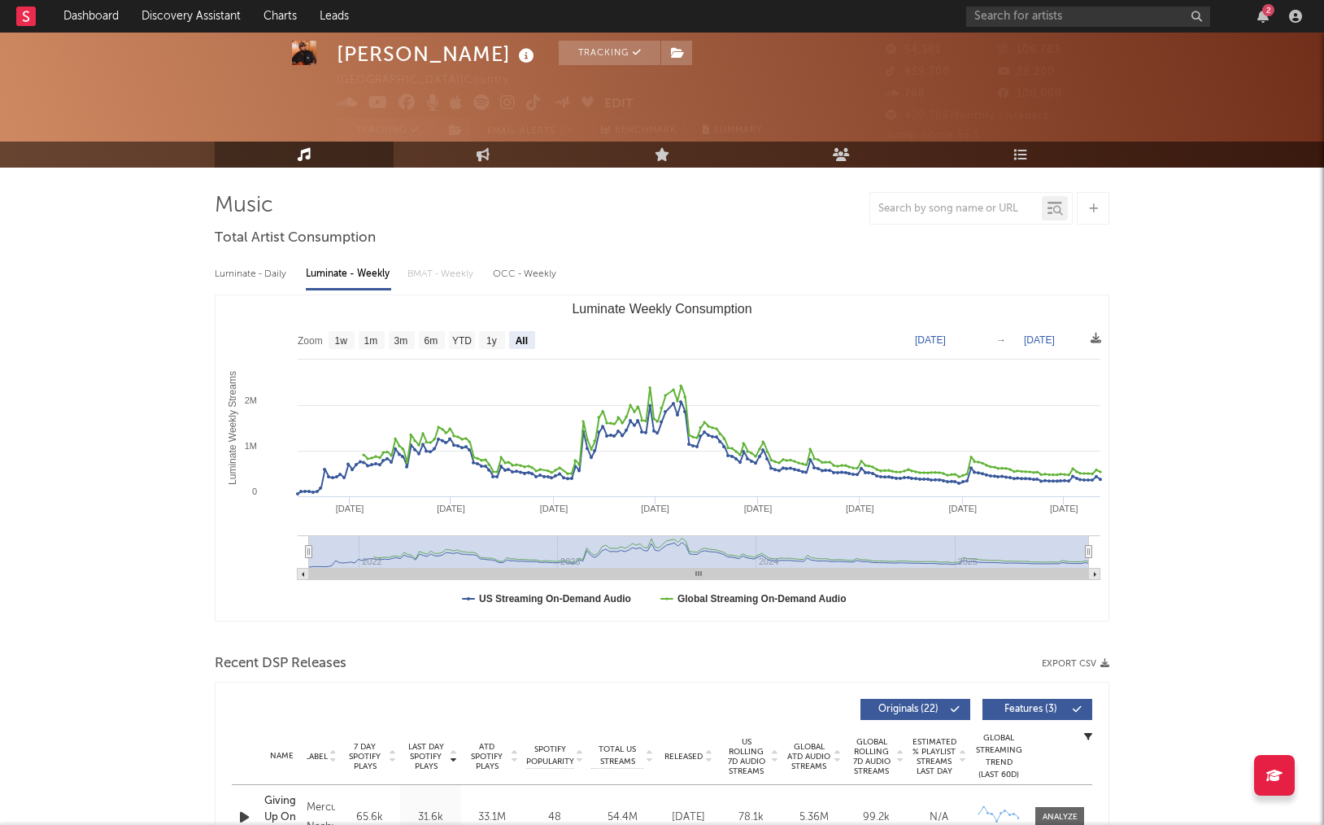
scroll to position [23, 0]
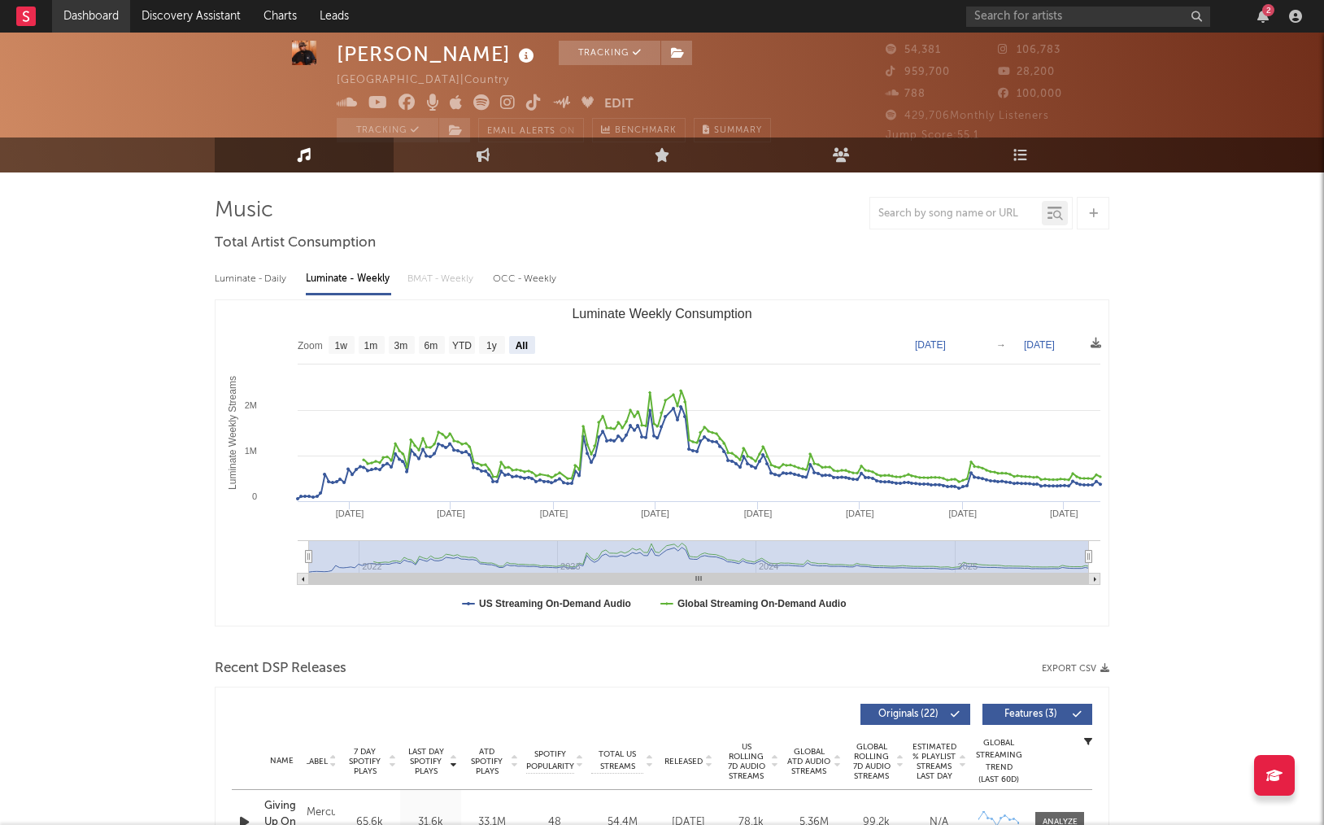
click at [111, 11] on link "Dashboard" at bounding box center [91, 16] width 78 height 33
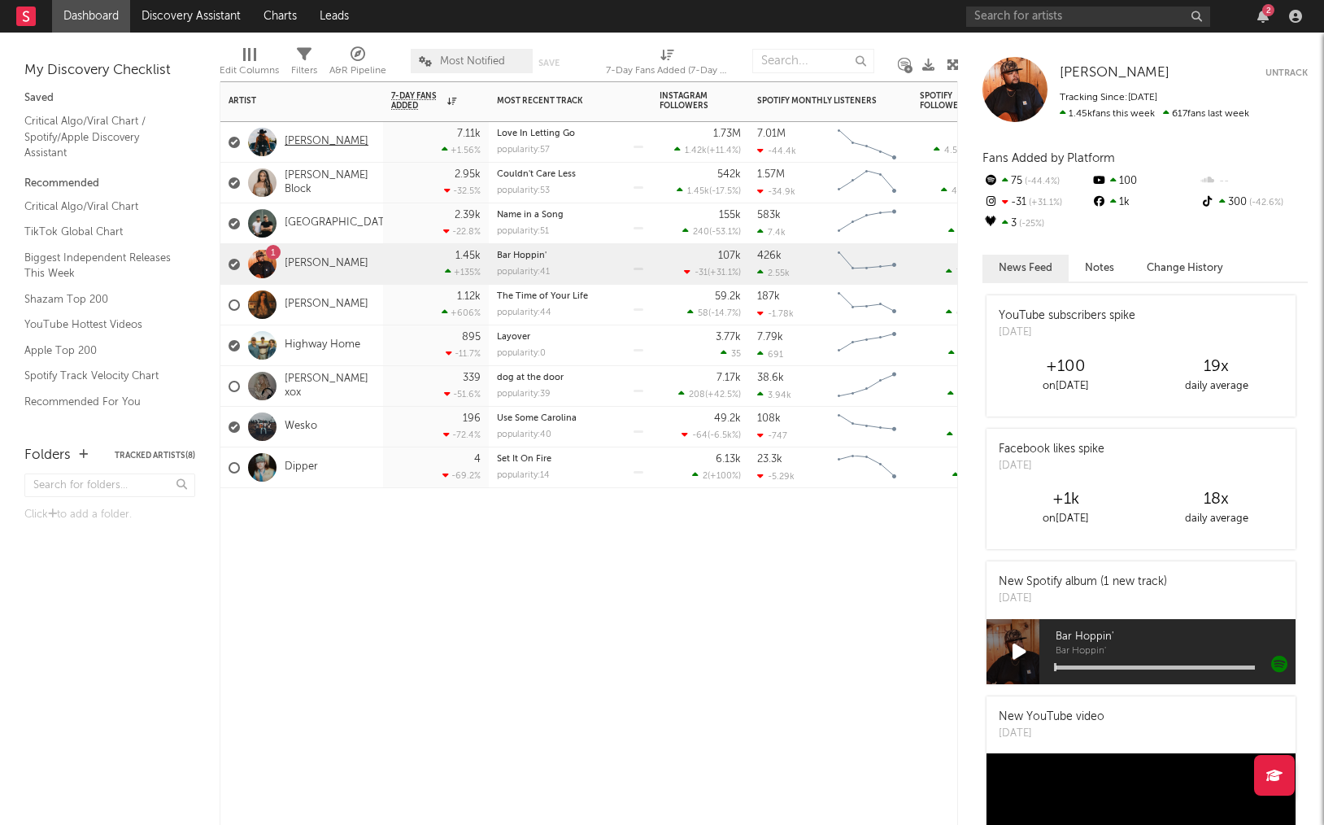
click at [327, 141] on link "[PERSON_NAME]" at bounding box center [327, 142] width 84 height 14
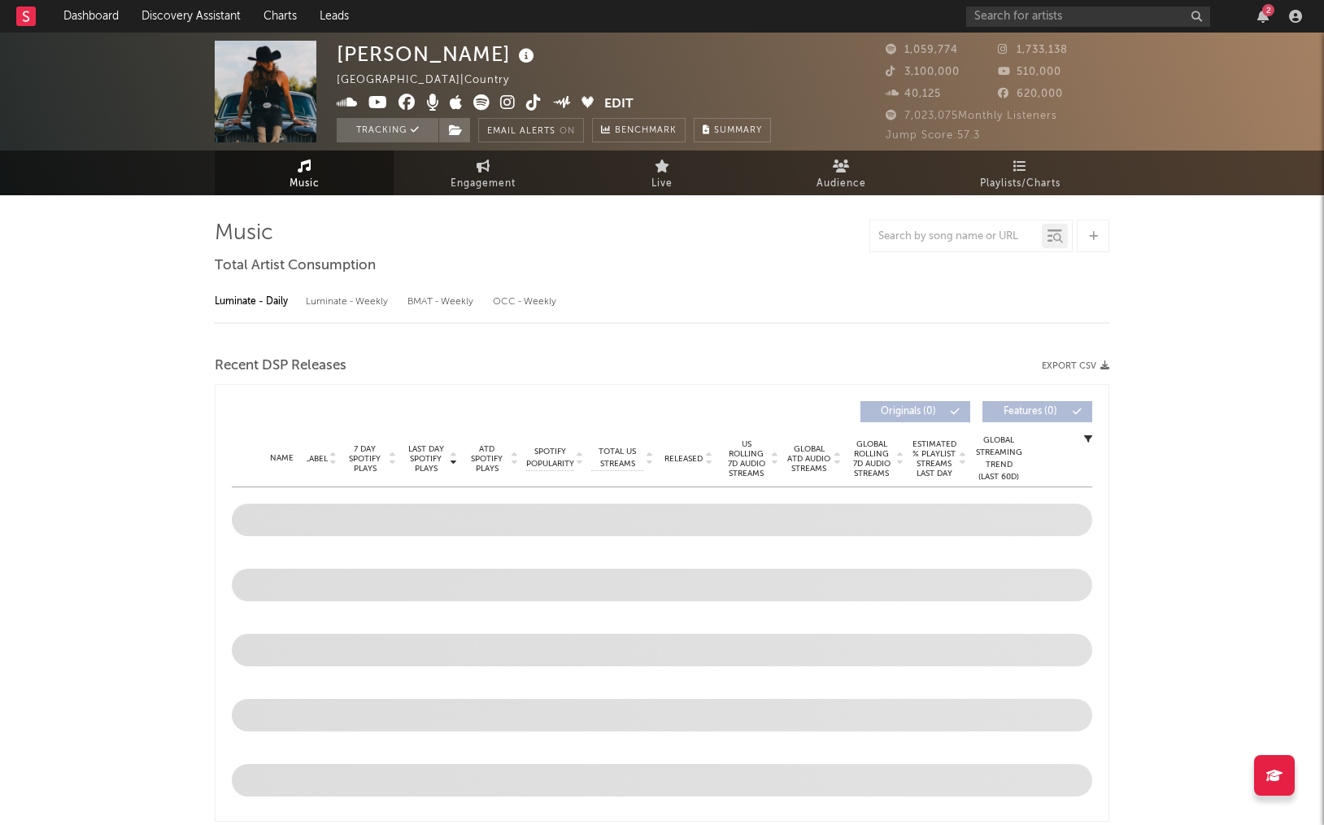
select select "6m"
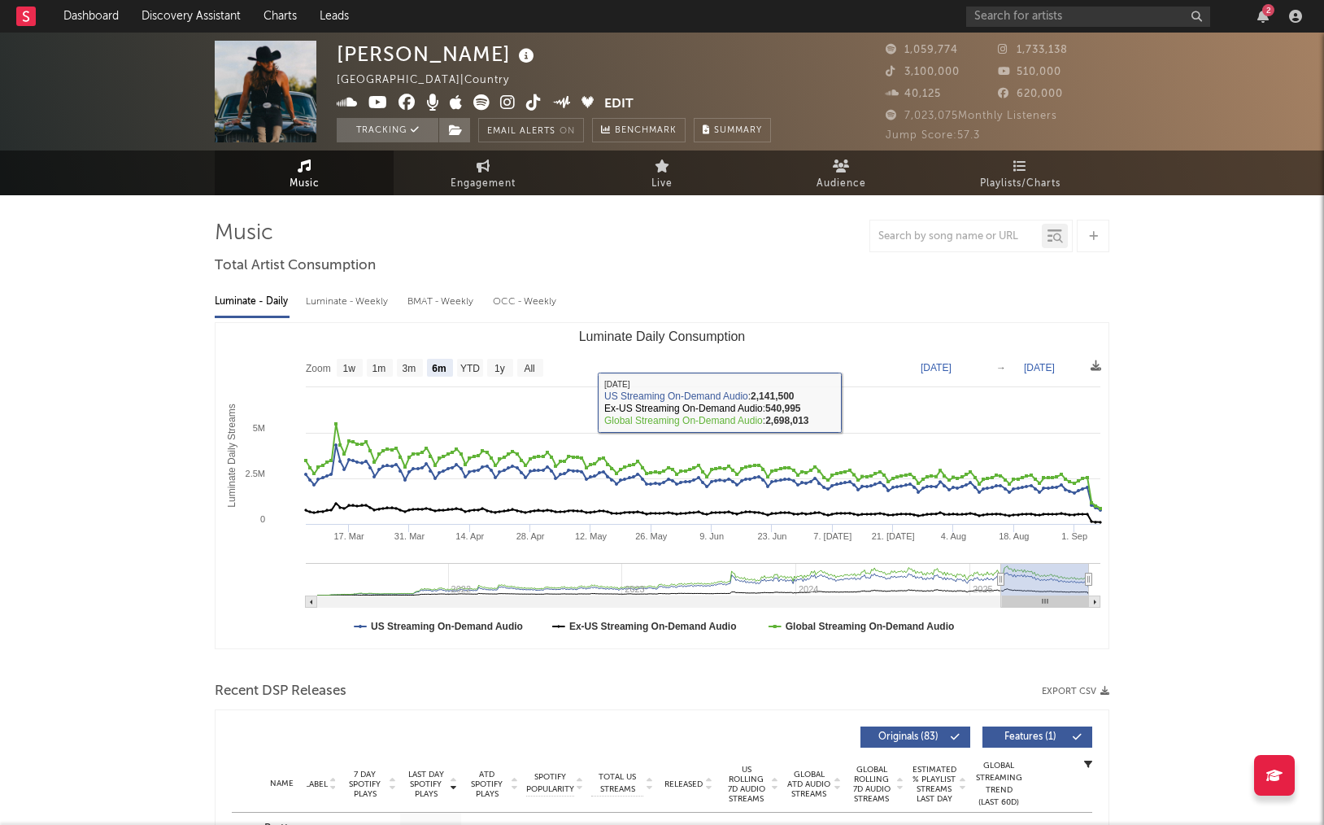
click at [353, 301] on div "Luminate - Weekly" at bounding box center [348, 302] width 85 height 28
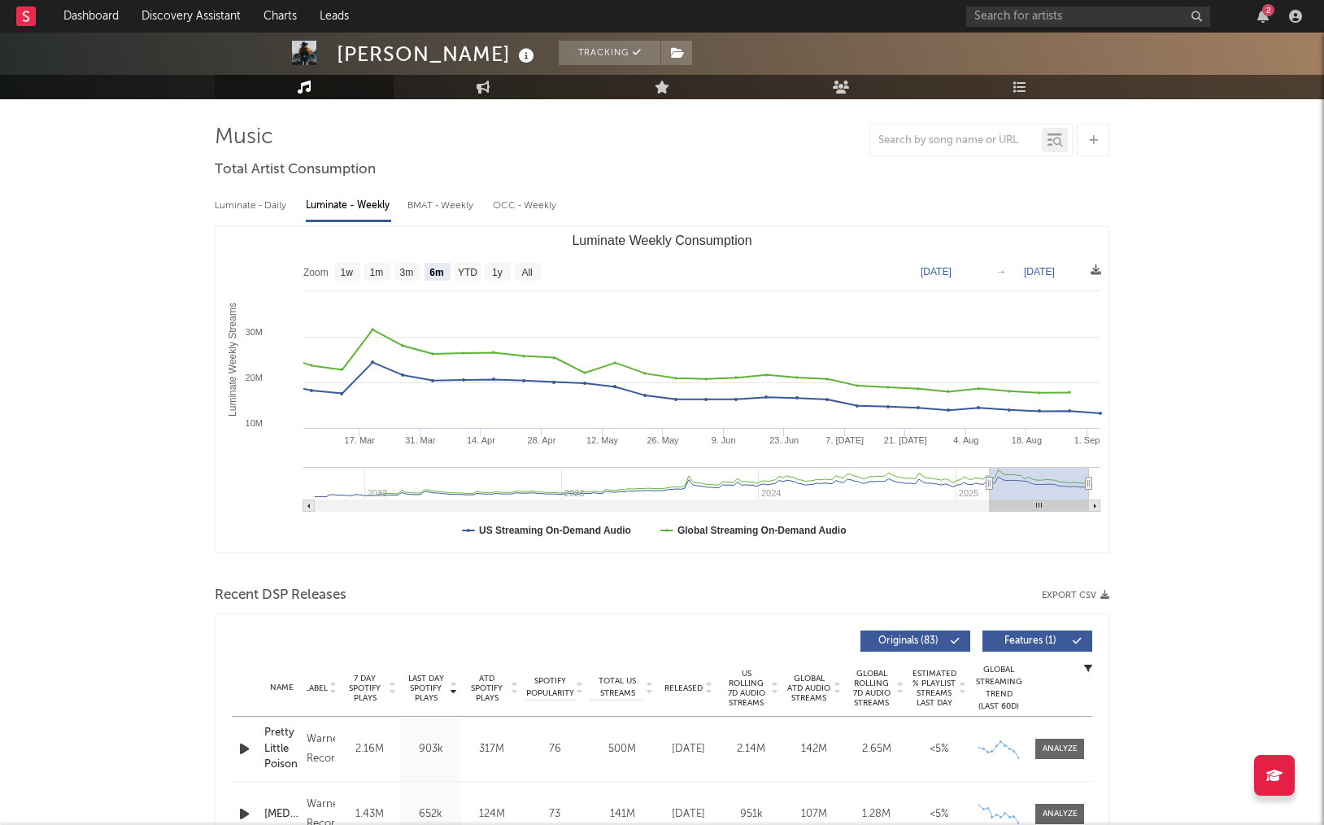
scroll to position [97, 0]
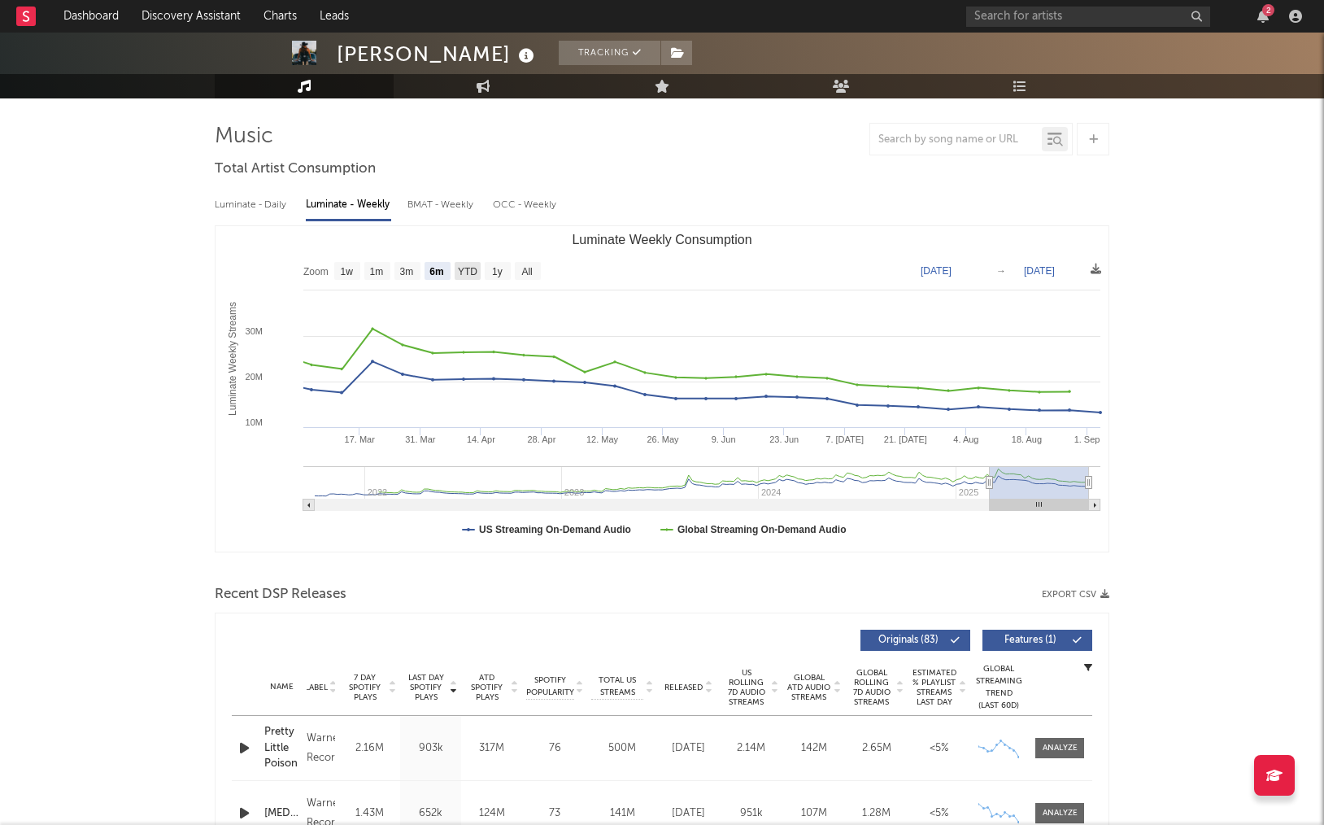
click at [472, 272] on text "YTD" at bounding box center [468, 271] width 20 height 11
select select "YTD"
type input "[DATE]"
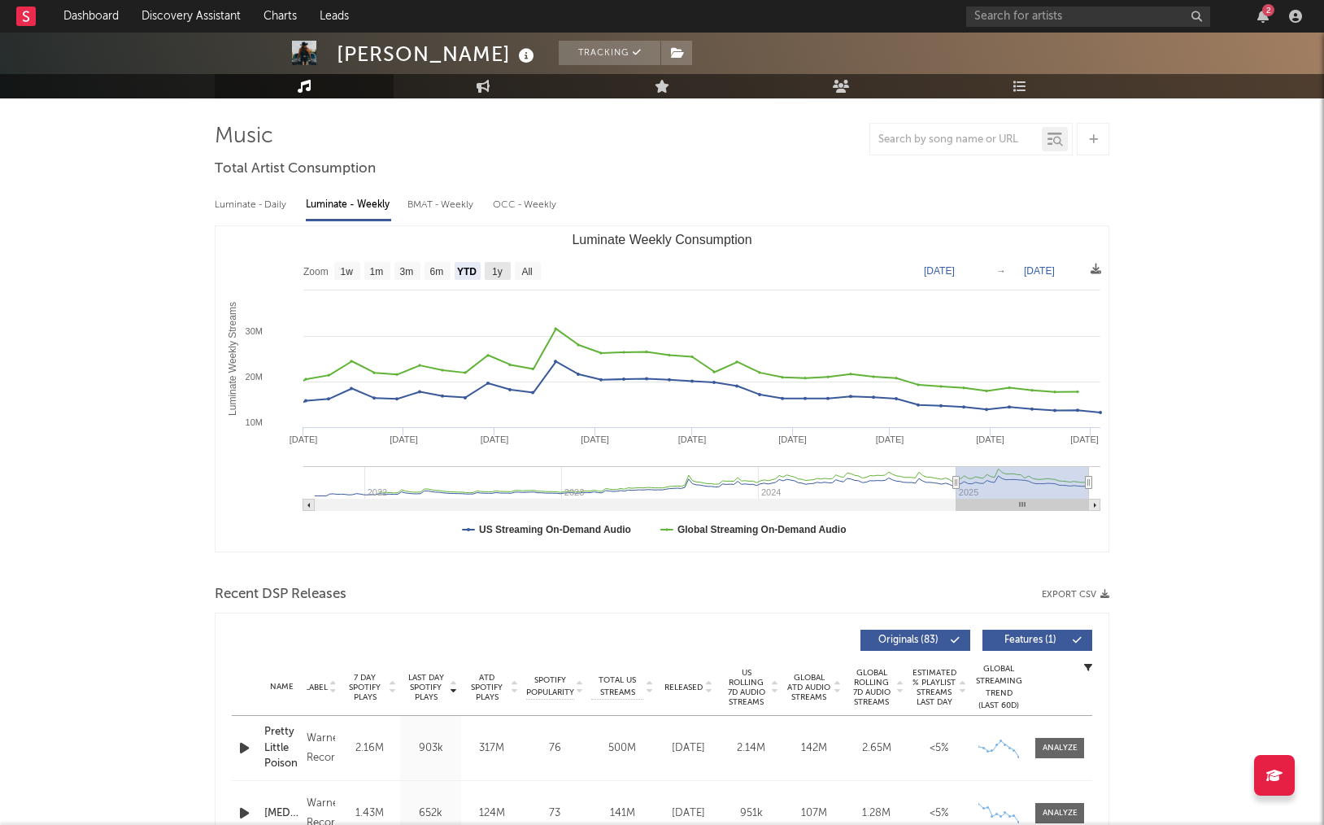
click at [503, 270] on text "1y" at bounding box center [497, 271] width 11 height 11
select select "1y"
type input "[DATE]"
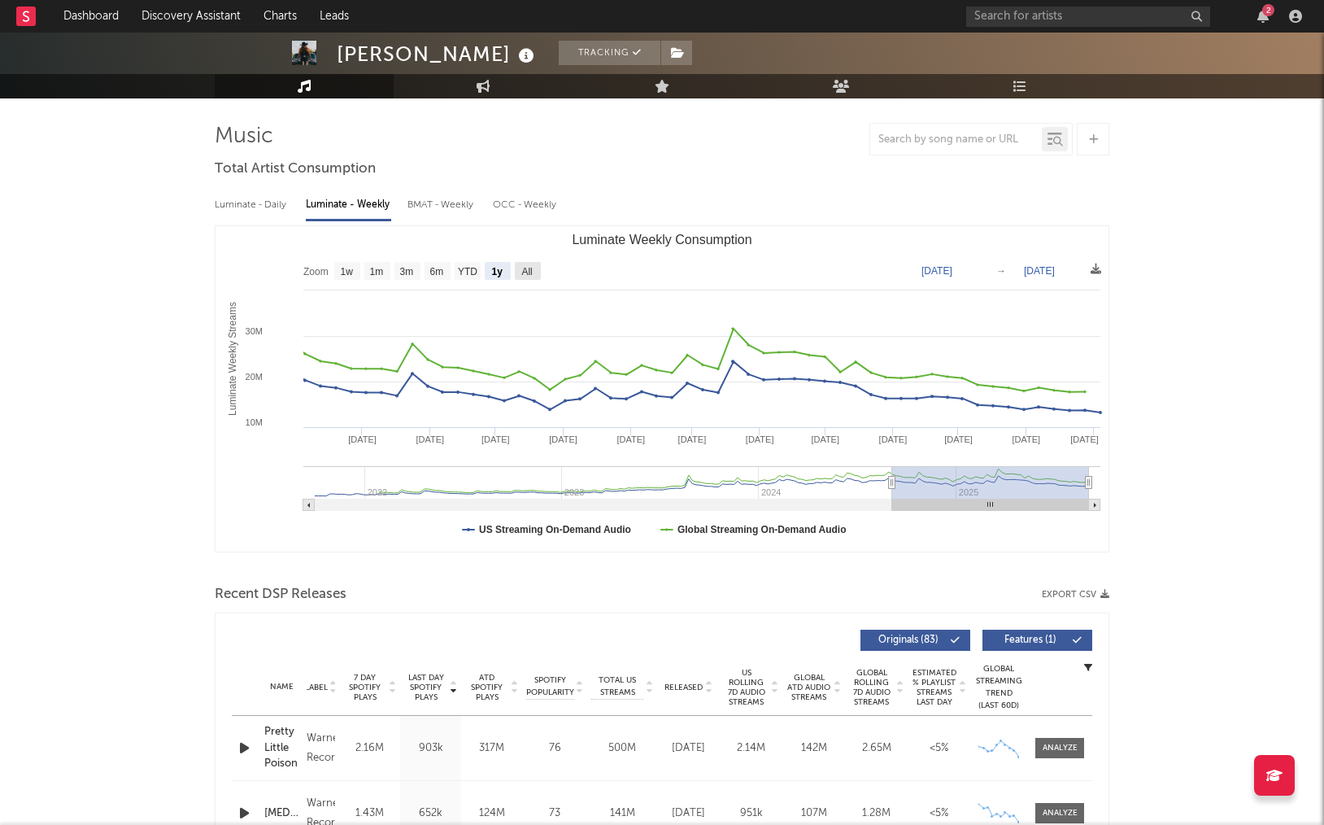
click at [526, 266] on text "All" at bounding box center [526, 271] width 11 height 11
select select "All"
type input "[DATE]"
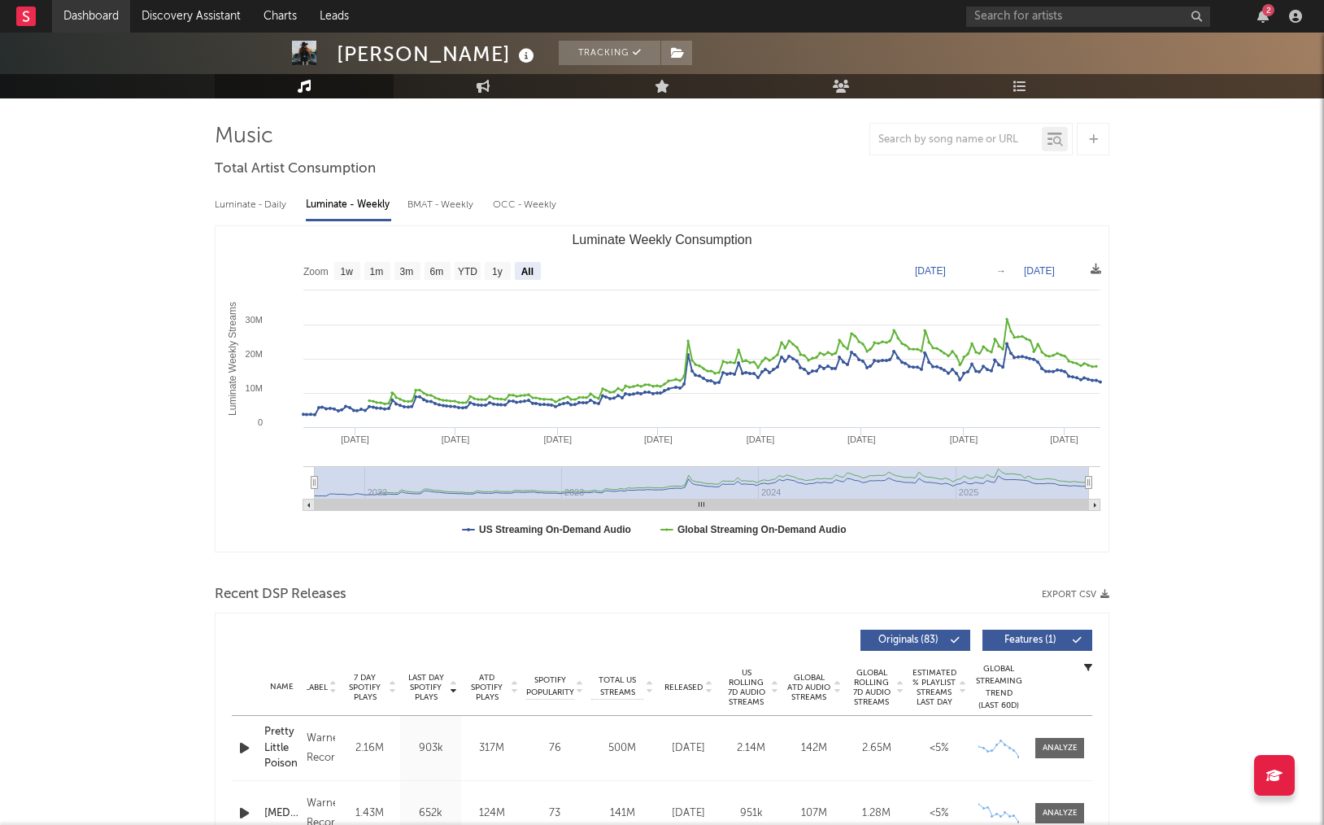
click at [87, 22] on link "Dashboard" at bounding box center [91, 16] width 78 height 33
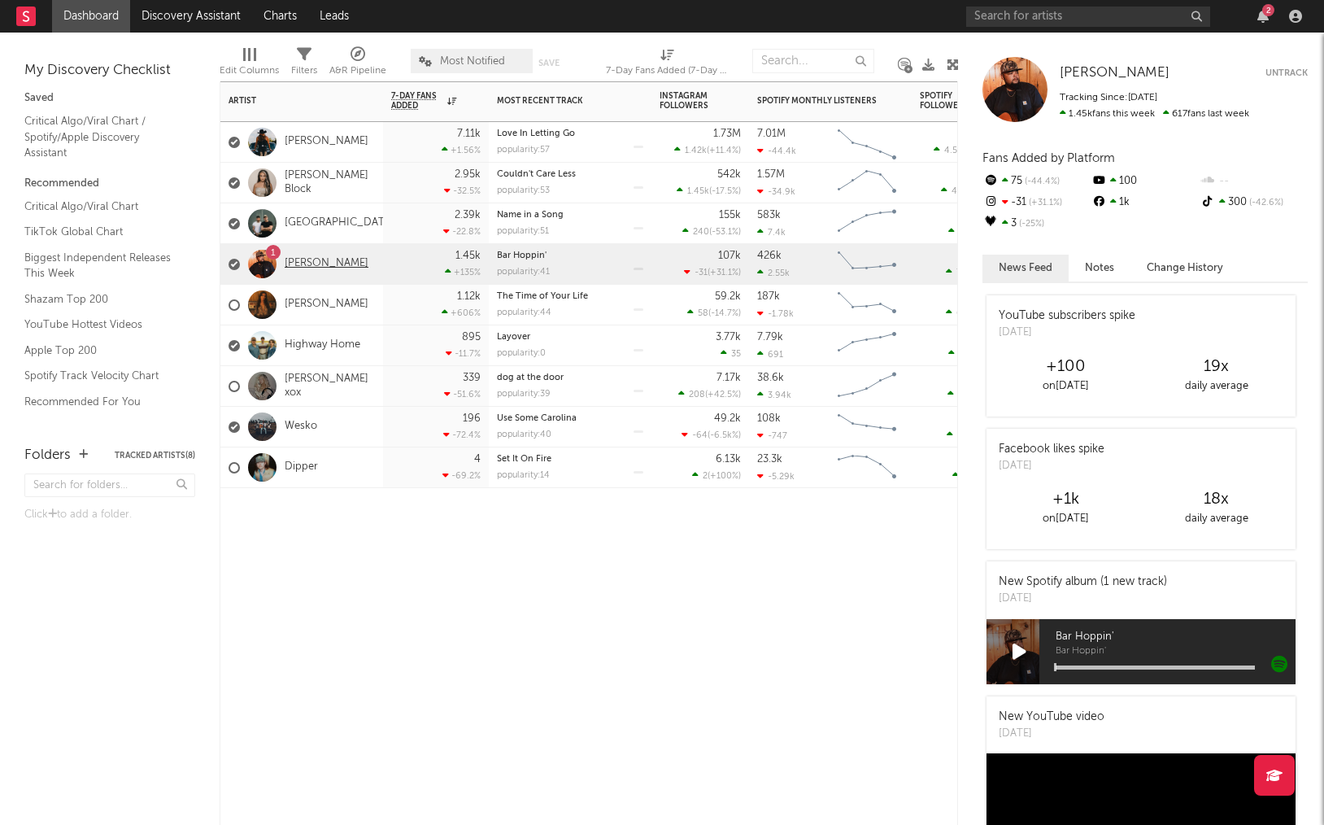
click at [309, 263] on link "[PERSON_NAME]" at bounding box center [327, 264] width 84 height 14
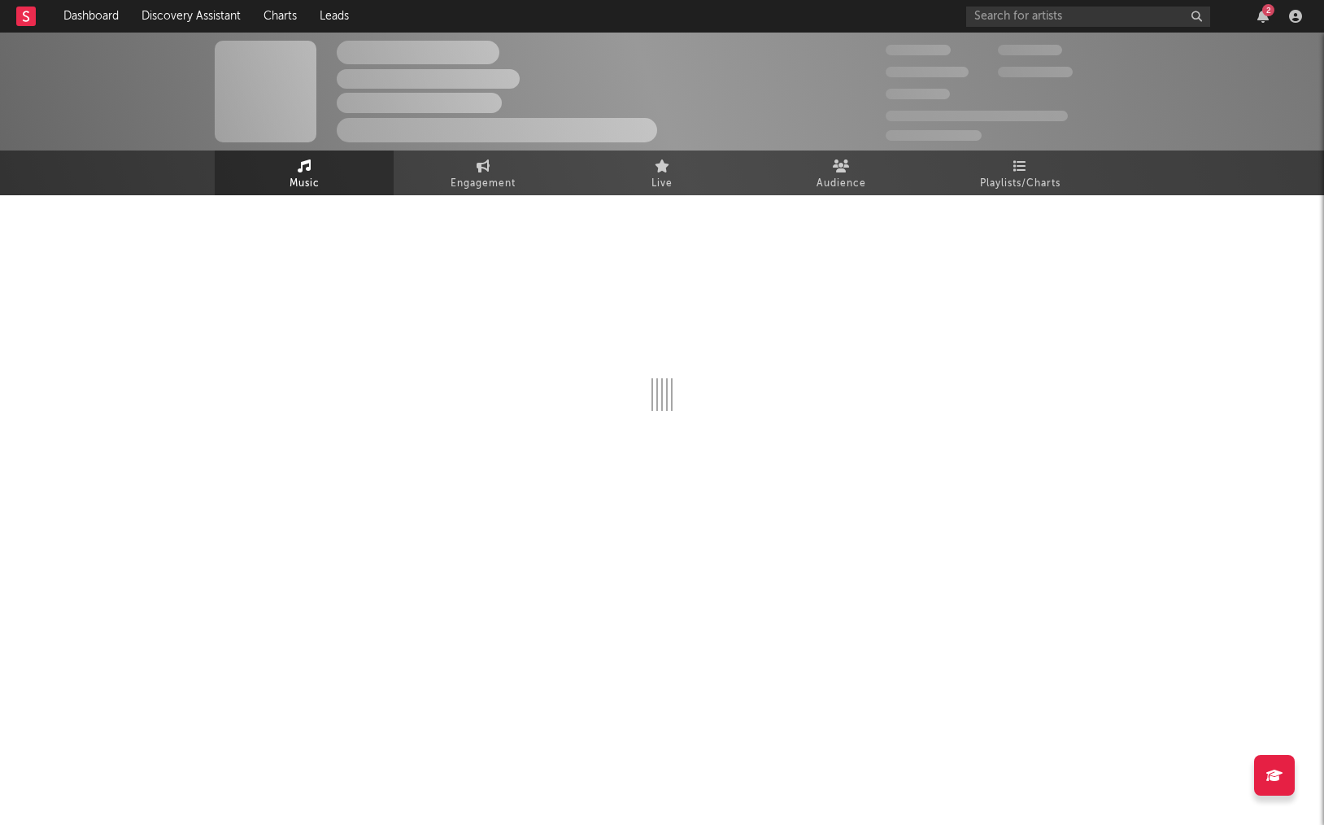
select select "6m"
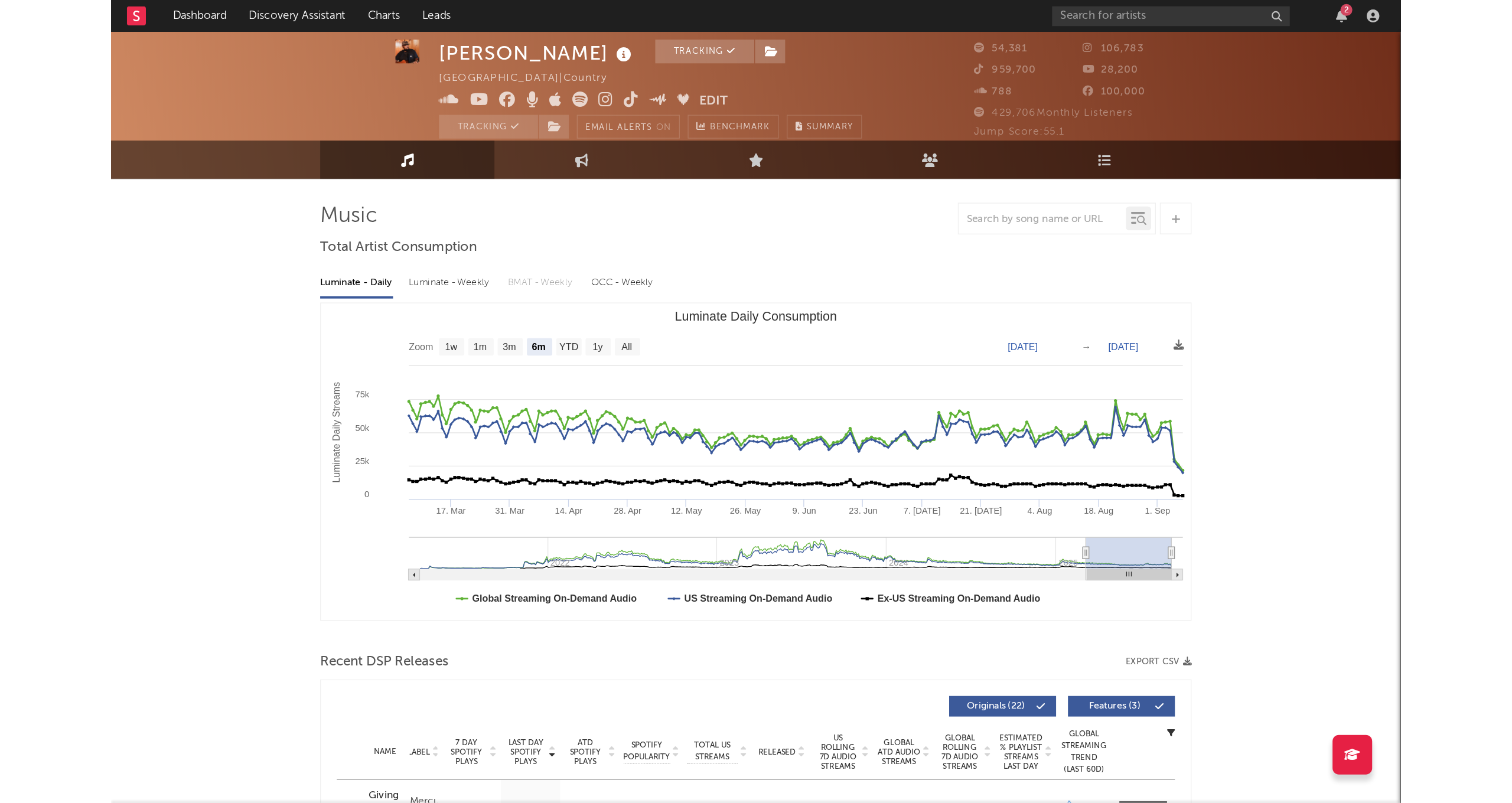
scroll to position [9, 0]
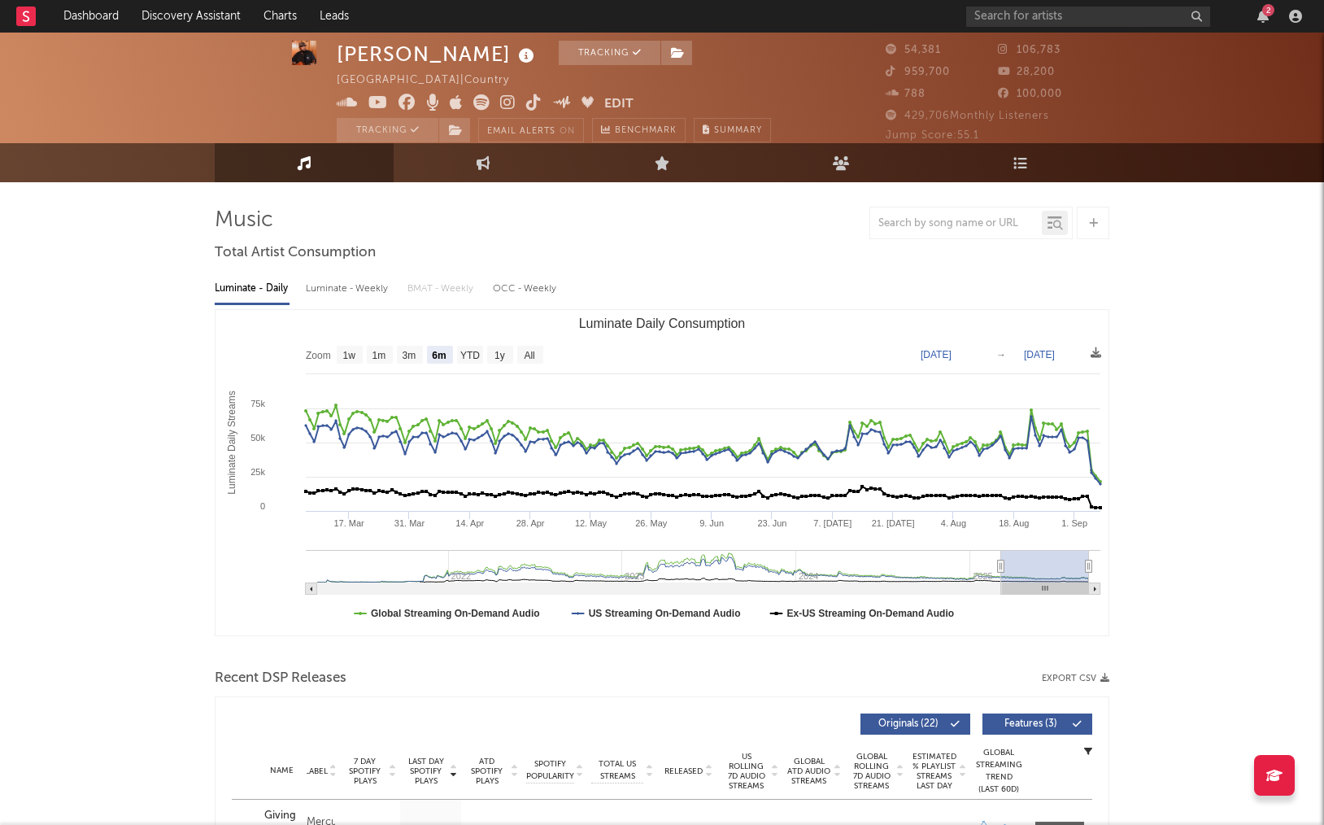
click at [364, 286] on div "Luminate - Weekly" at bounding box center [348, 289] width 85 height 28
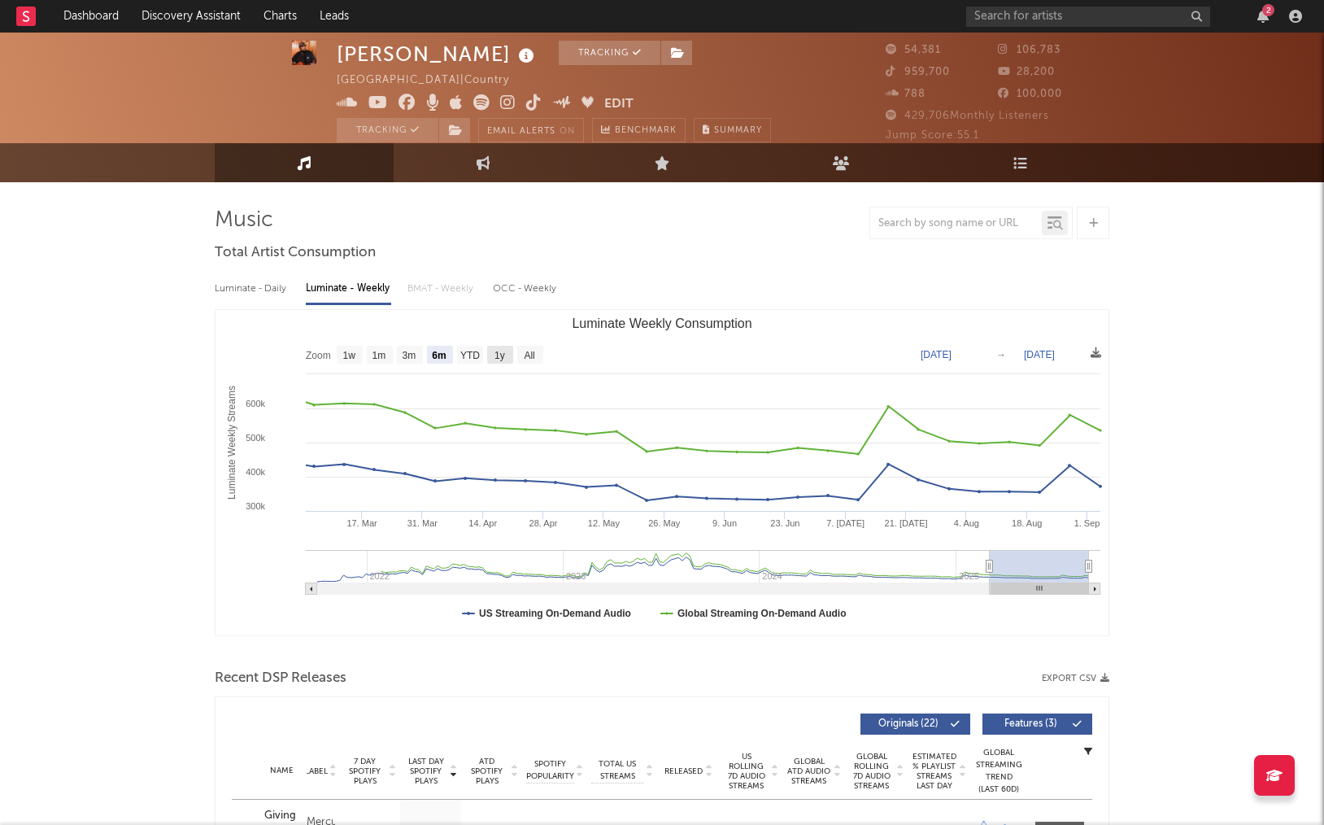
click at [503, 361] on rect "Luminate Weekly Consumption" at bounding box center [500, 355] width 26 height 18
select select "1y"
type input "[DATE]"
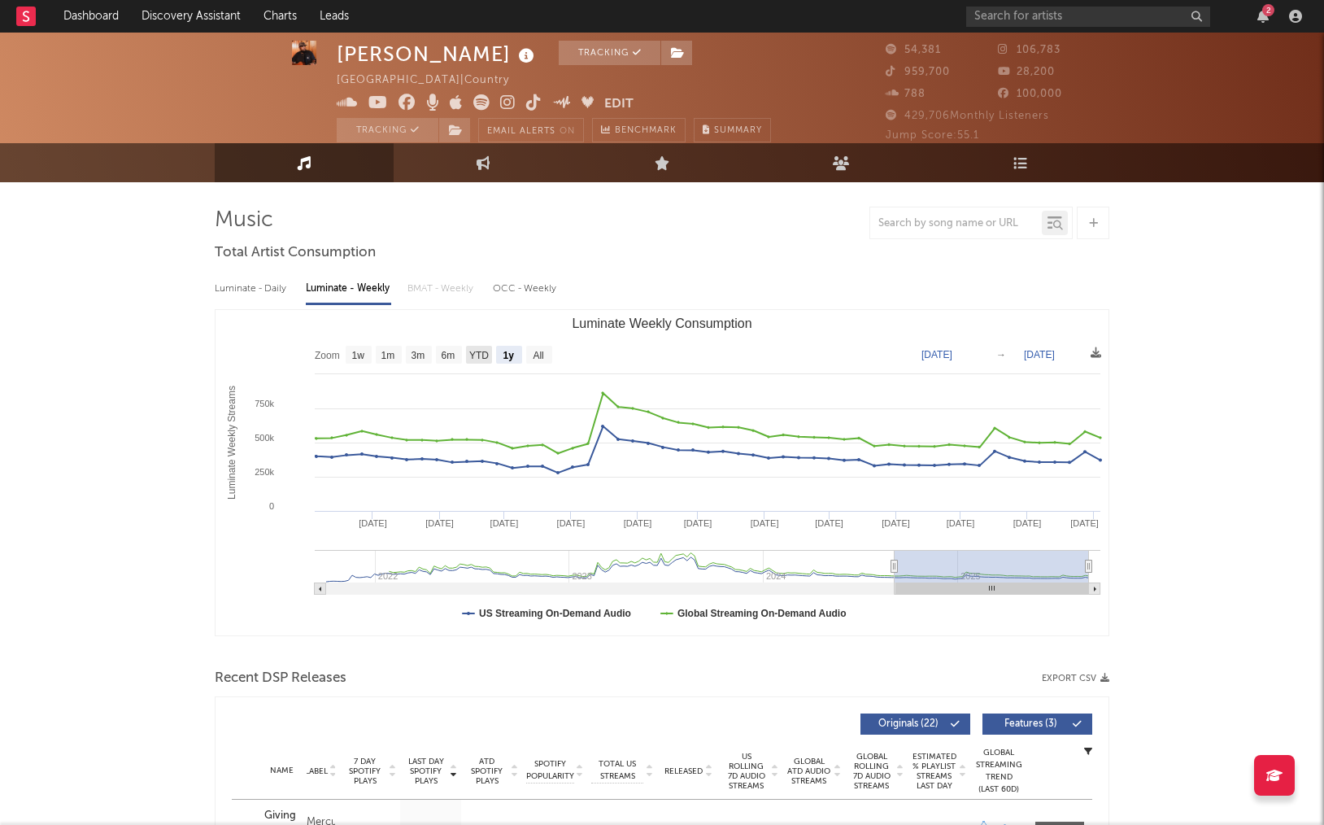
click at [482, 360] on text "YTD" at bounding box center [479, 355] width 20 height 11
select select "YTD"
type input "[DATE]"
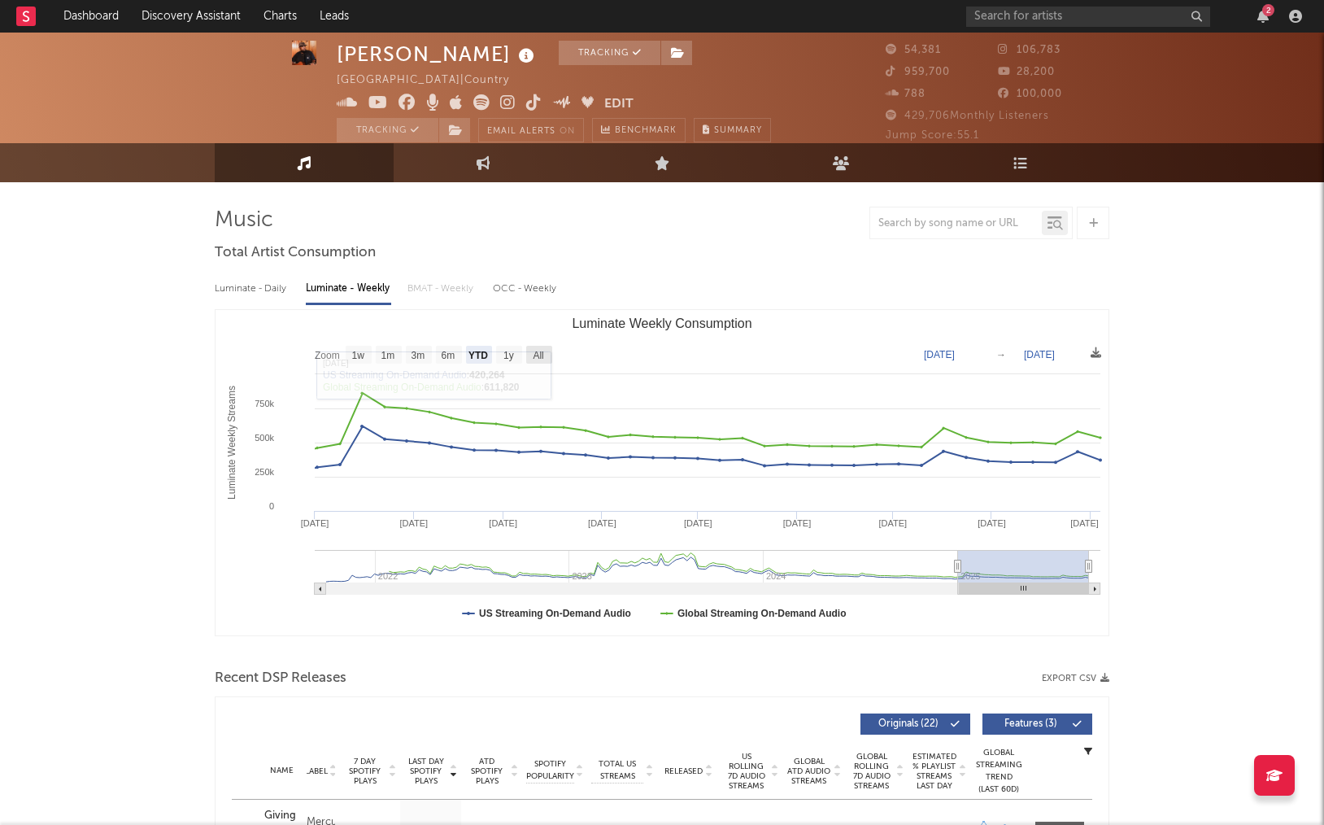
click at [540, 354] on text "All" at bounding box center [538, 355] width 11 height 11
select select "All"
type input "[DATE]"
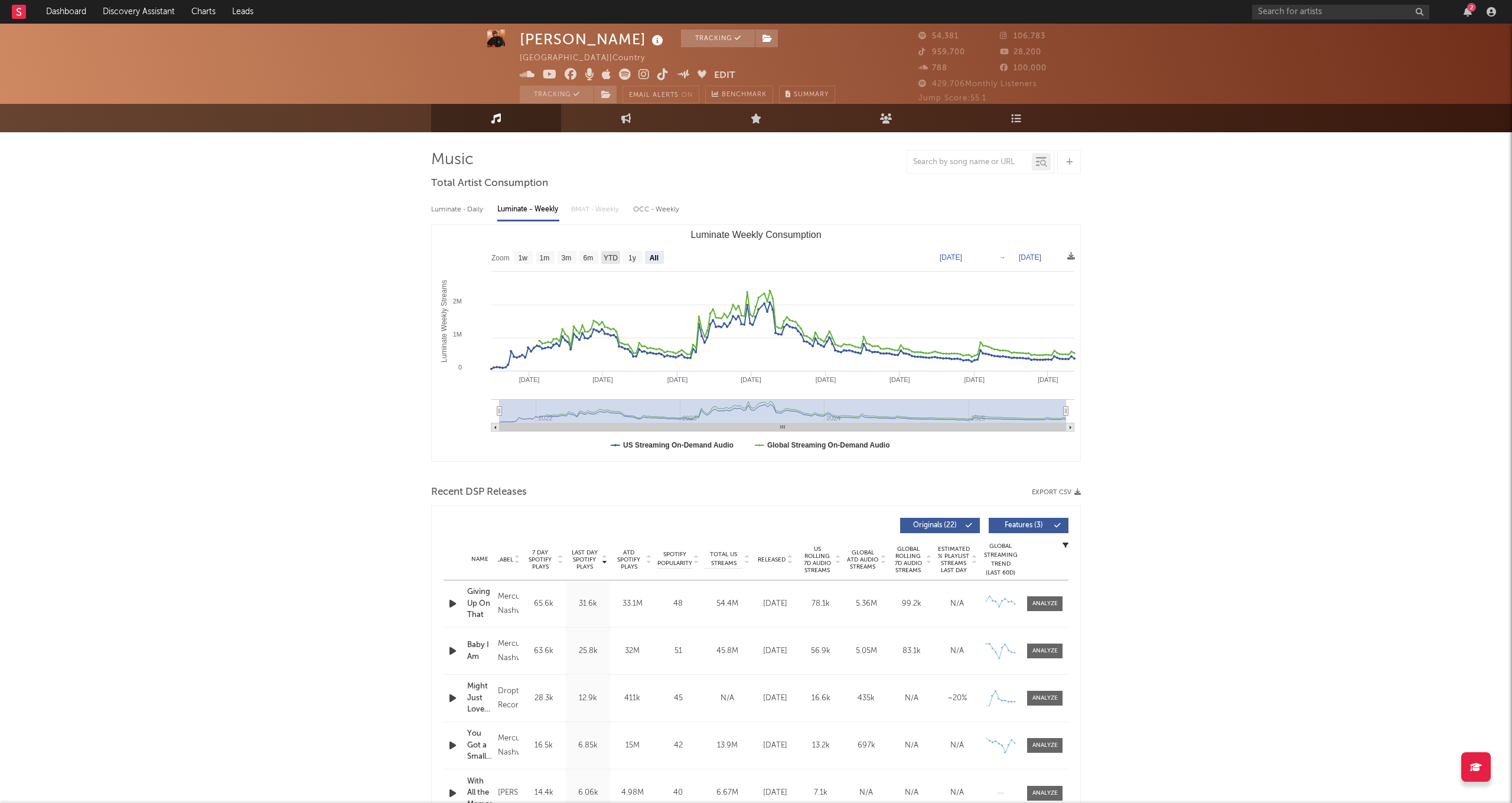
click at [615, 261] on text "YTD" at bounding box center [611, 258] width 15 height 8
select select "YTD"
type input "[DATE]"
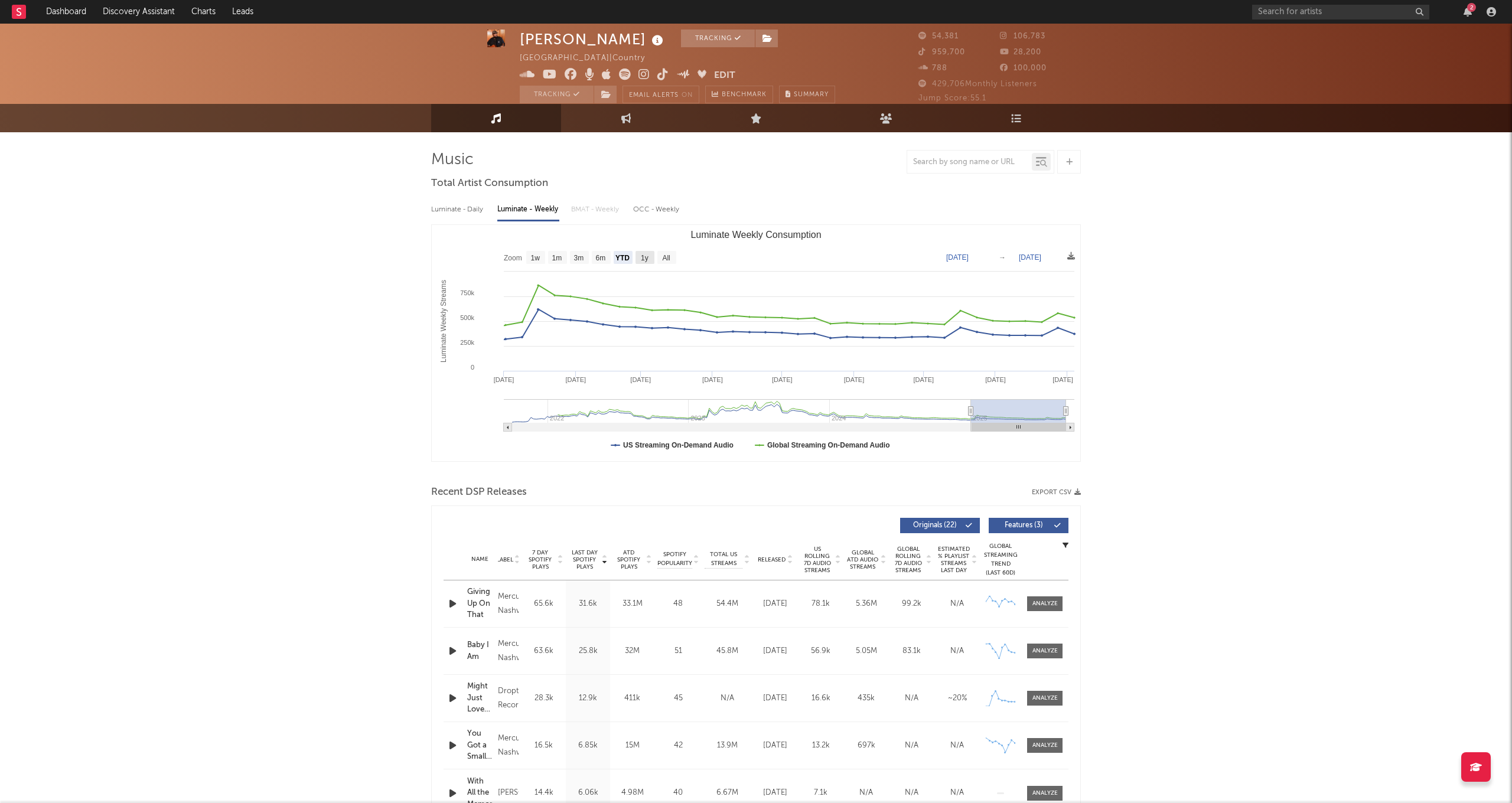
click at [638, 259] on rect "Luminate Weekly Consumption" at bounding box center [645, 258] width 19 height 13
select select "1y"
type input "[DATE]"
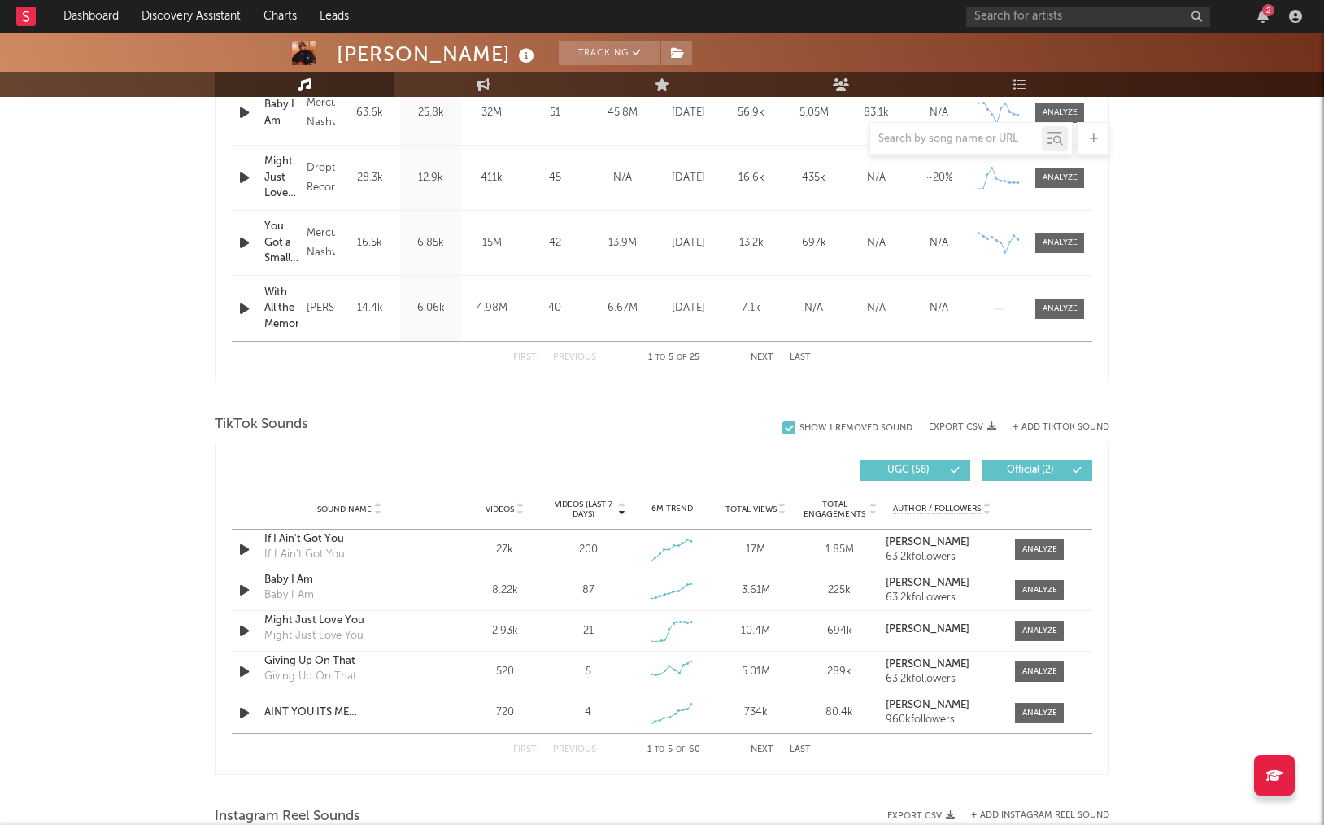
scroll to position [857, 0]
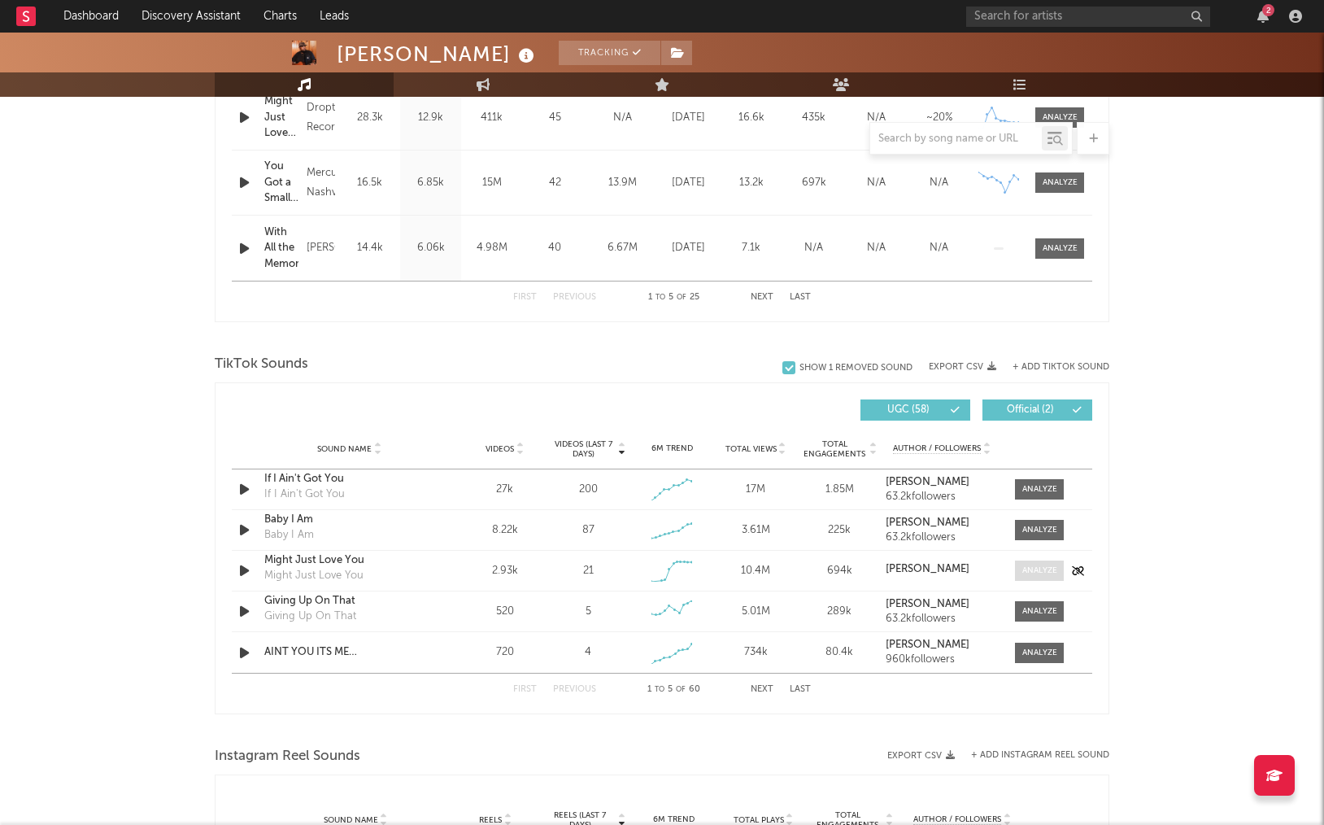
click at [1058, 569] on span at bounding box center [1039, 570] width 49 height 20
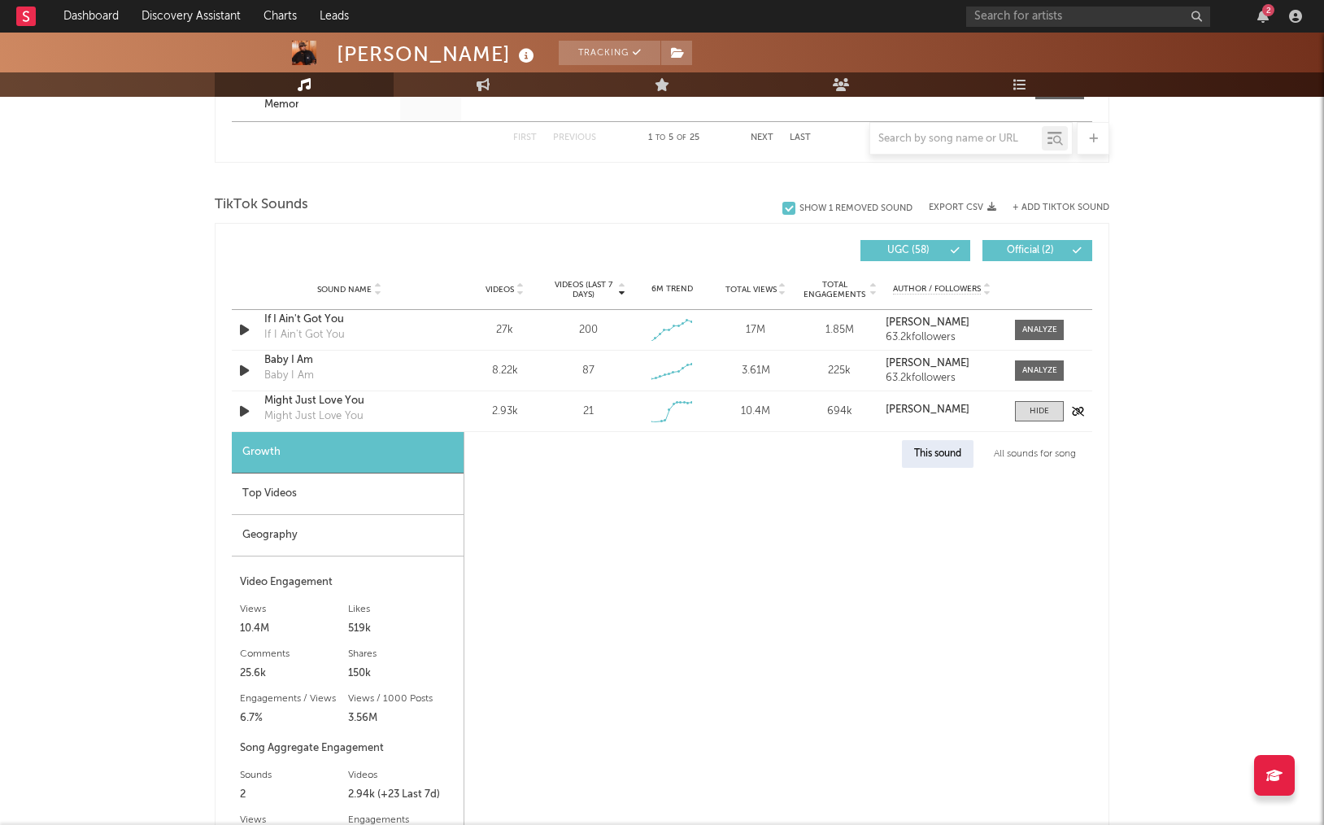
select select "1w"
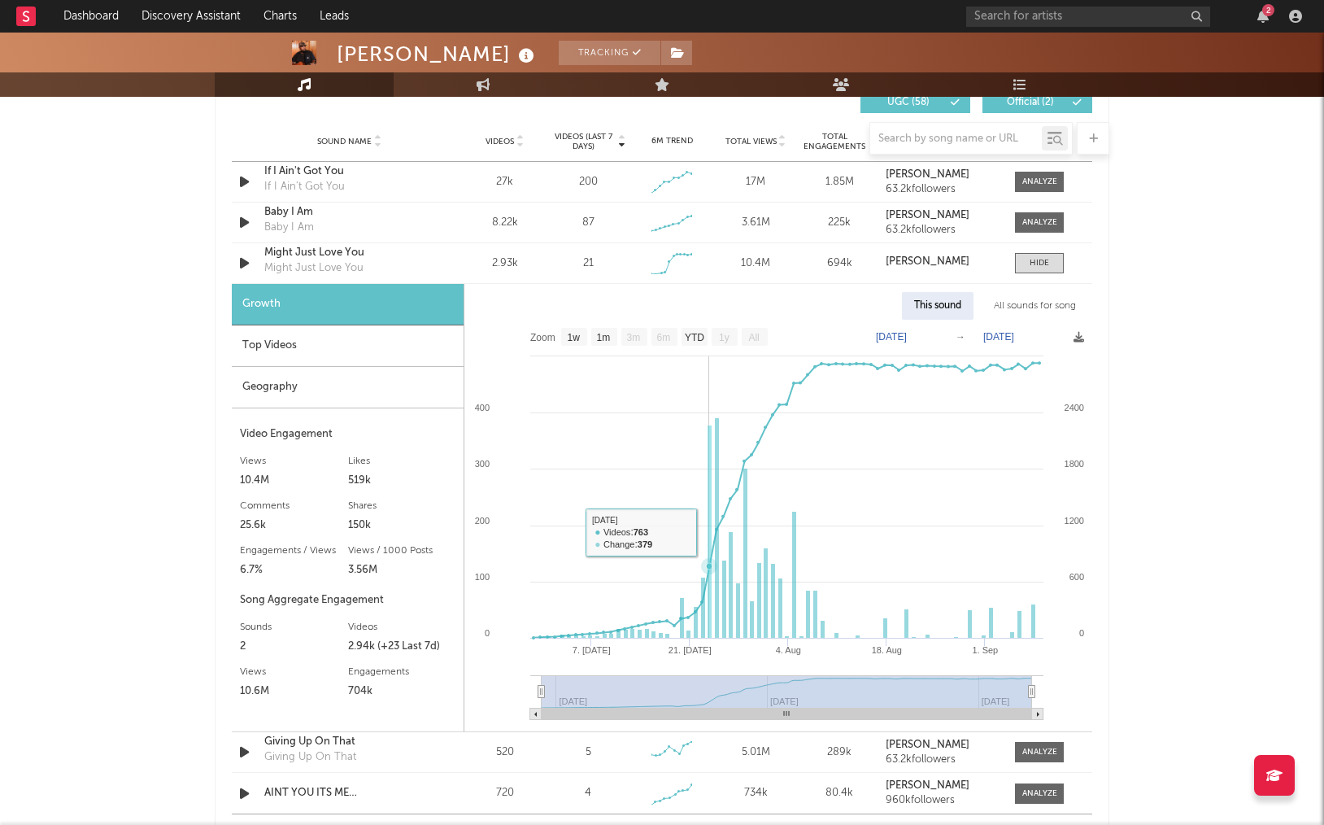
scroll to position [1166, 0]
click at [1057, 266] on span at bounding box center [1039, 262] width 49 height 20
